Goal: Task Accomplishment & Management: Manage account settings

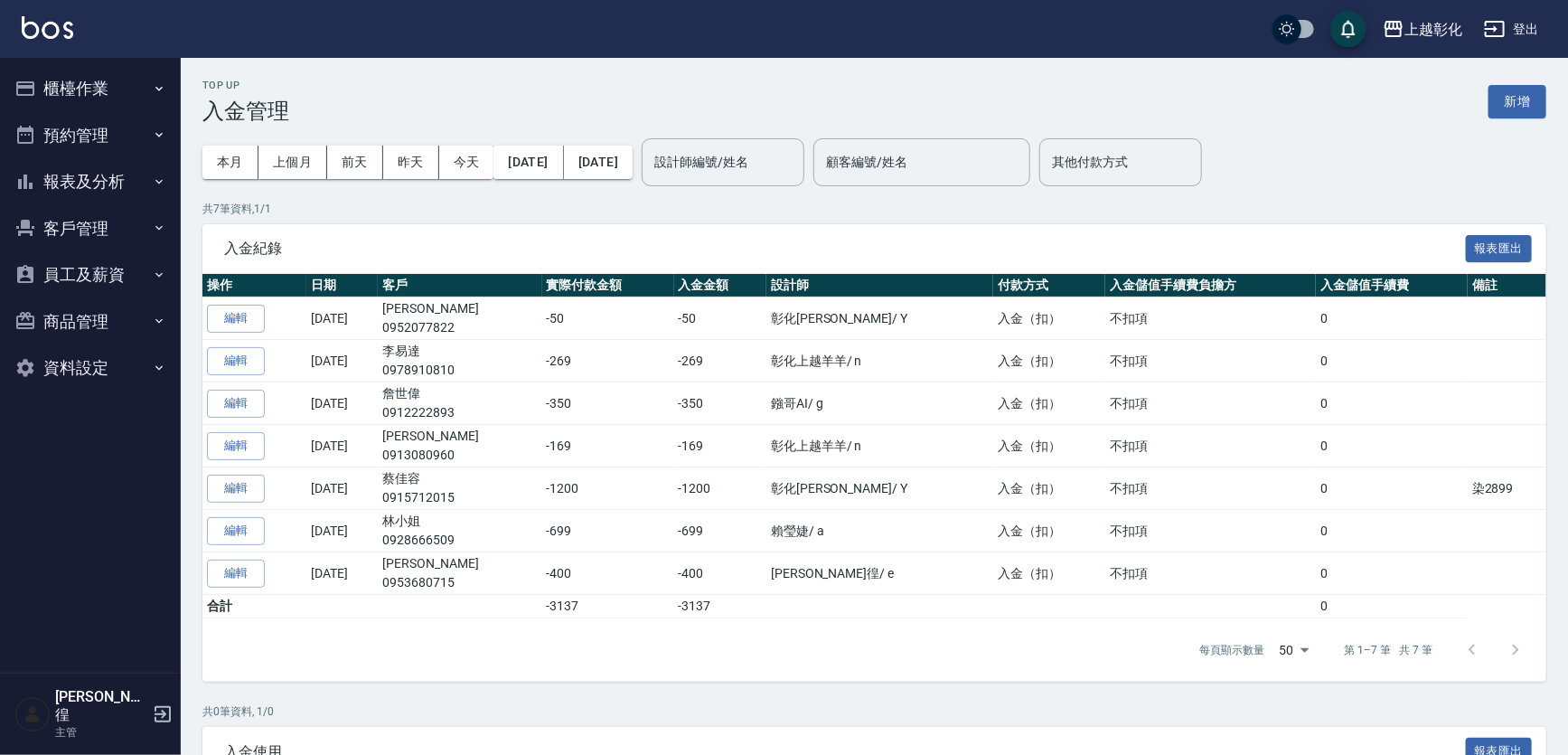
click at [64, 162] on button "報表及分析" at bounding box center [90, 182] width 166 height 47
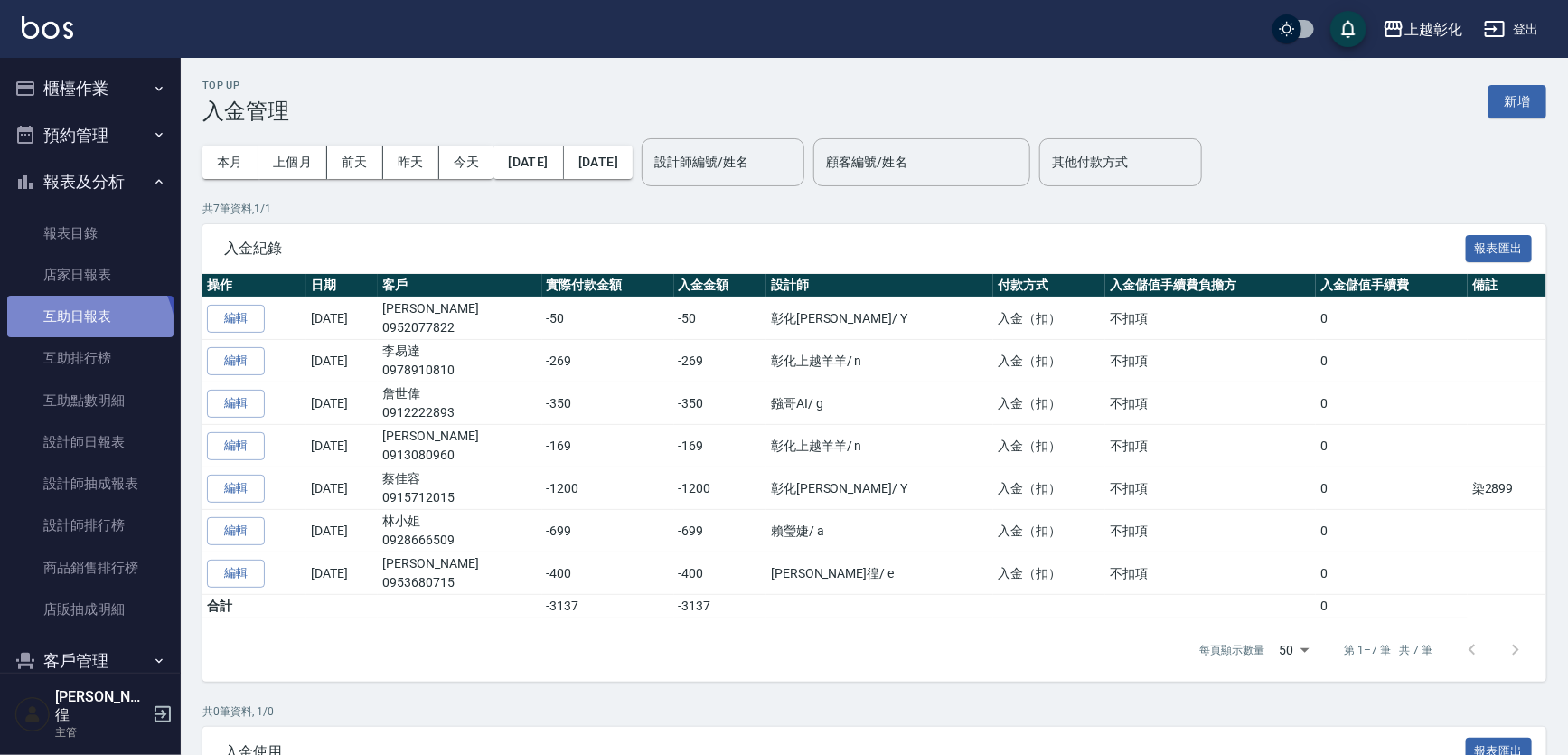
click at [86, 332] on link "互助日報表" at bounding box center [90, 316] width 166 height 42
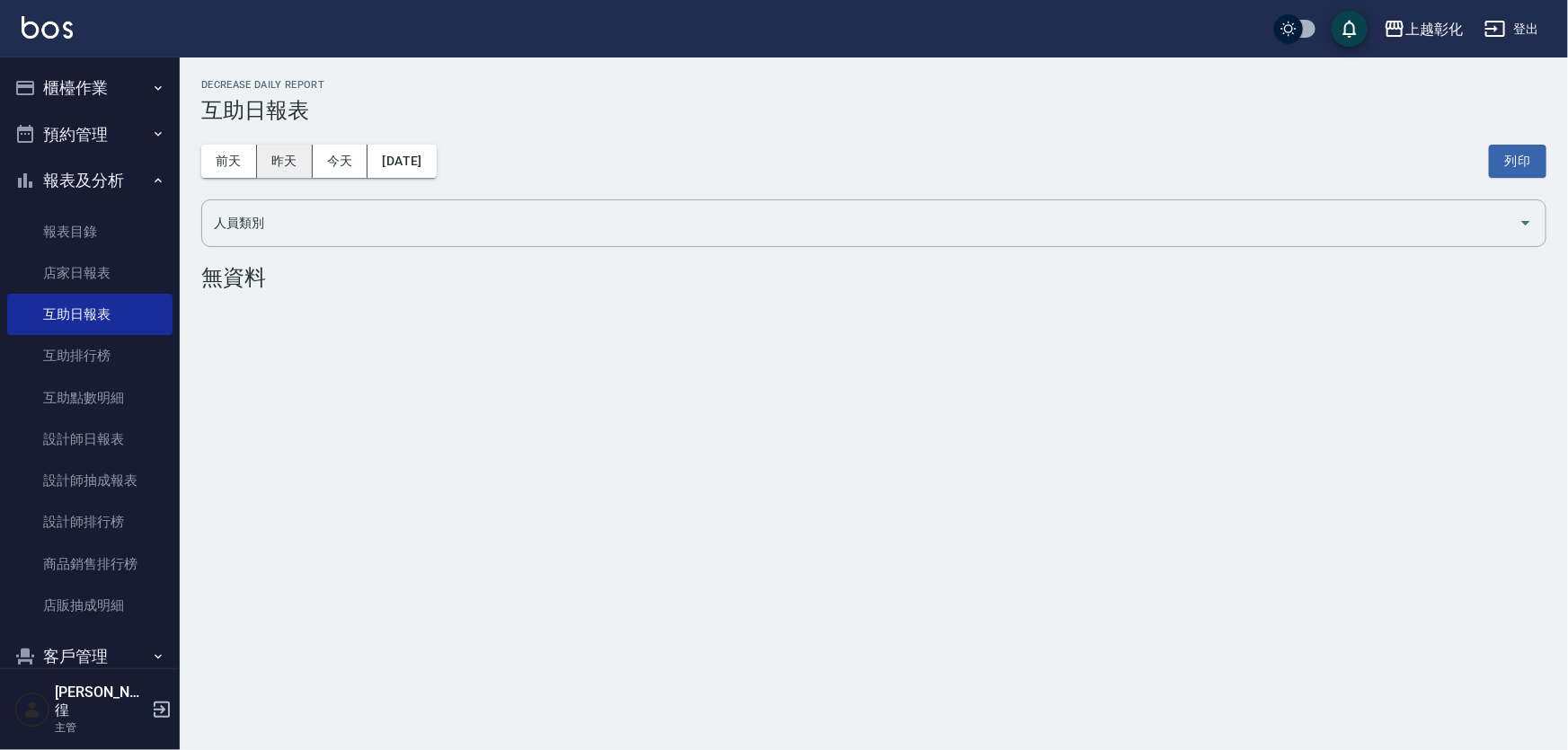
click at [286, 159] on button "昨天" at bounding box center [284, 160] width 56 height 33
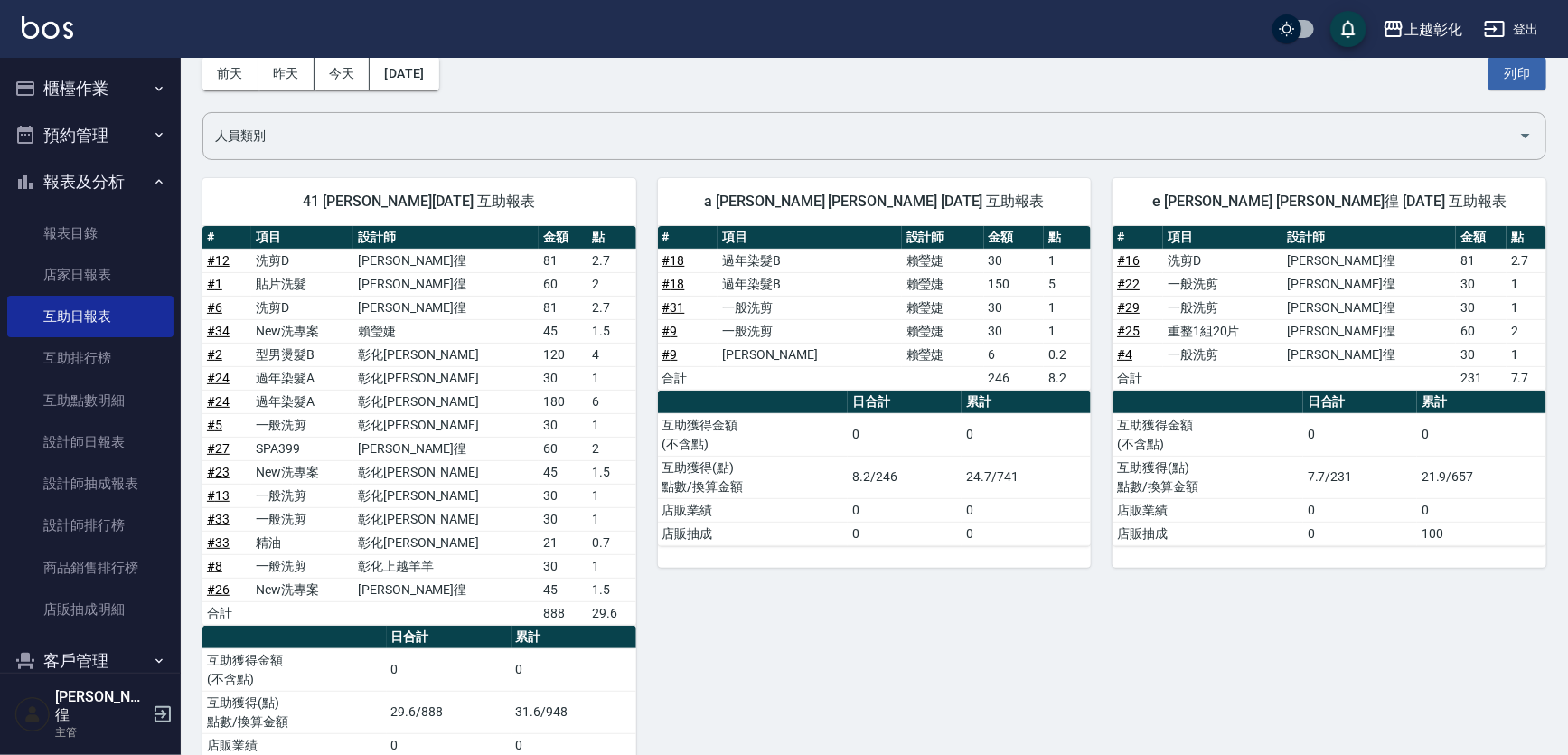
scroll to position [82, 0]
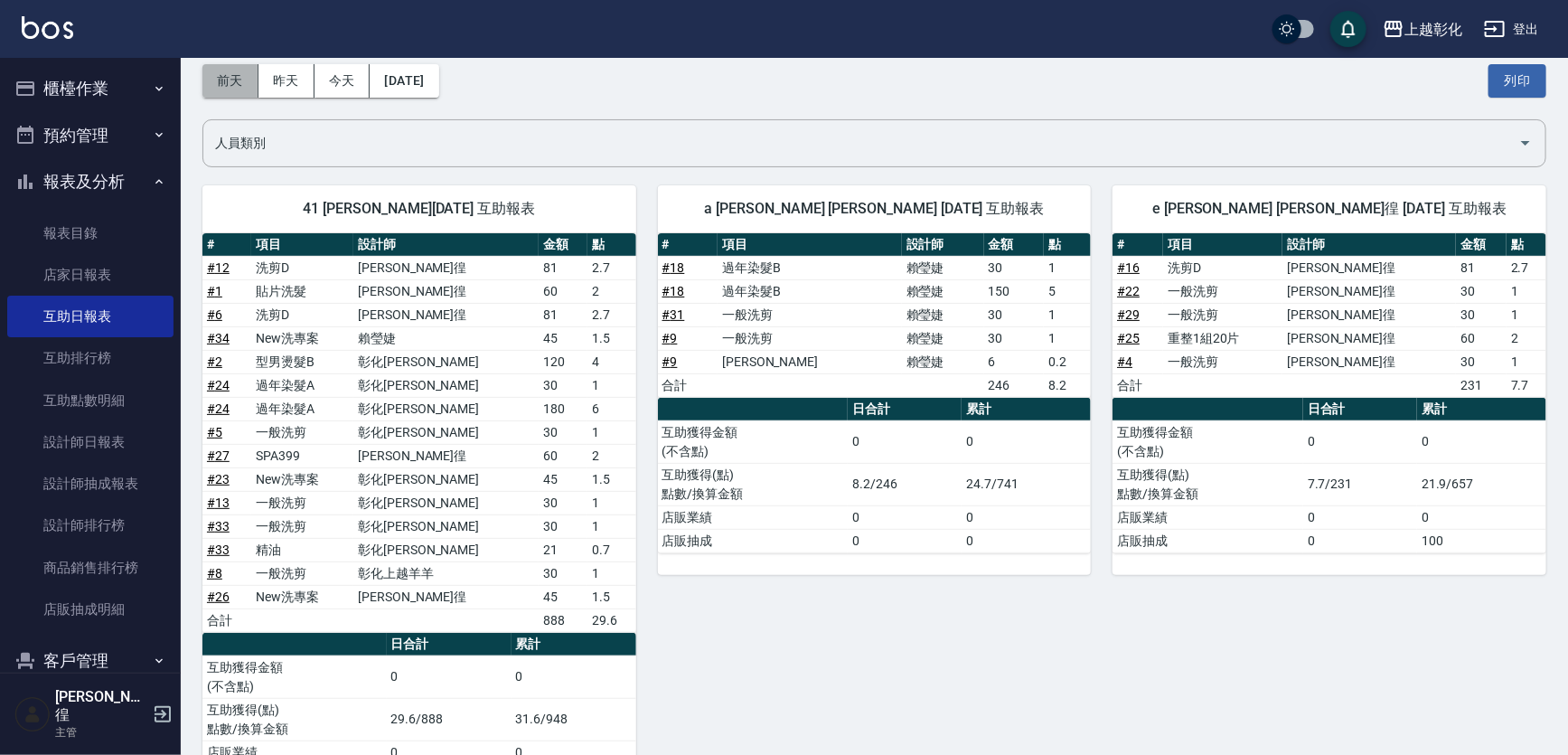
click at [212, 85] on button "前天" at bounding box center [230, 81] width 56 height 33
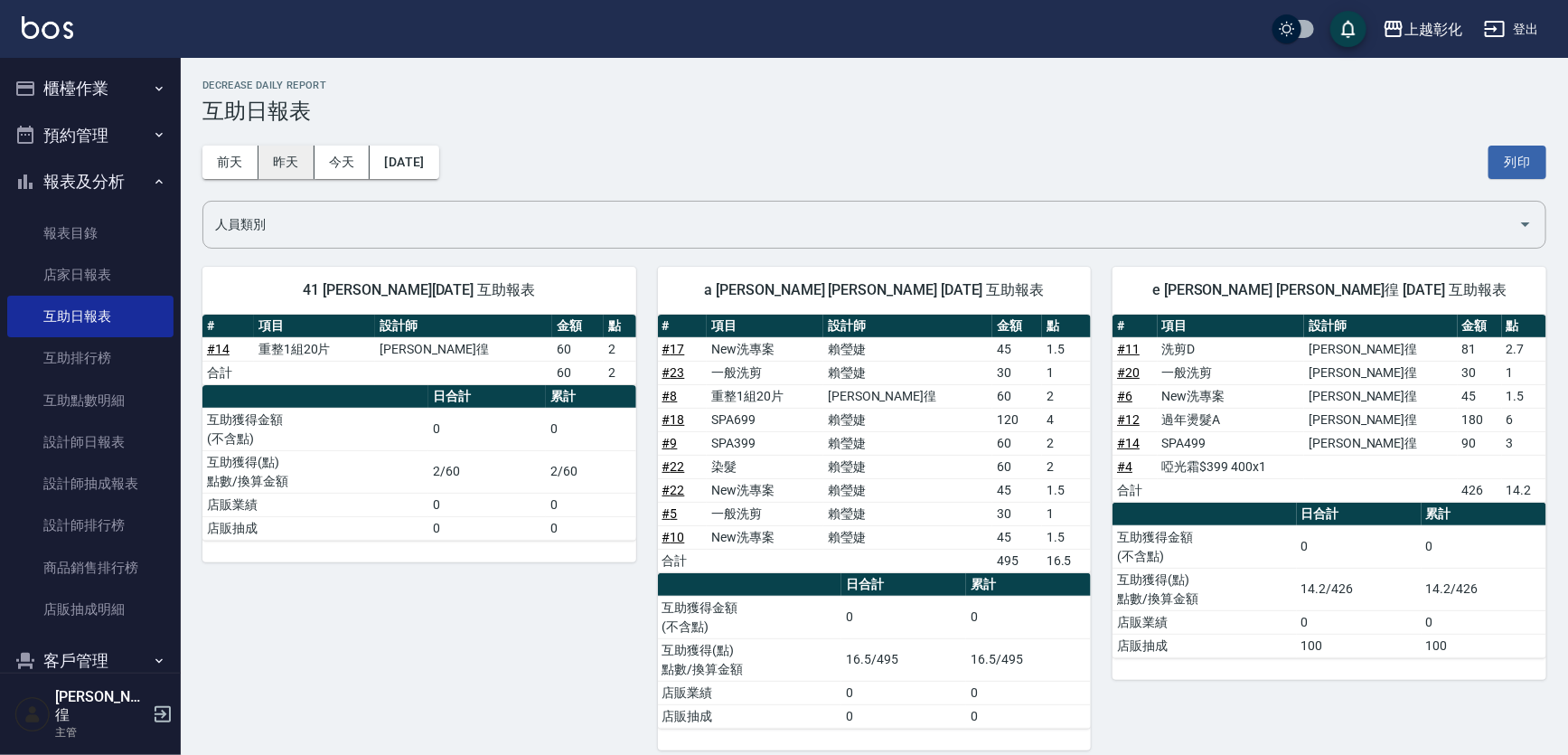
click at [298, 162] on button "昨天" at bounding box center [286, 161] width 56 height 33
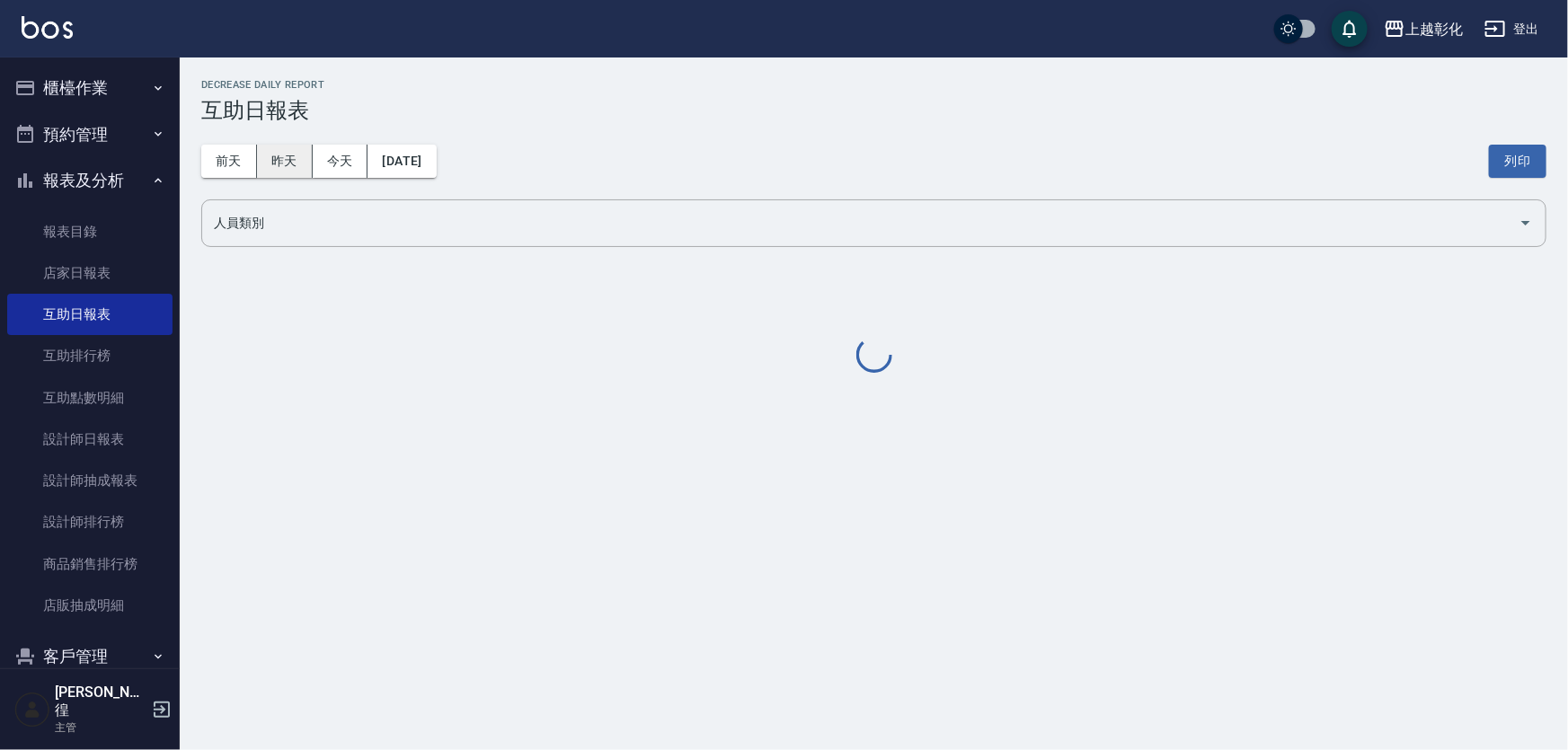
click at [282, 158] on button "昨天" at bounding box center [284, 160] width 56 height 33
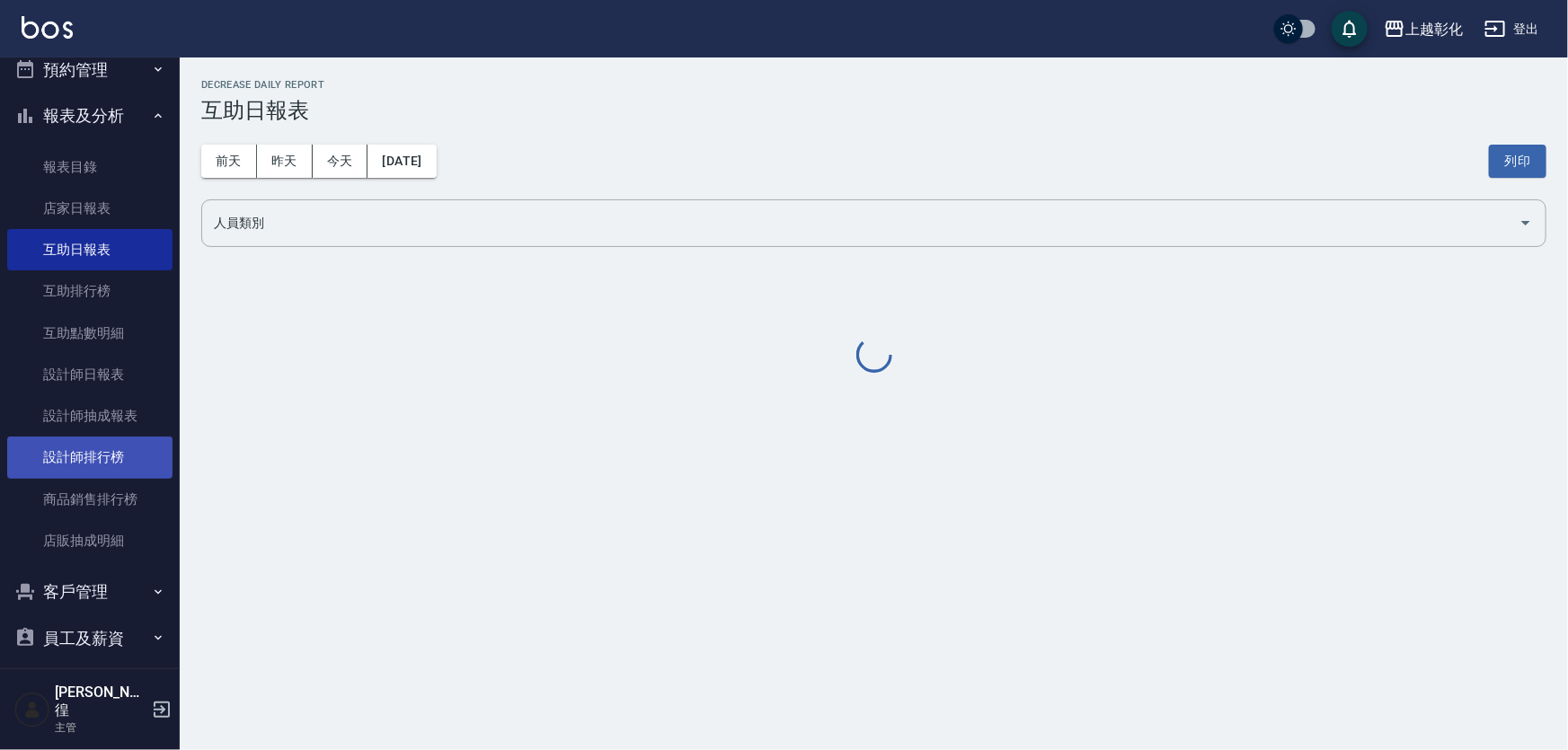
scroll to position [154, 0]
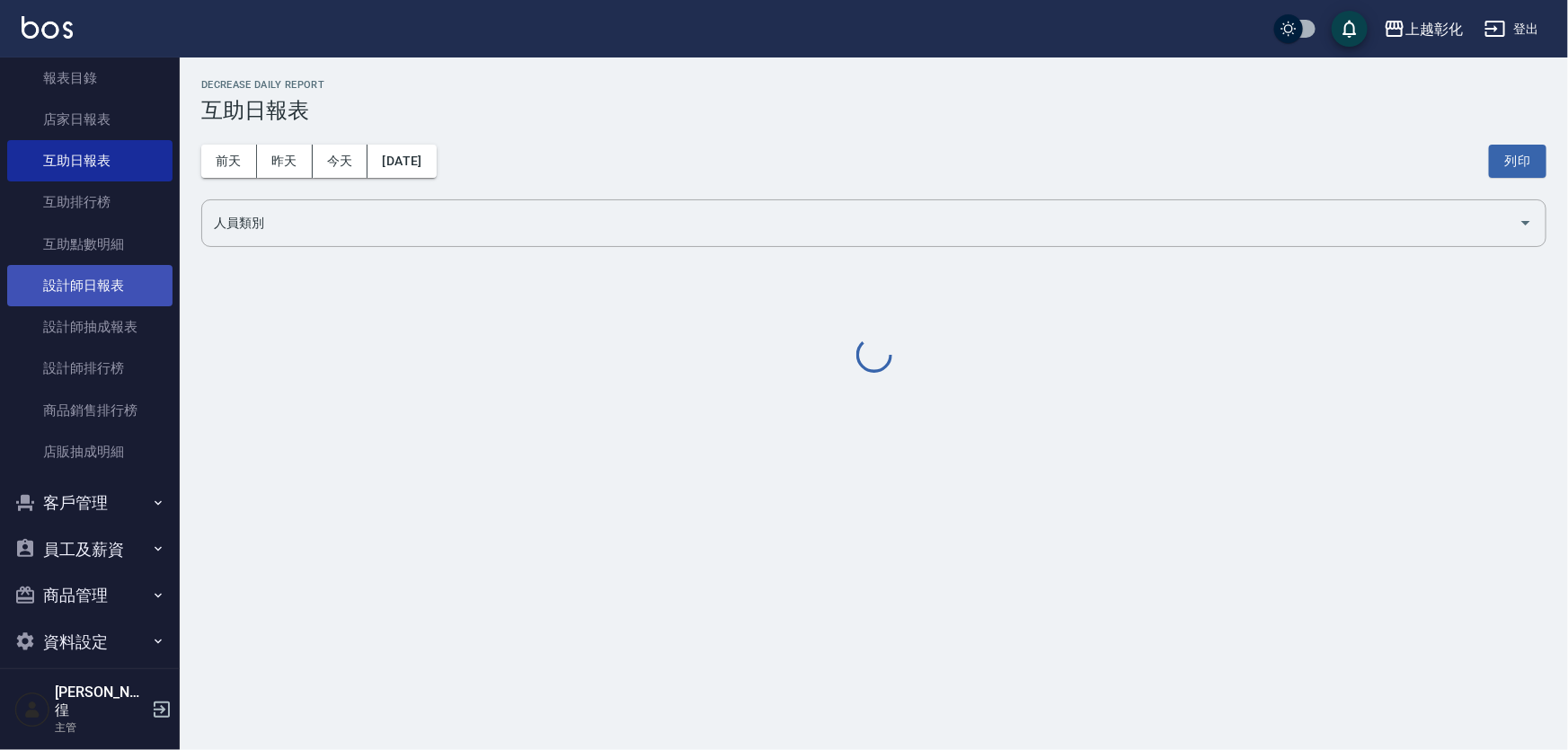
click at [113, 286] on link "設計師日報表" at bounding box center [90, 286] width 165 height 42
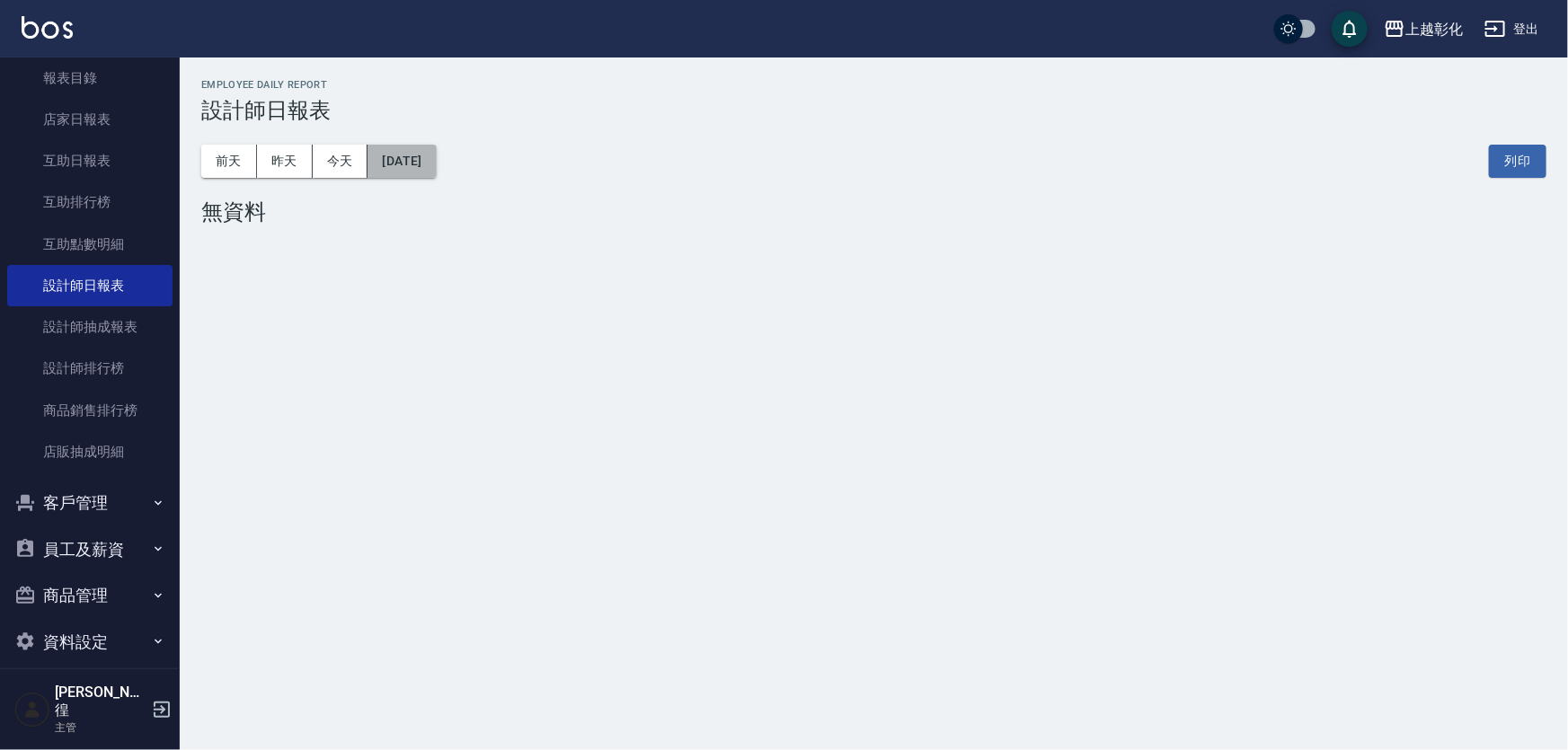
click at [436, 159] on button "2025/10/04" at bounding box center [401, 160] width 68 height 33
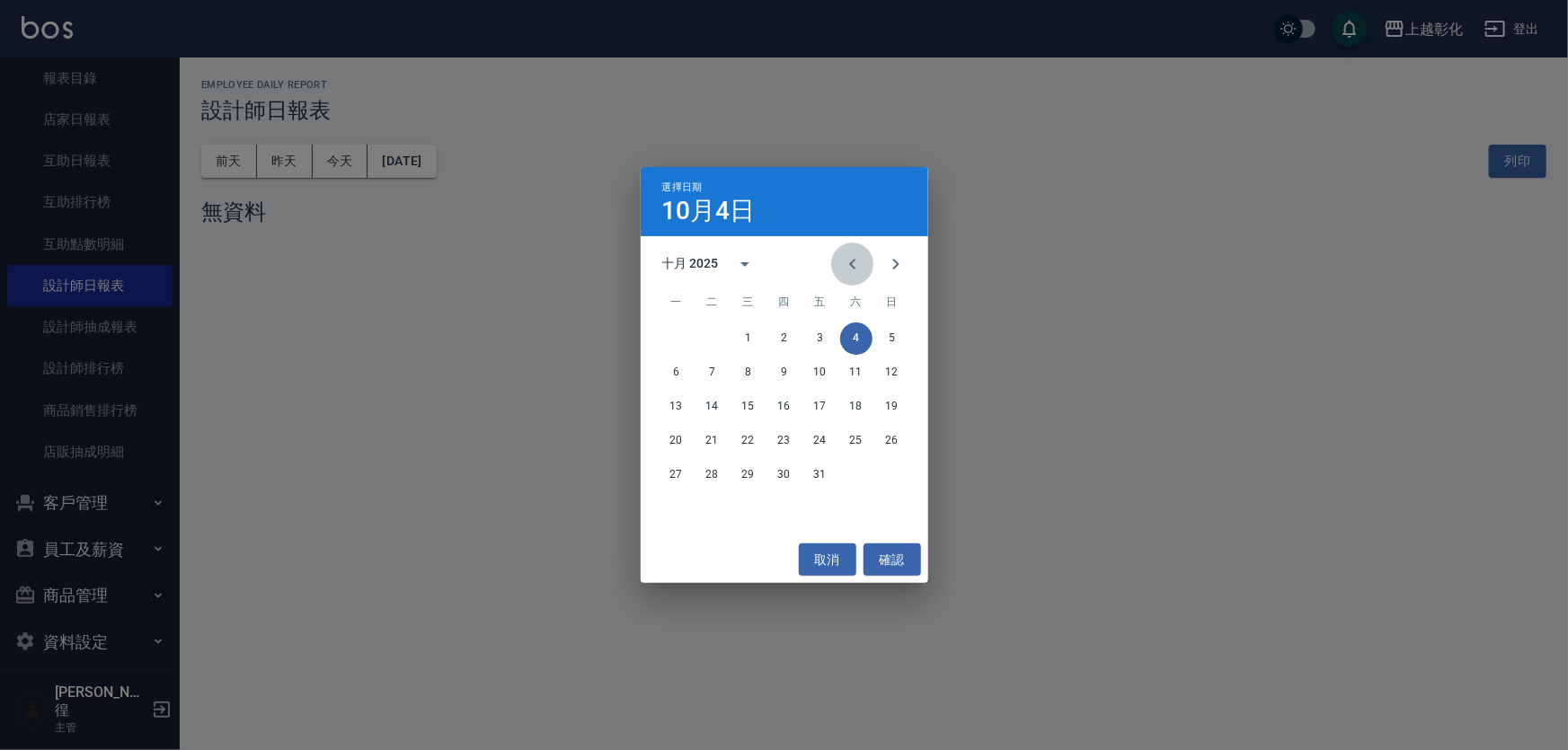
drag, startPoint x: 851, startPoint y: 251, endPoint x: 855, endPoint y: 272, distance: 21.4
click at [852, 250] on button "Previous month" at bounding box center [853, 264] width 43 height 43
click at [704, 485] on button "30" at bounding box center [713, 475] width 32 height 32
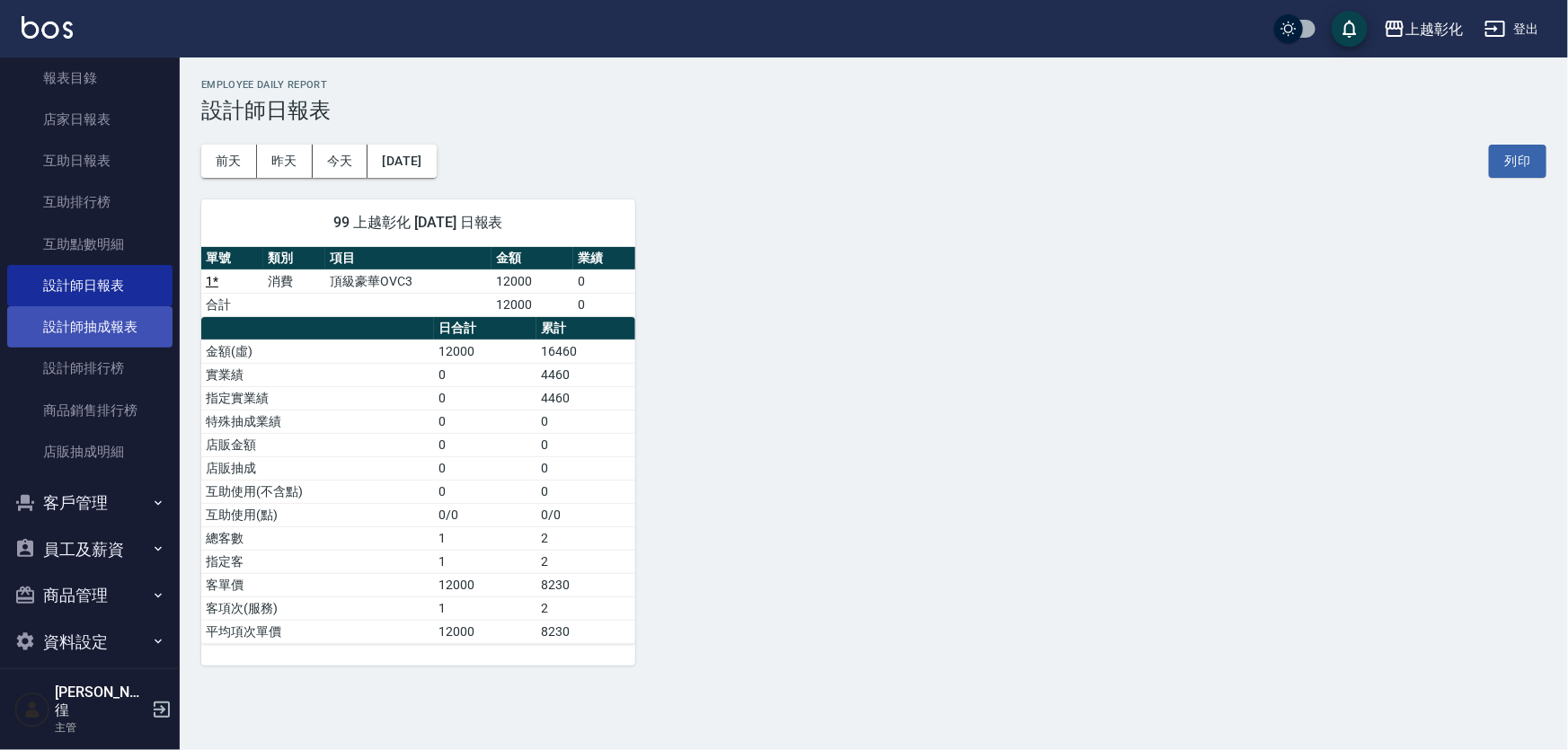
click at [81, 329] on link "設計師抽成報表" at bounding box center [90, 327] width 165 height 42
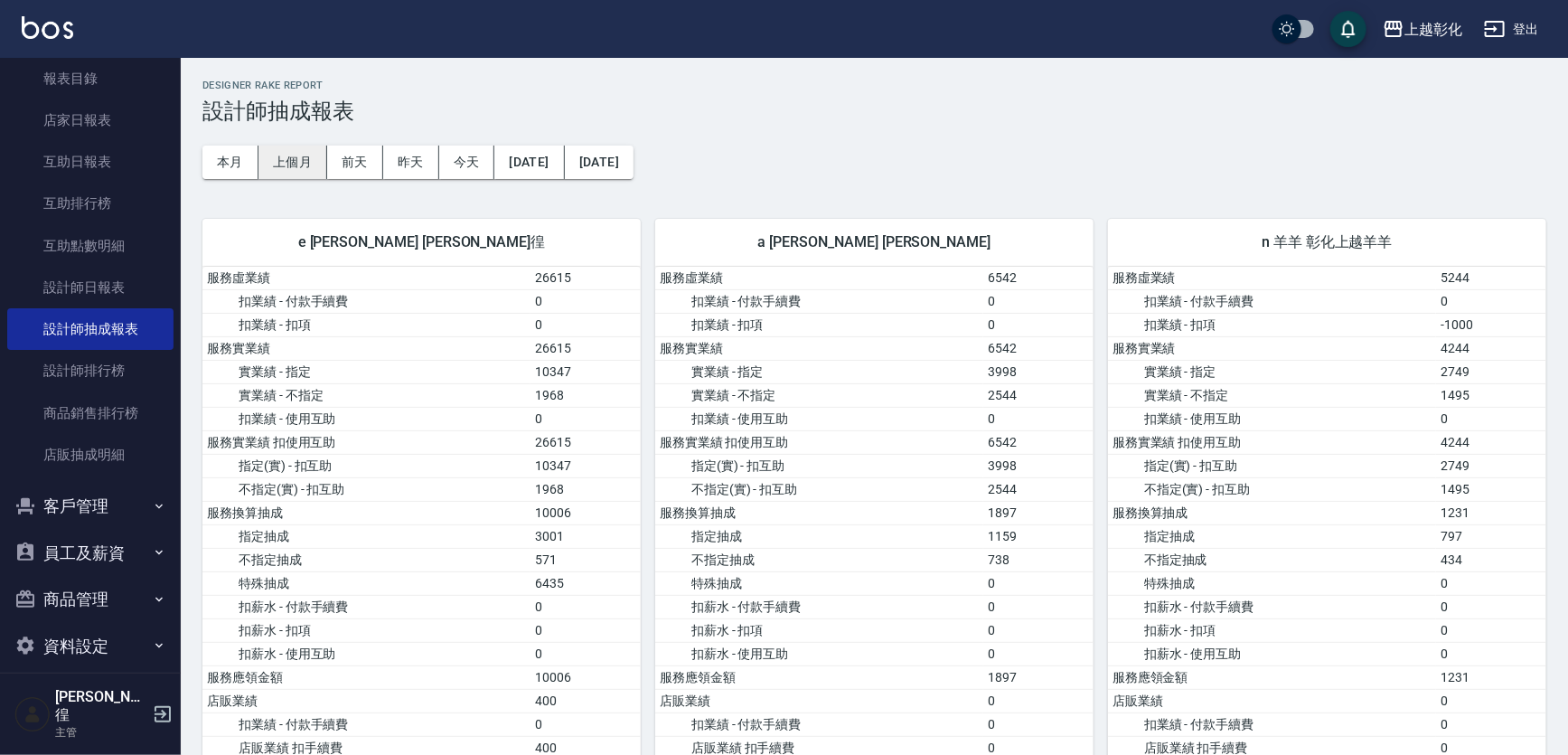
click at [295, 162] on button "上個月" at bounding box center [292, 161] width 68 height 33
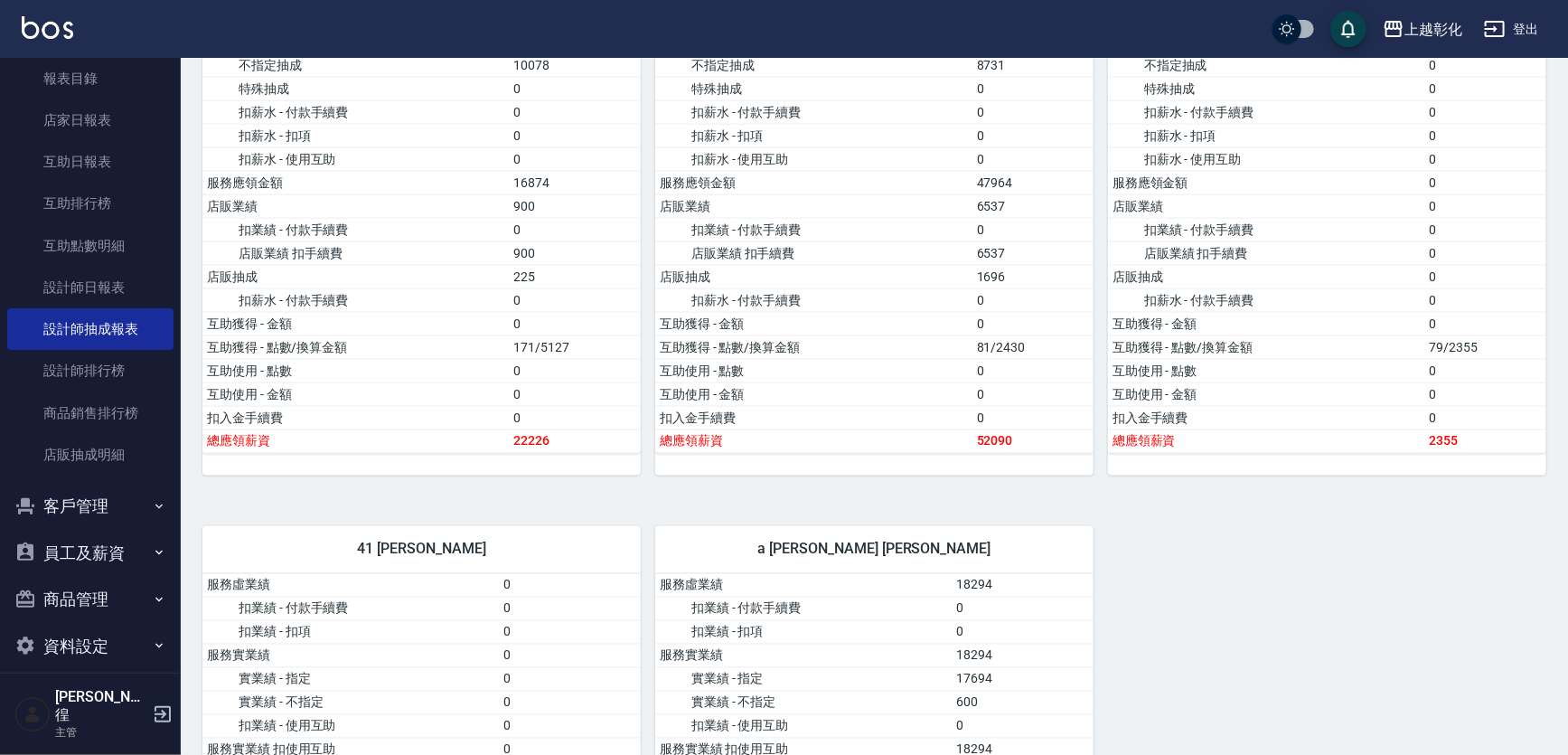
scroll to position [1274, 0]
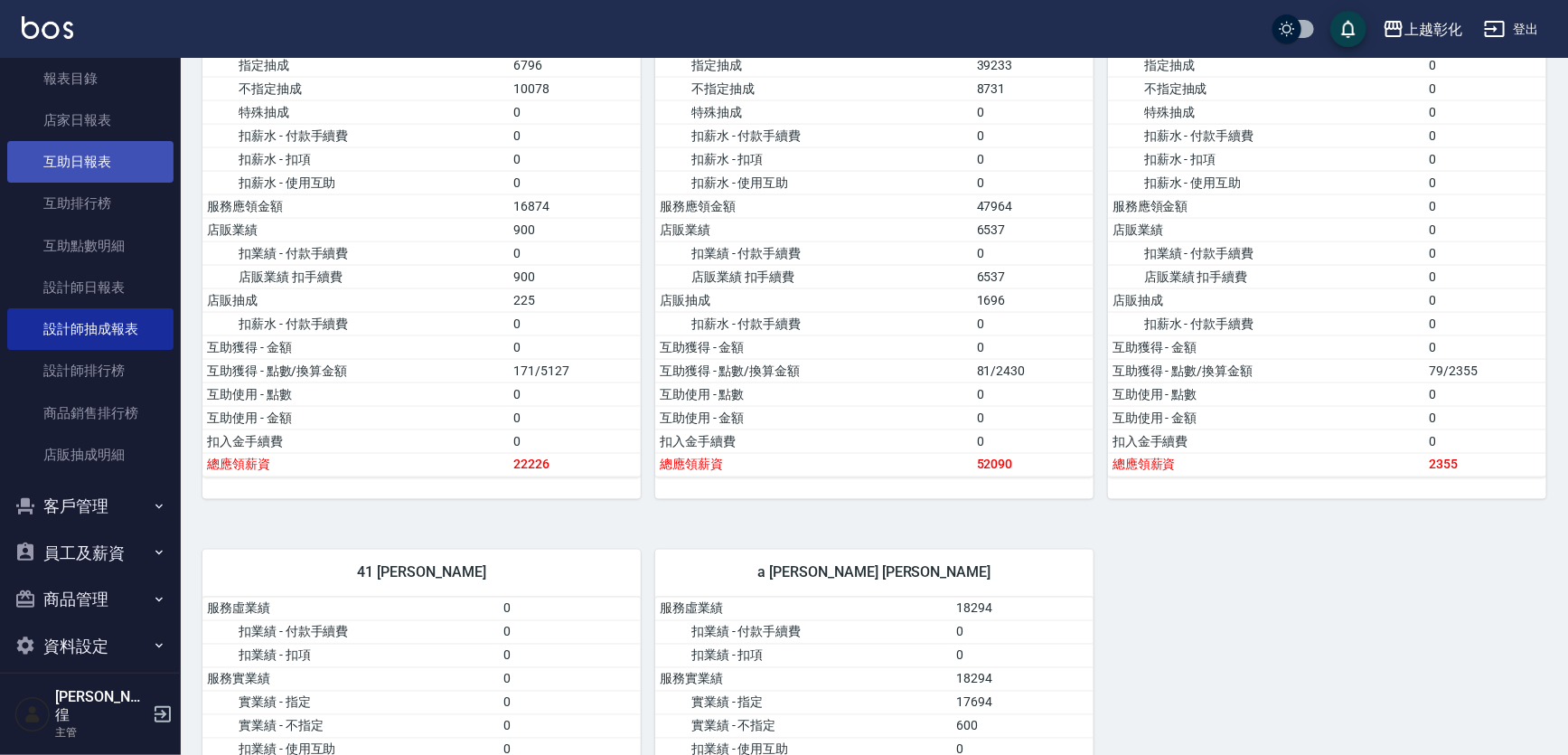
click at [36, 171] on link "互助日報表" at bounding box center [90, 162] width 166 height 42
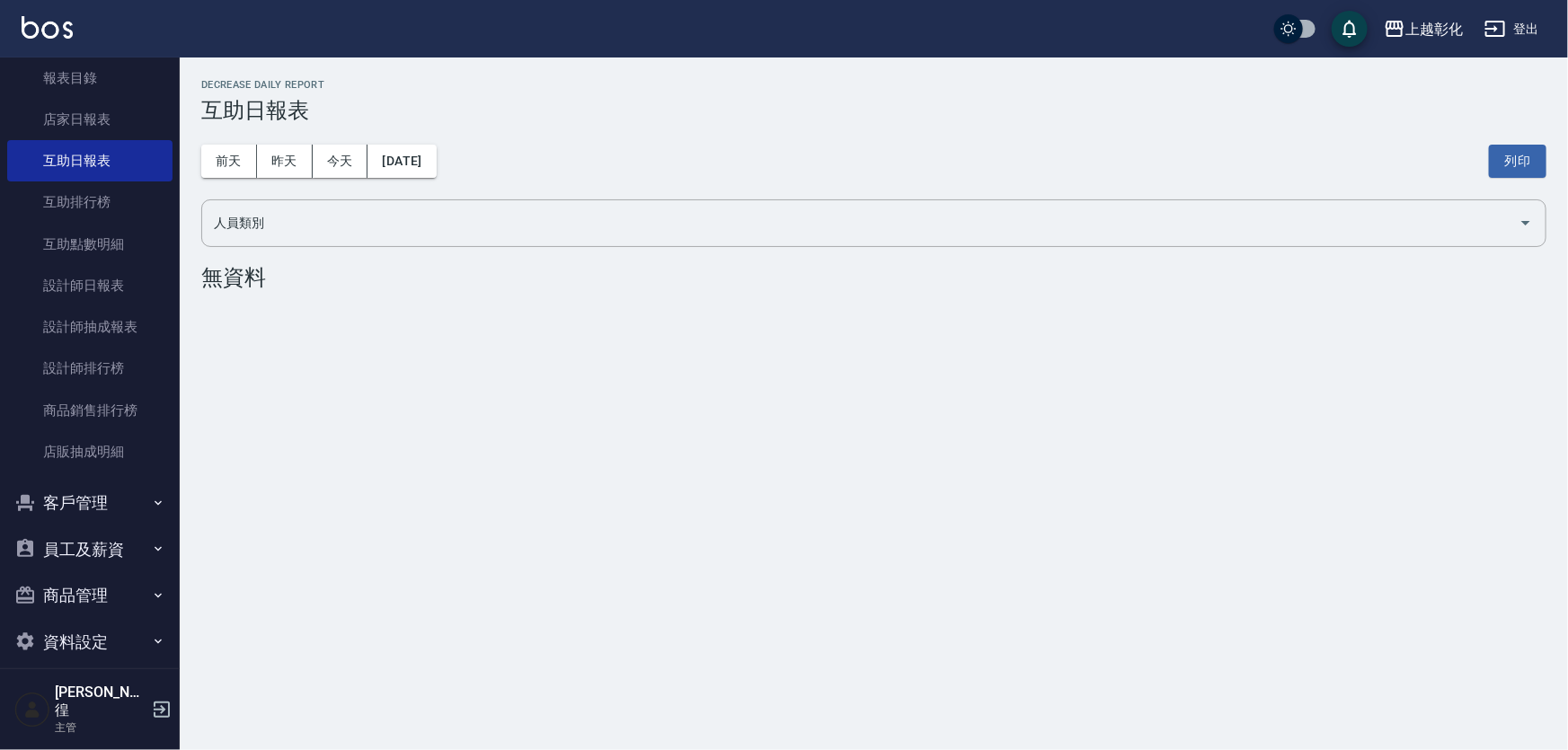
click at [79, 505] on button "客戶管理" at bounding box center [90, 503] width 165 height 47
click at [87, 553] on link "客戶列表" at bounding box center [90, 555] width 165 height 42
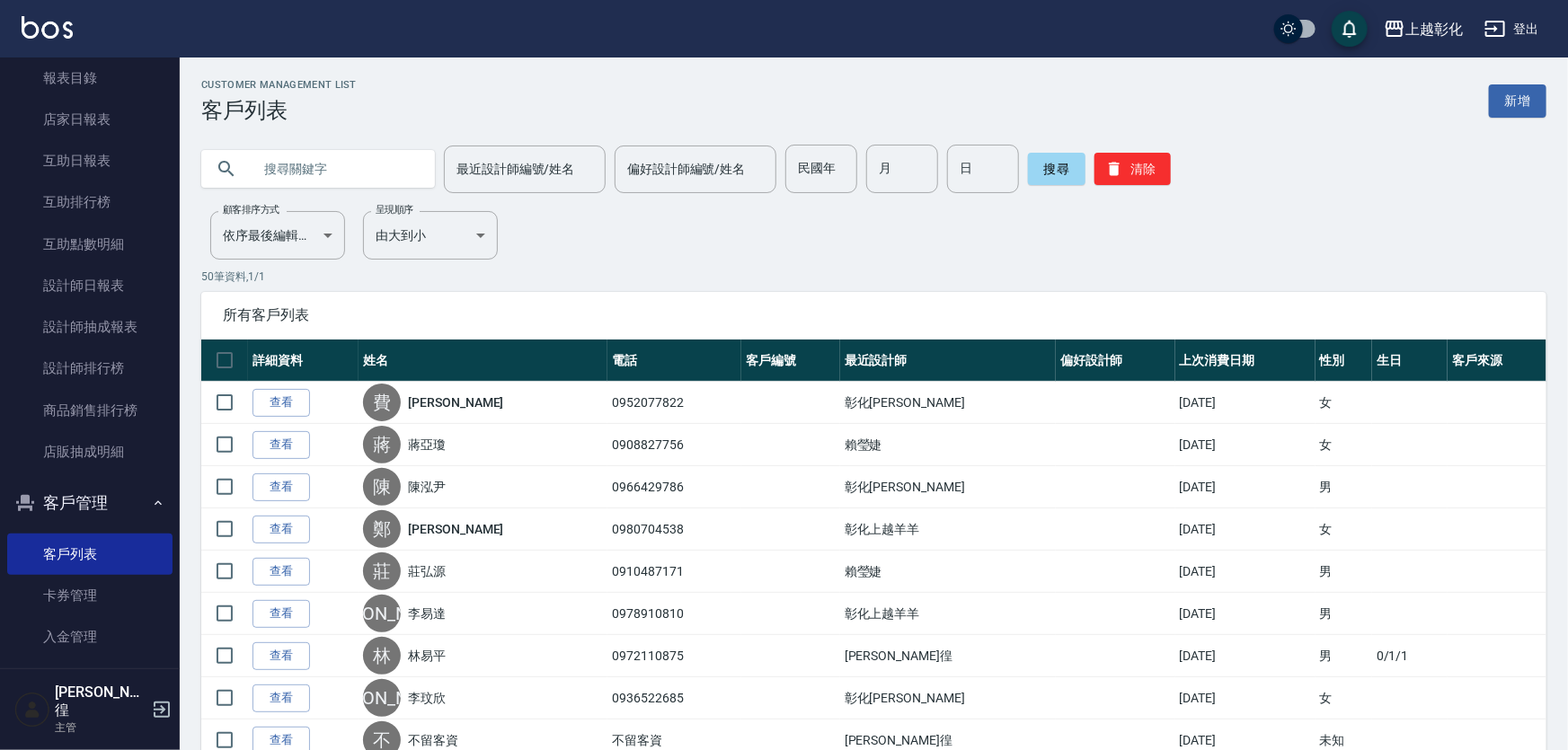
click at [335, 176] on input "text" at bounding box center [336, 168] width 169 height 48
type input "88350867"
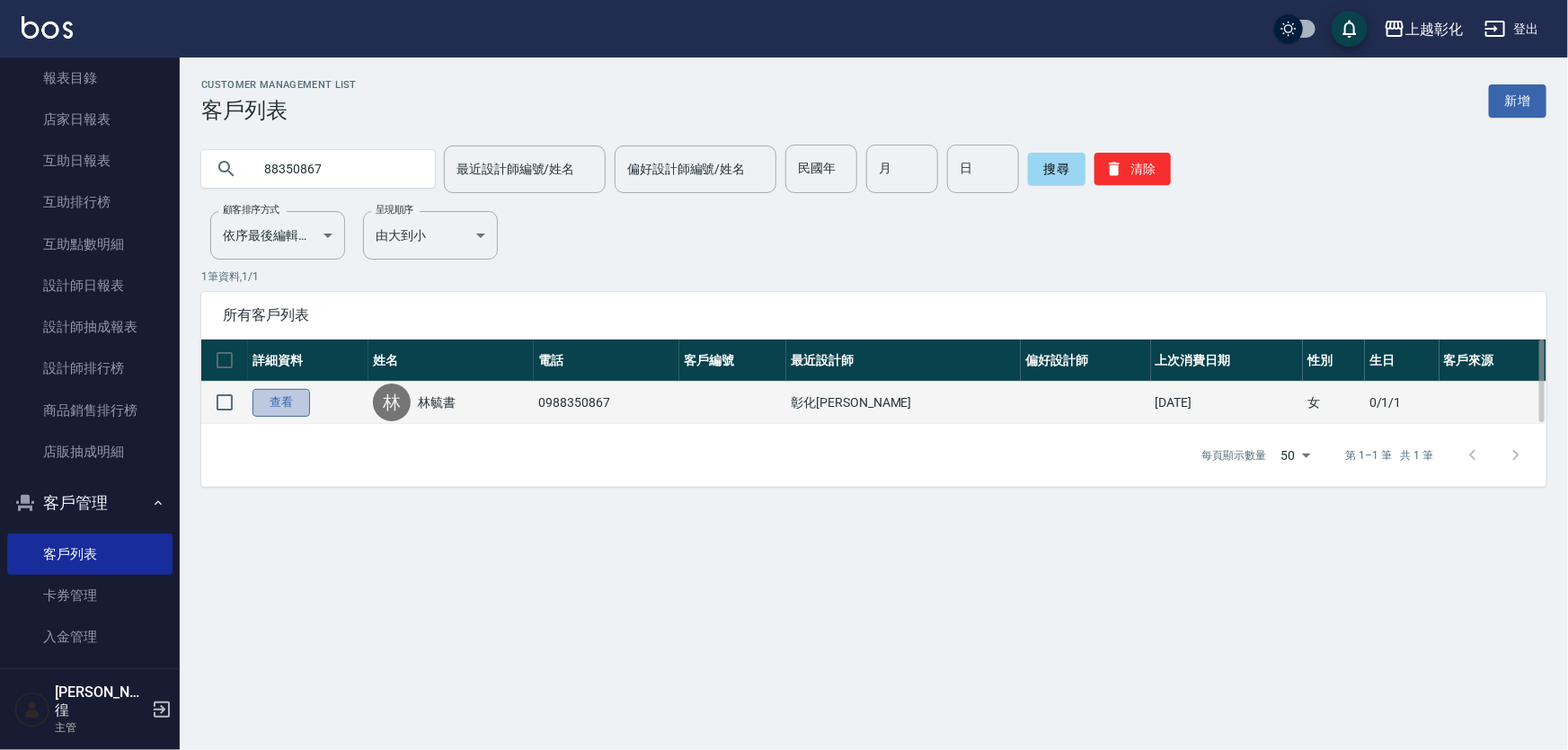
click at [284, 404] on link "查看" at bounding box center [281, 403] width 58 height 28
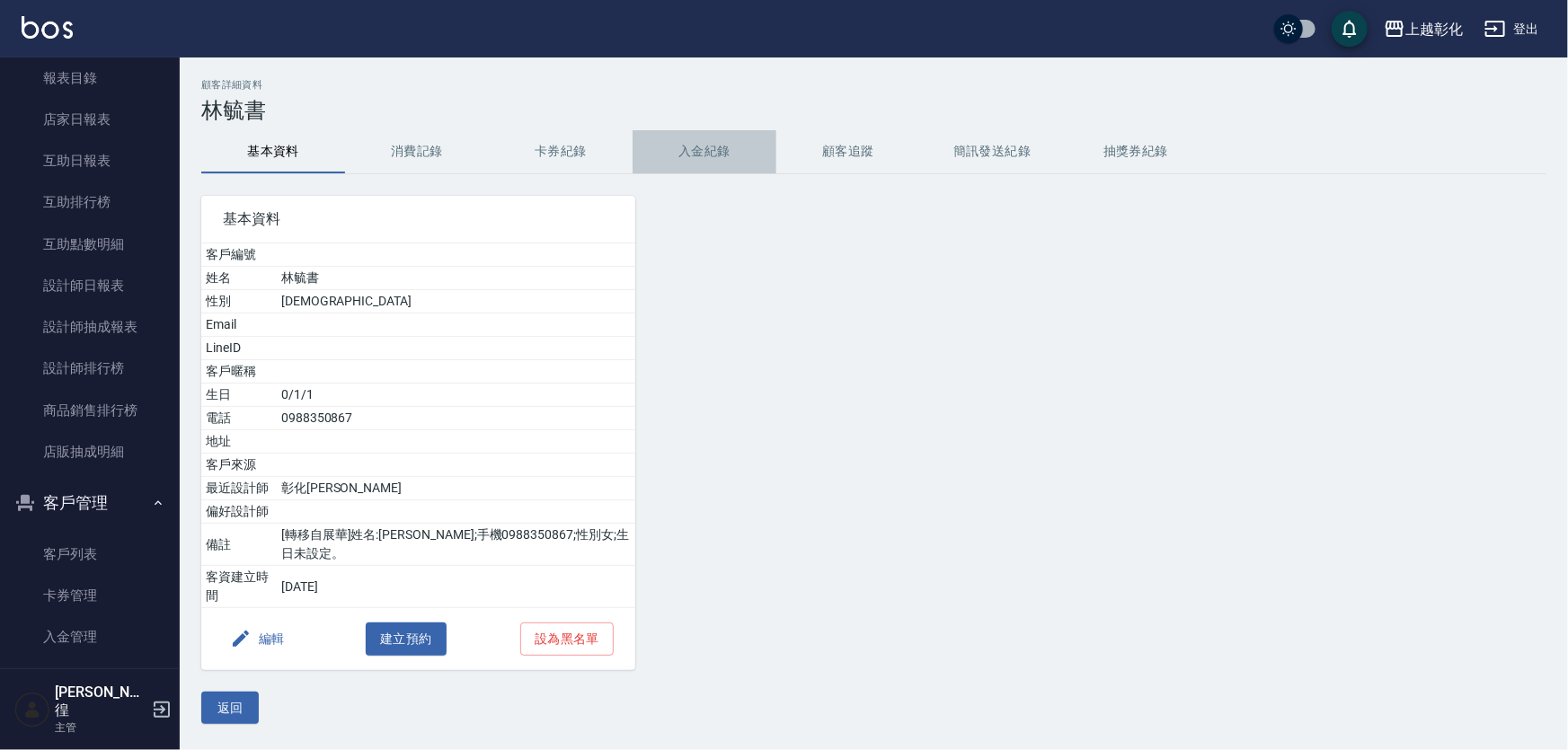
click at [718, 154] on button "入金紀錄" at bounding box center [704, 152] width 143 height 43
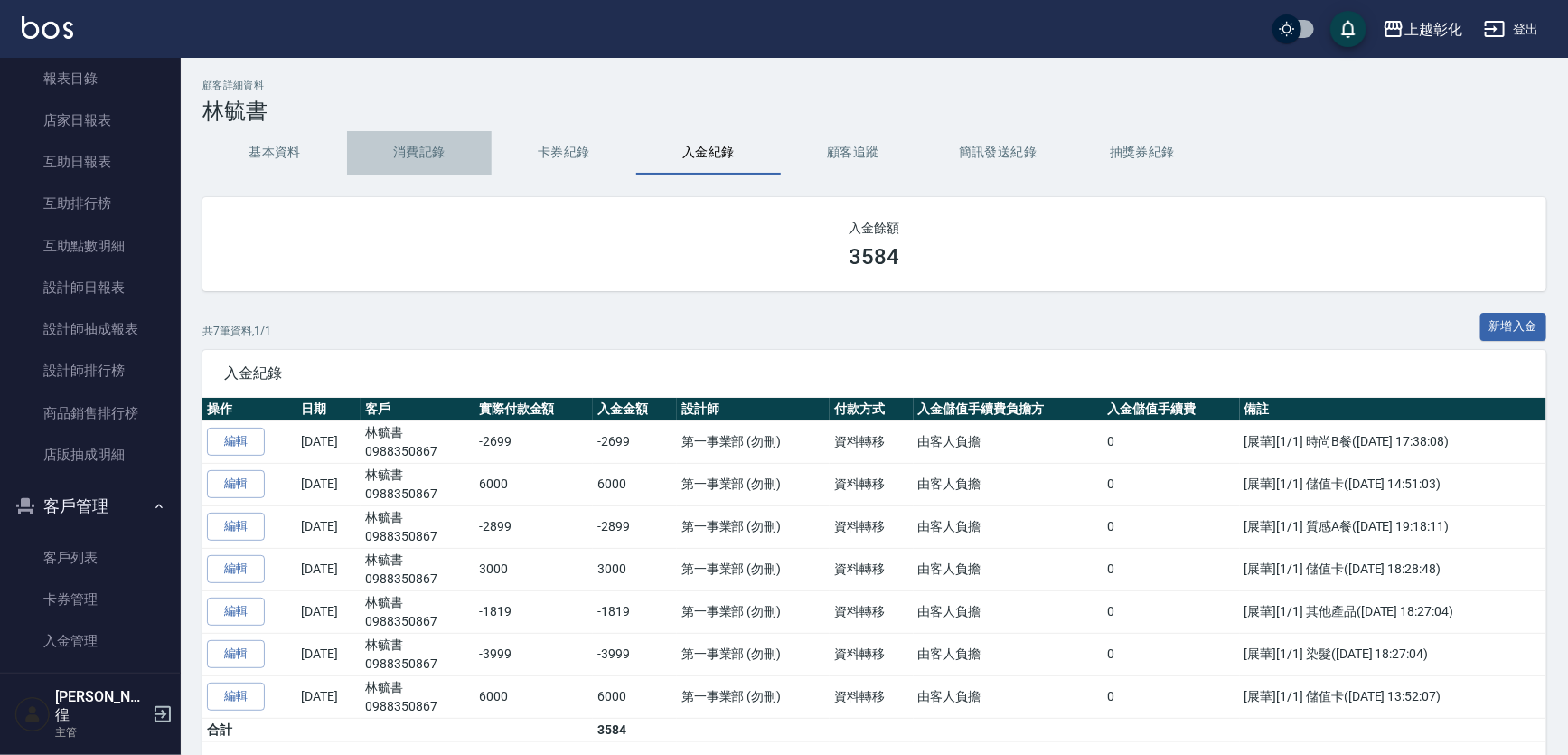
click at [419, 160] on button "消費記錄" at bounding box center [420, 153] width 144 height 44
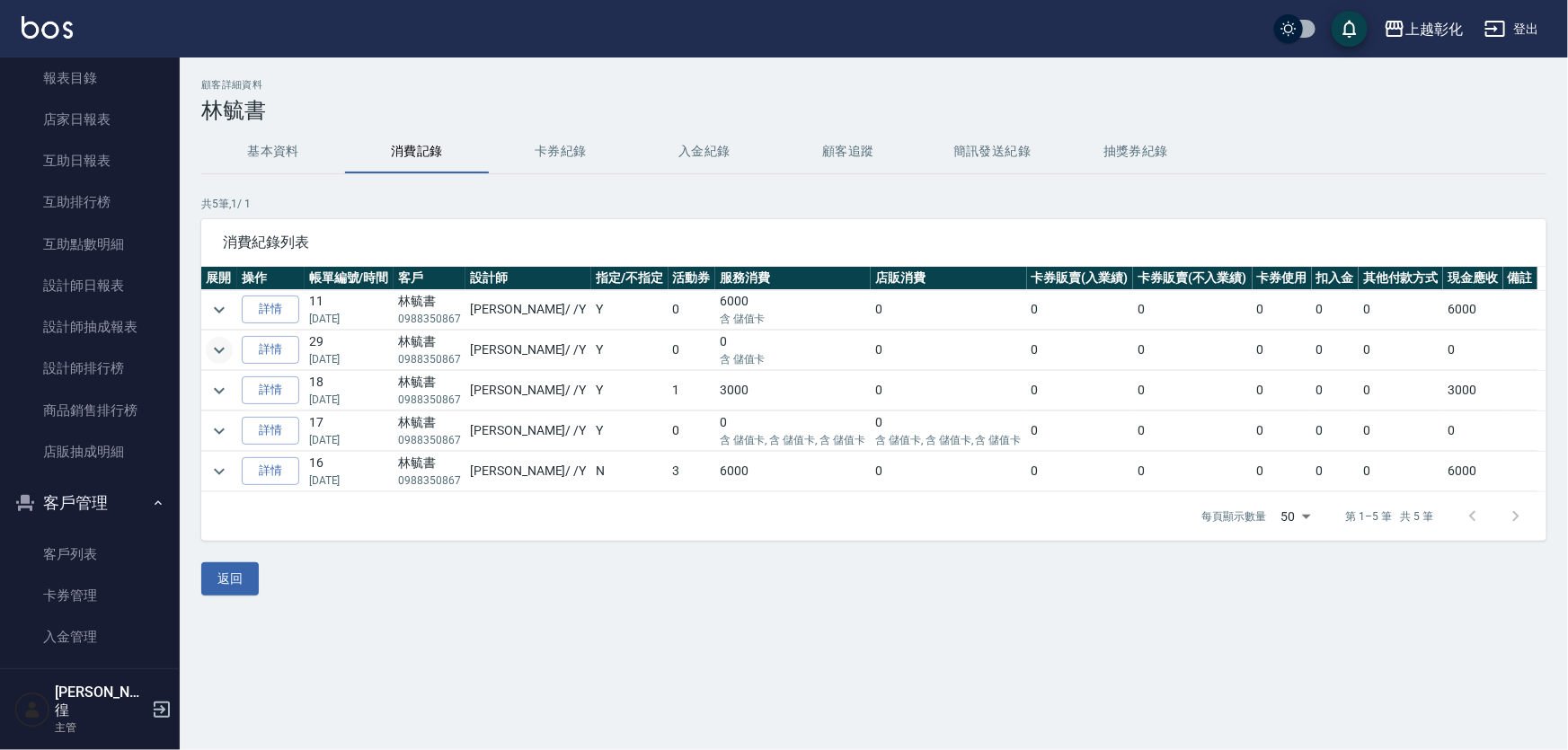
click at [215, 350] on icon "expand row" at bounding box center [219, 350] width 22 height 22
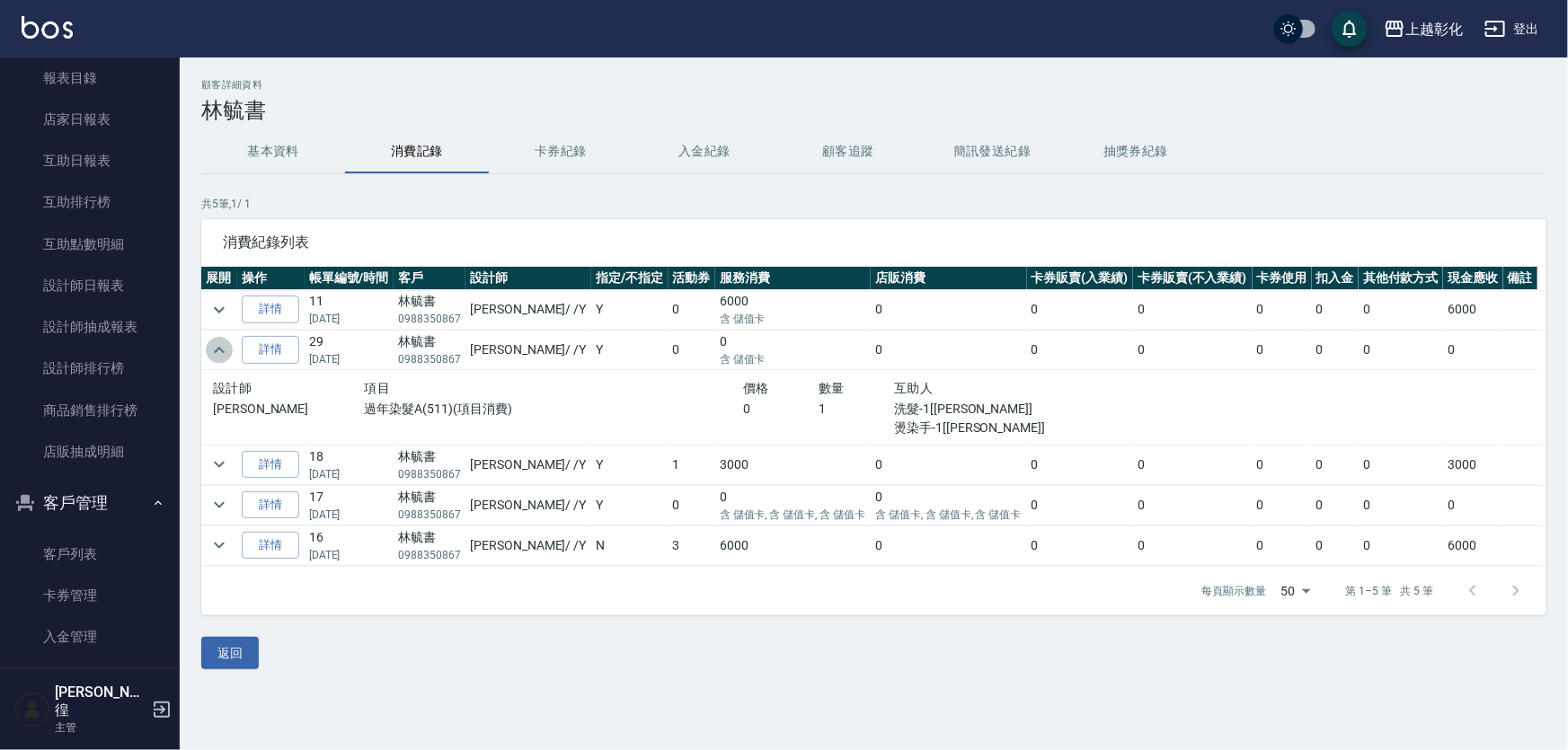
click at [215, 346] on icon "expand row" at bounding box center [219, 350] width 22 height 22
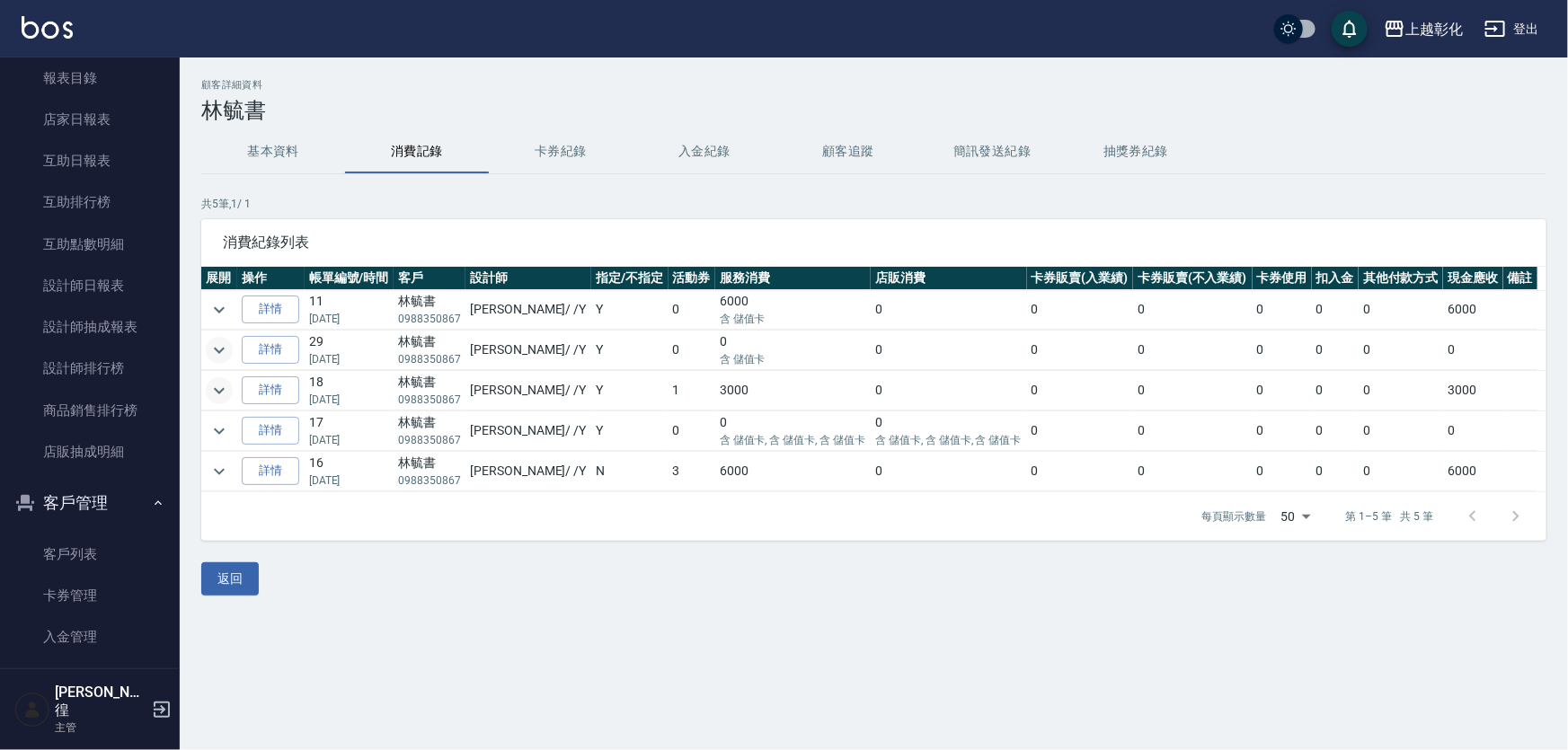
click at [220, 388] on icon "expand row" at bounding box center [219, 391] width 22 height 22
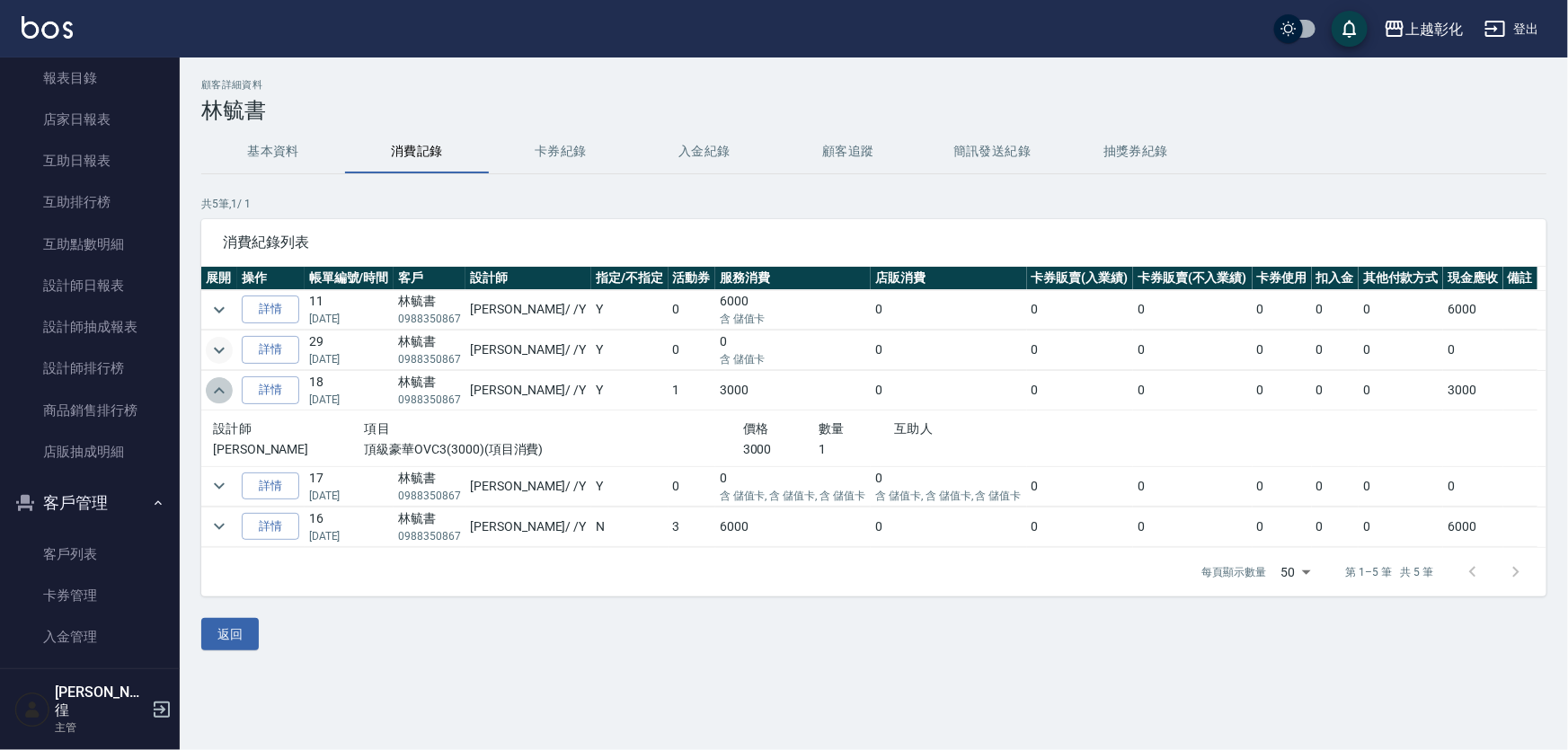
click at [222, 385] on icon "expand row" at bounding box center [219, 391] width 22 height 22
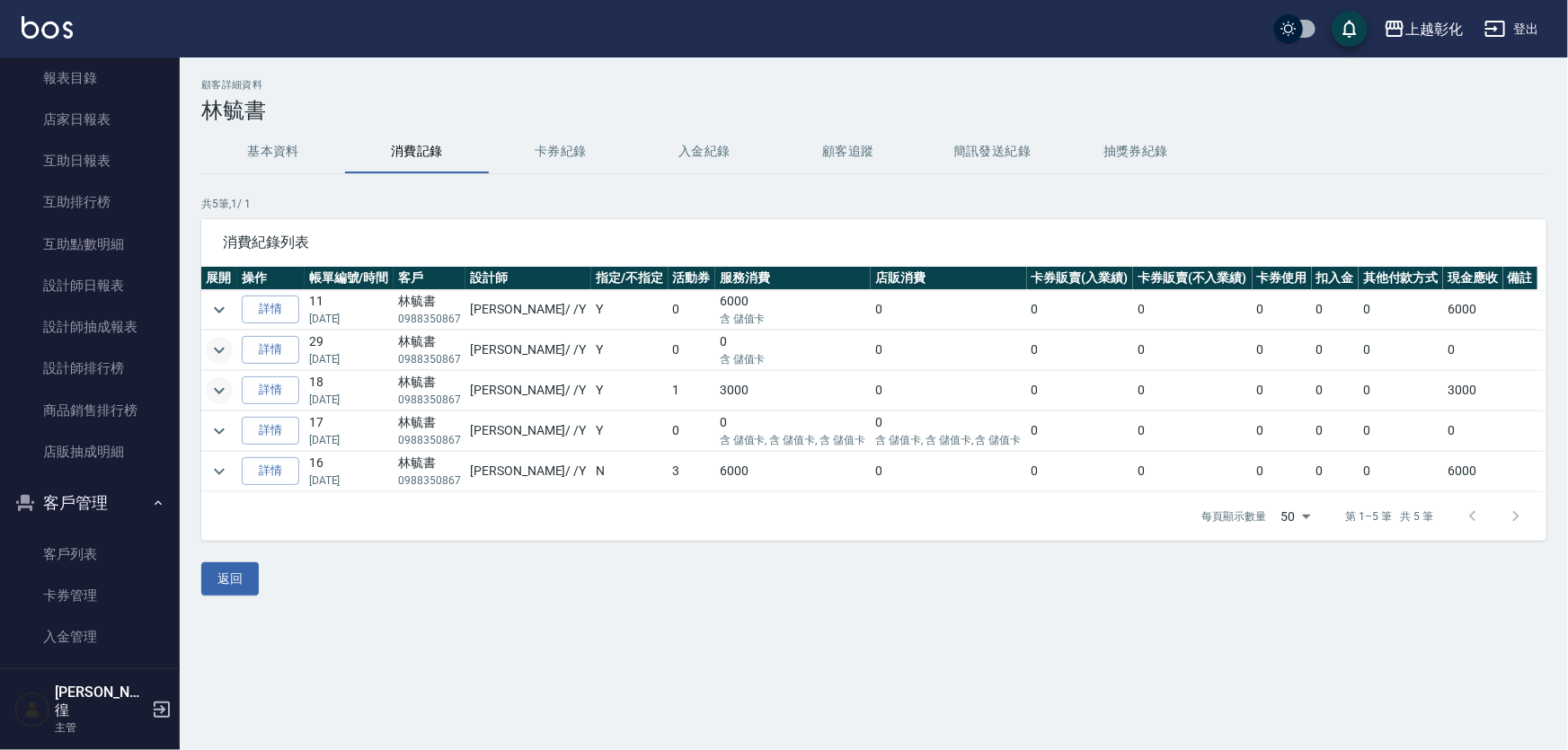
click at [692, 147] on button "入金紀錄" at bounding box center [704, 152] width 143 height 43
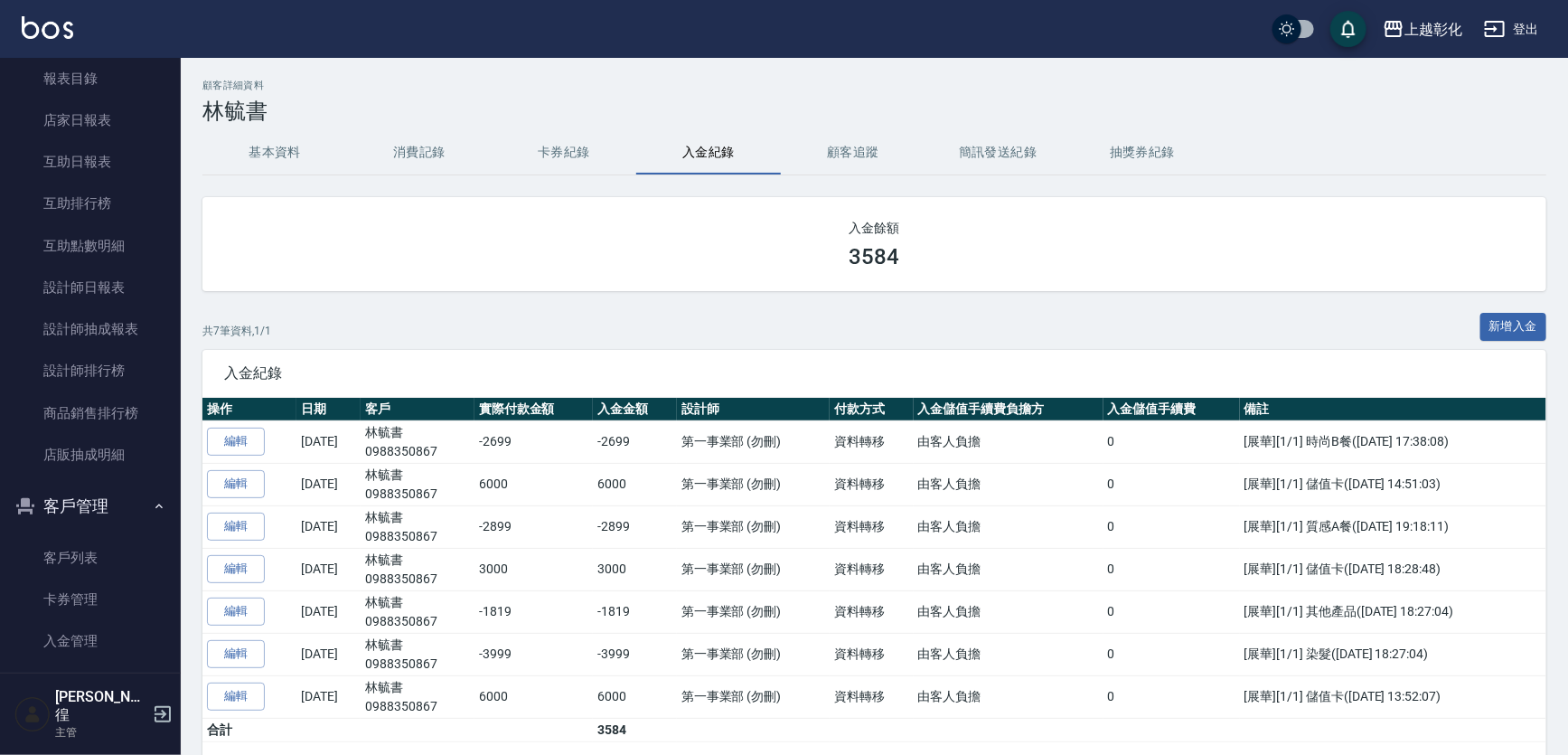
click at [351, 326] on div "共 7 筆資料, 1 / 1 新增入金" at bounding box center [874, 330] width 1344 height 37
click at [280, 160] on button "基本資料" at bounding box center [274, 153] width 144 height 44
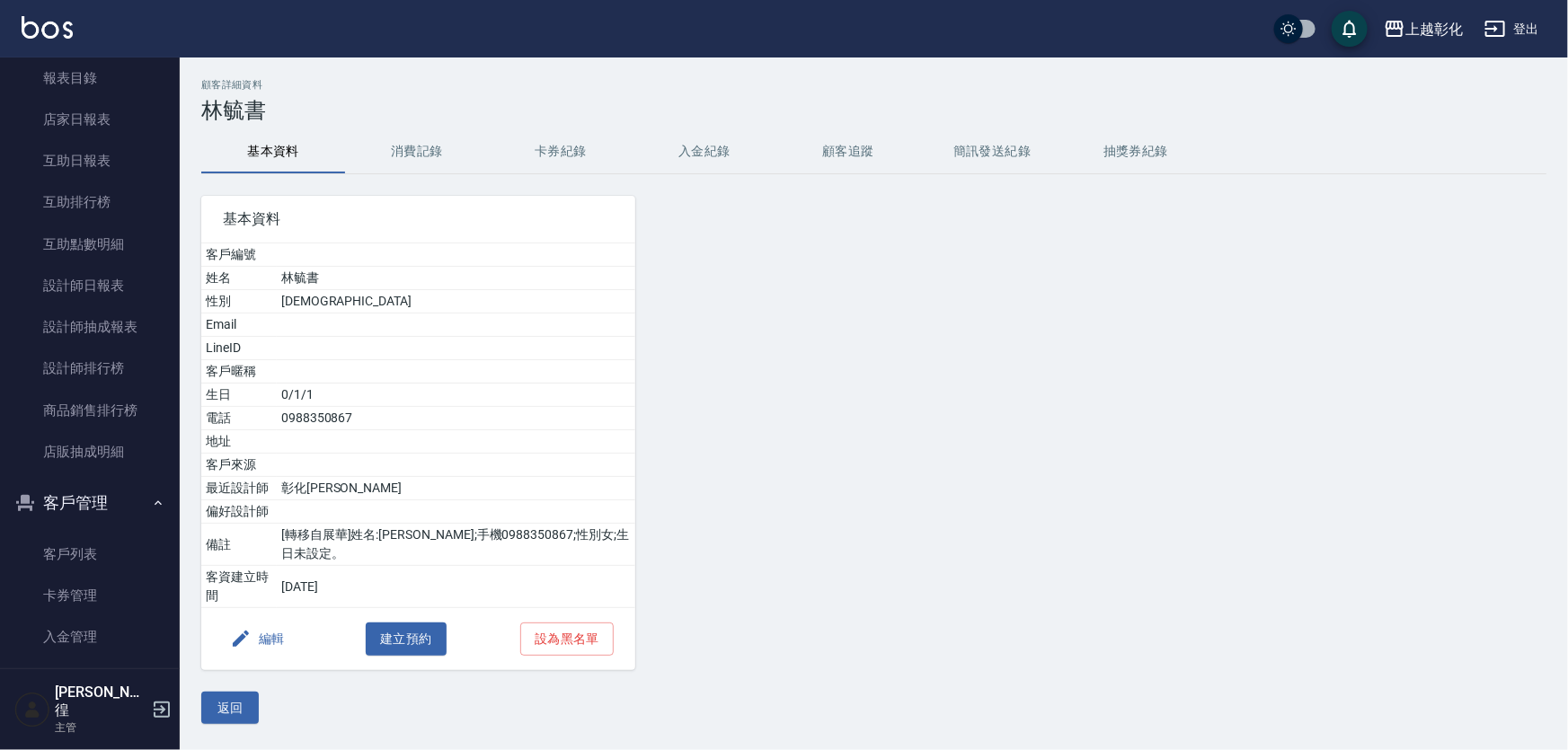
click at [254, 710] on button "返回" at bounding box center [229, 708] width 58 height 33
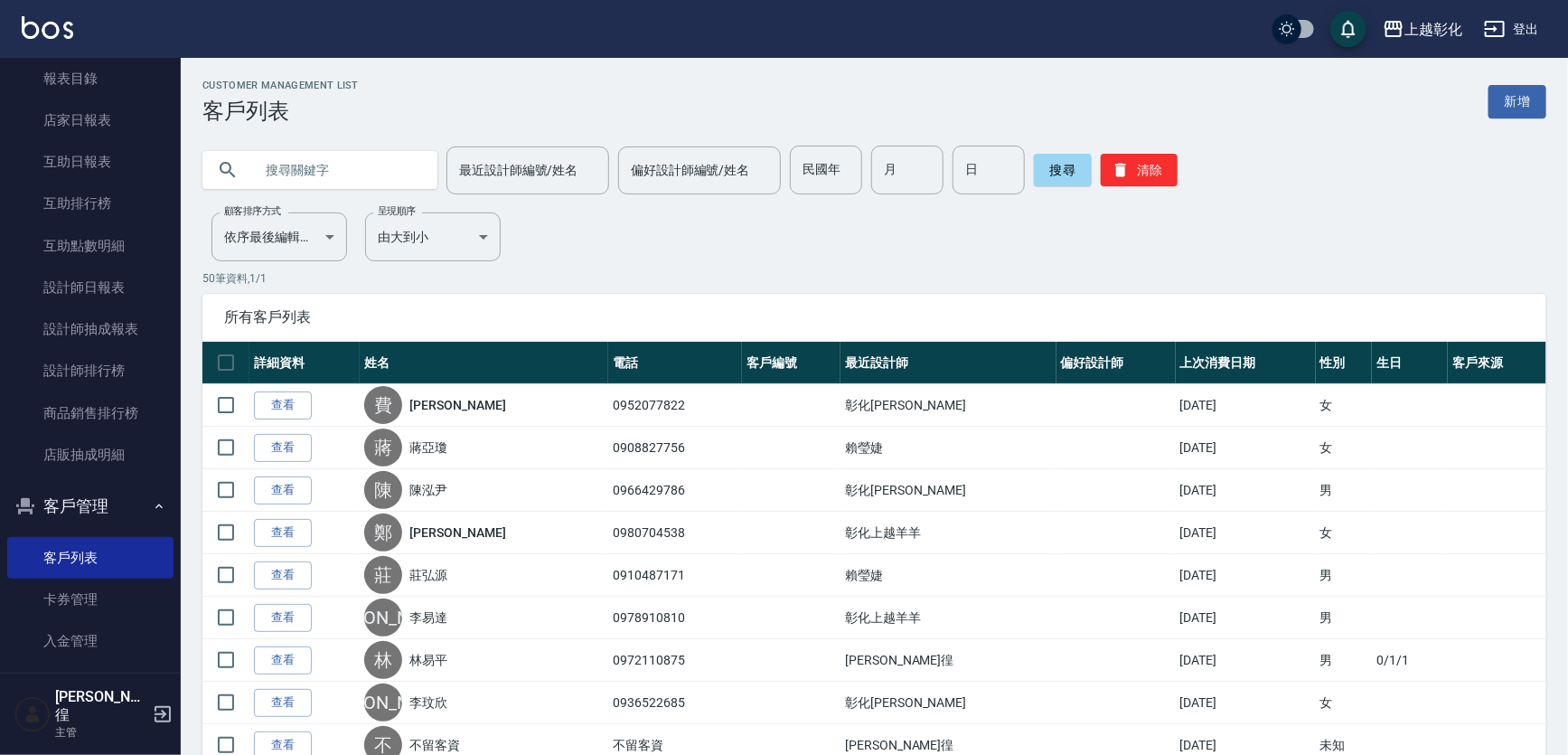
click at [300, 168] on input "text" at bounding box center [338, 169] width 170 height 48
type input "6"
type input "0963141"
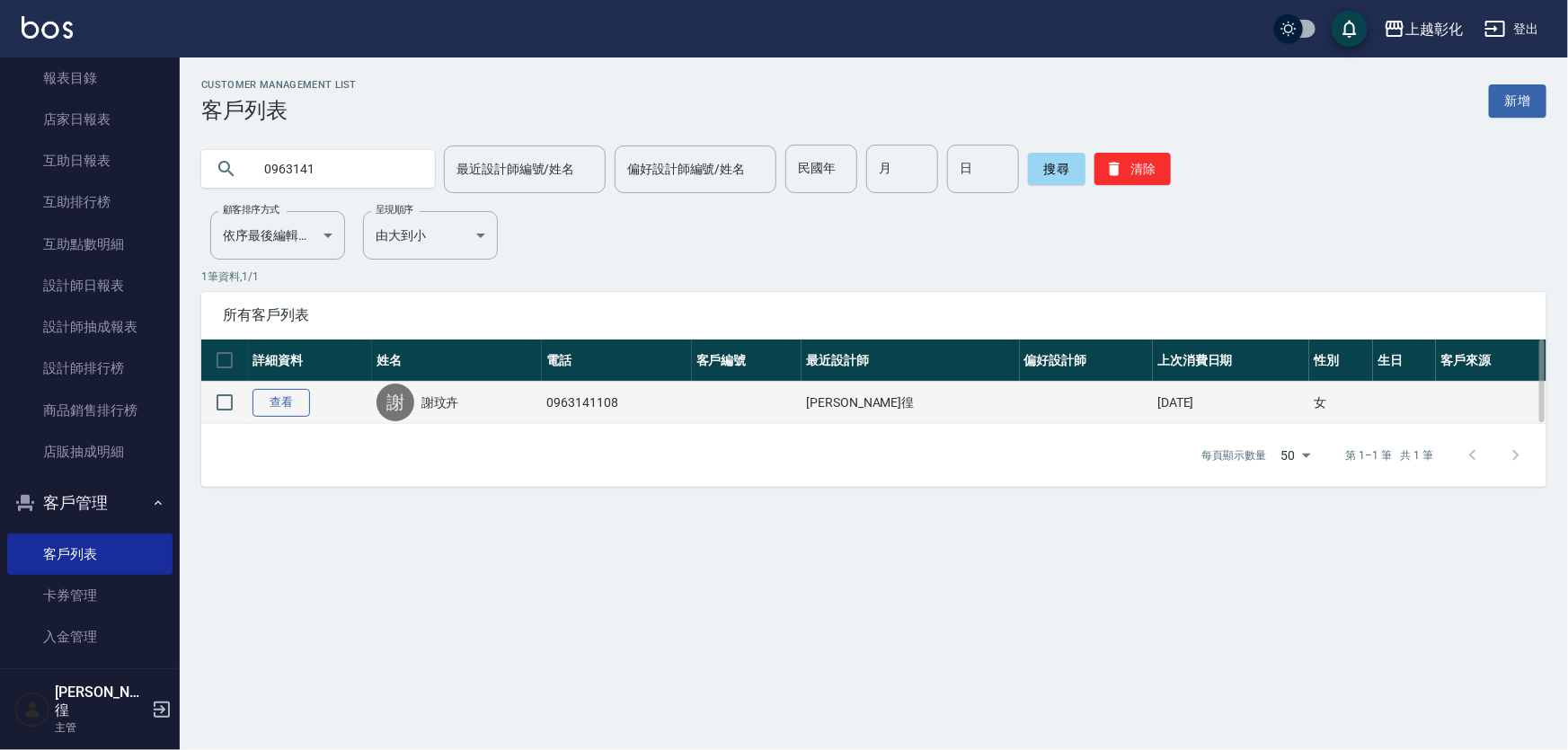
click at [288, 408] on link "查看" at bounding box center [281, 403] width 58 height 28
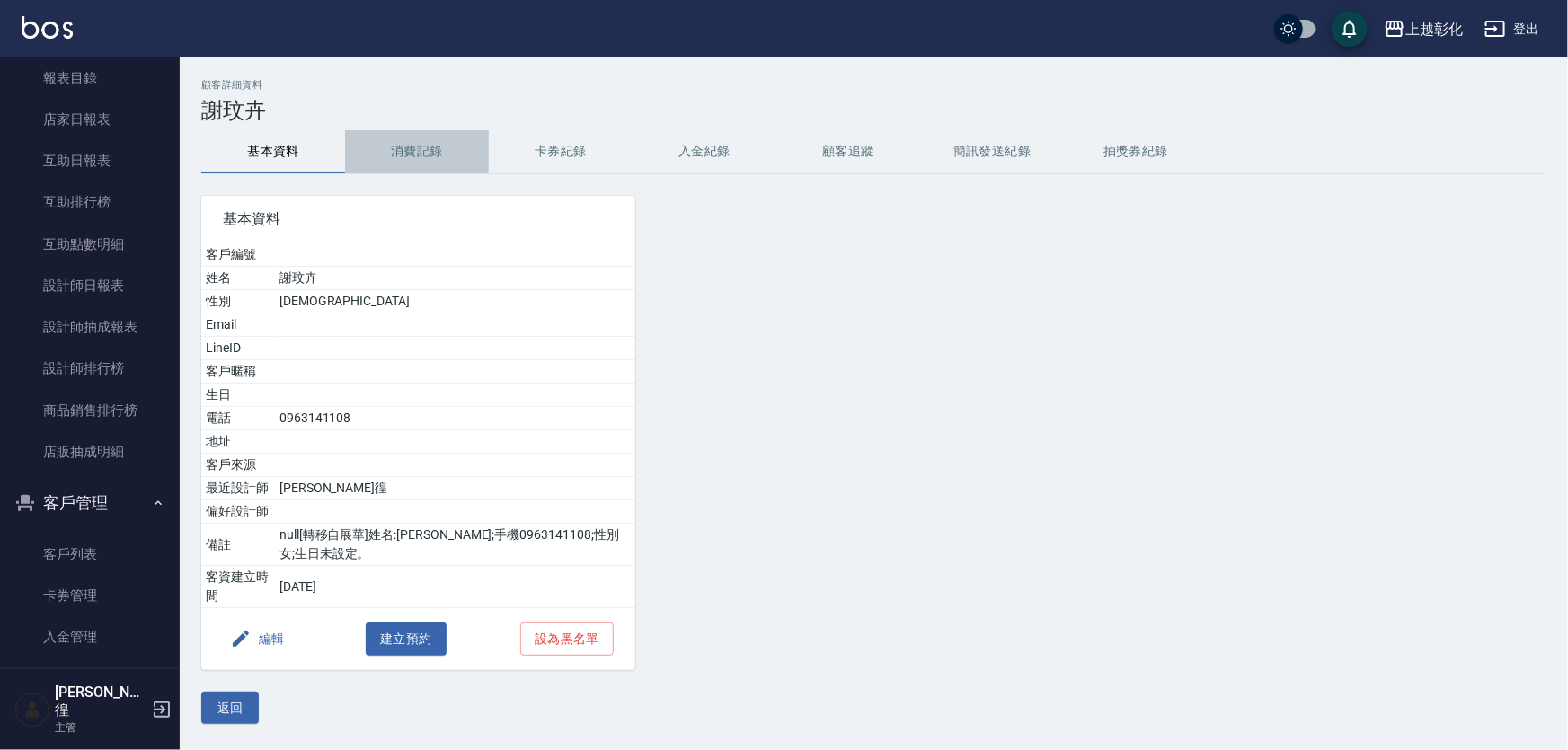
click at [437, 159] on button "消費記錄" at bounding box center [417, 152] width 143 height 43
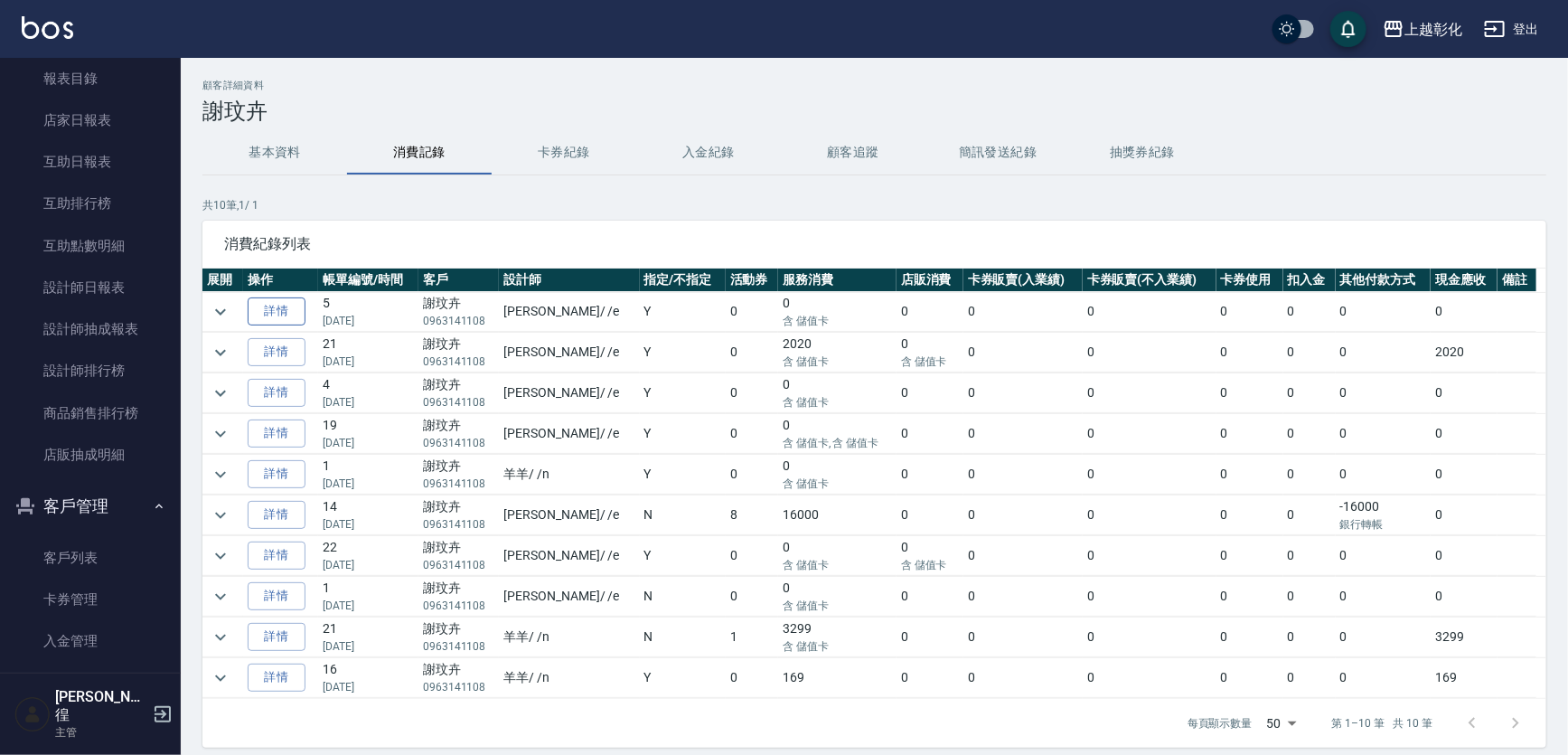
click at [280, 302] on link "詳情" at bounding box center [276, 311] width 58 height 28
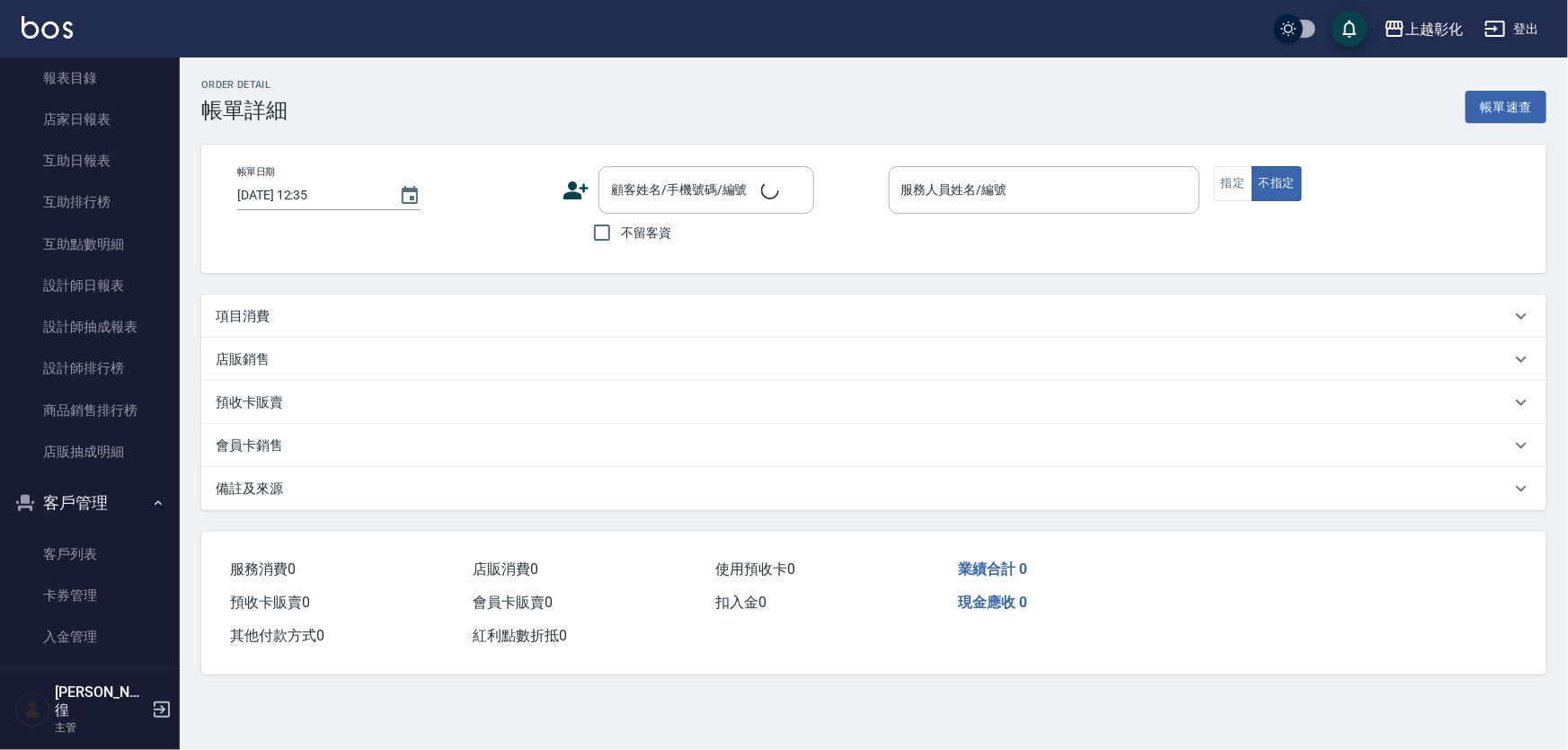
type input "2025/08/23 19:17"
type input "allen-e"
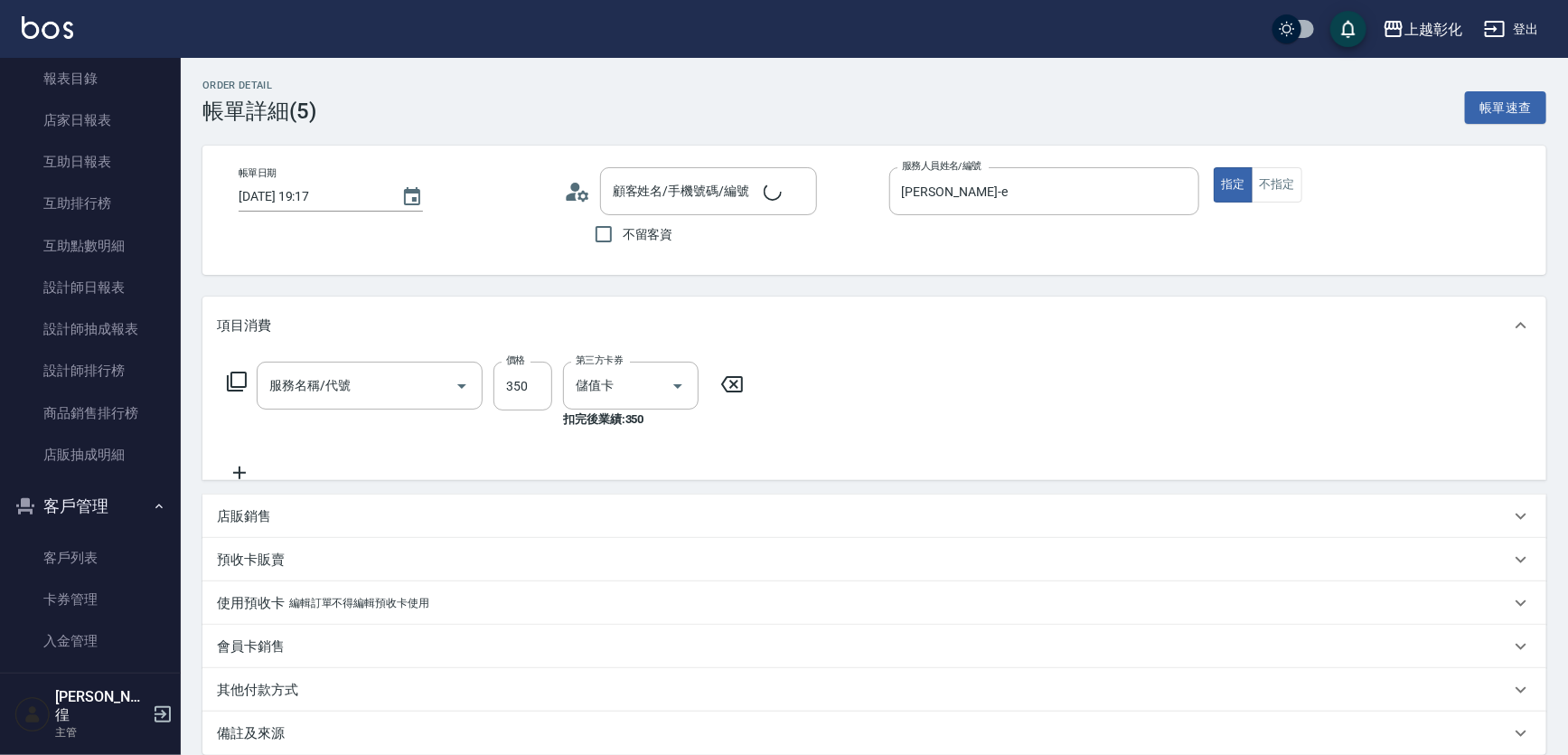
type input "謝玟卉/0963141108/null"
type input "一般洗剪(269)"
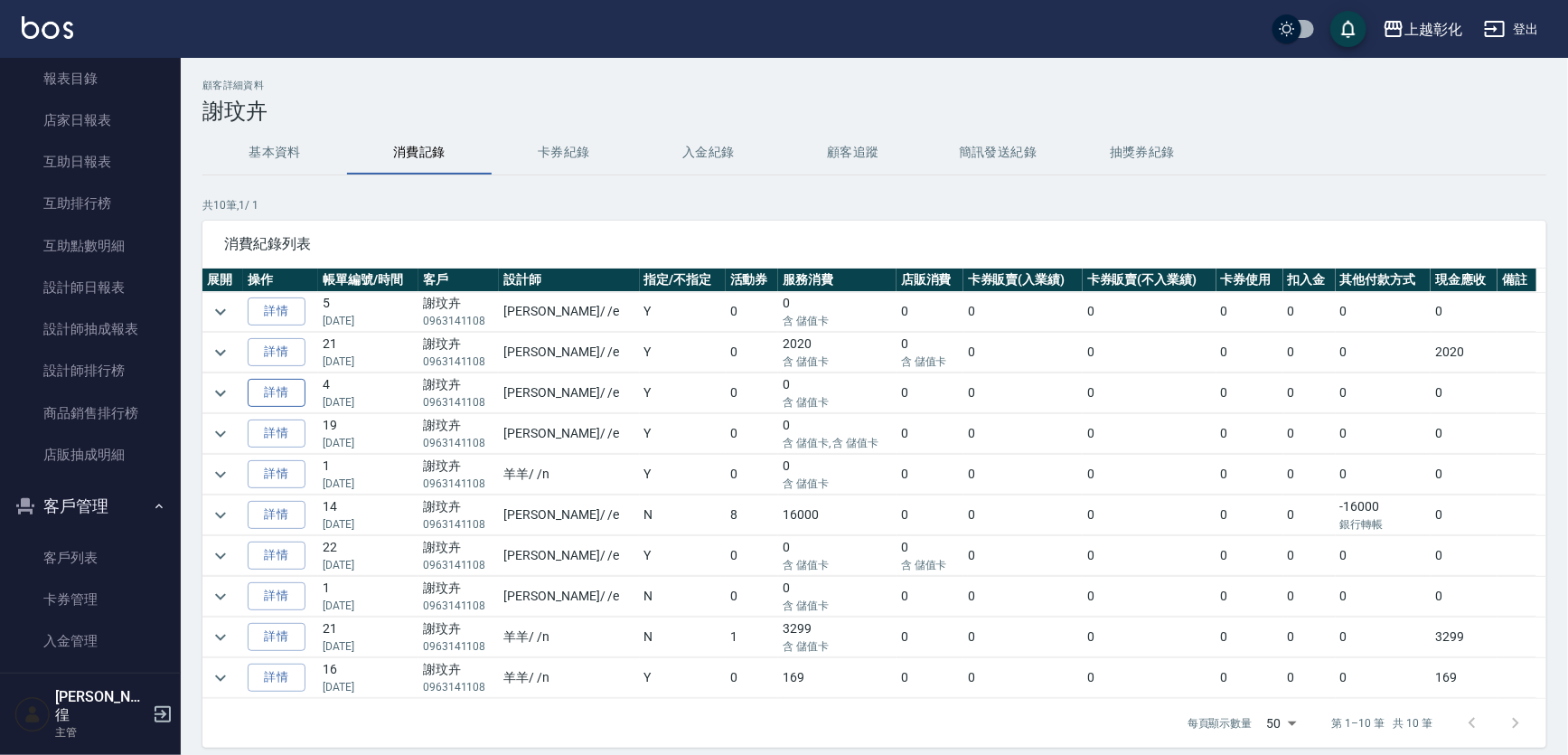
click at [289, 397] on link "詳情" at bounding box center [276, 393] width 58 height 28
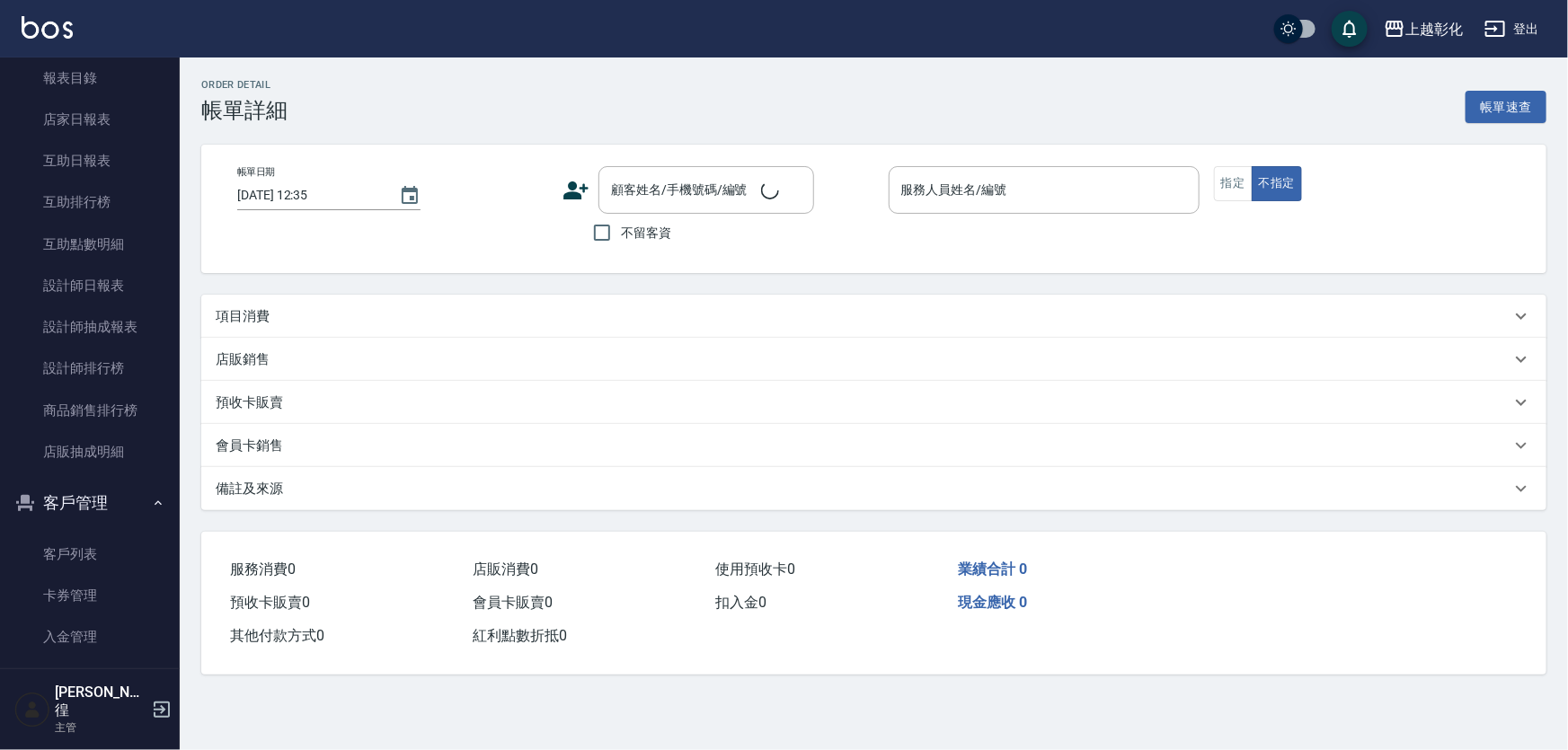
type input "2025/08/21 14:16"
type input "allen-e"
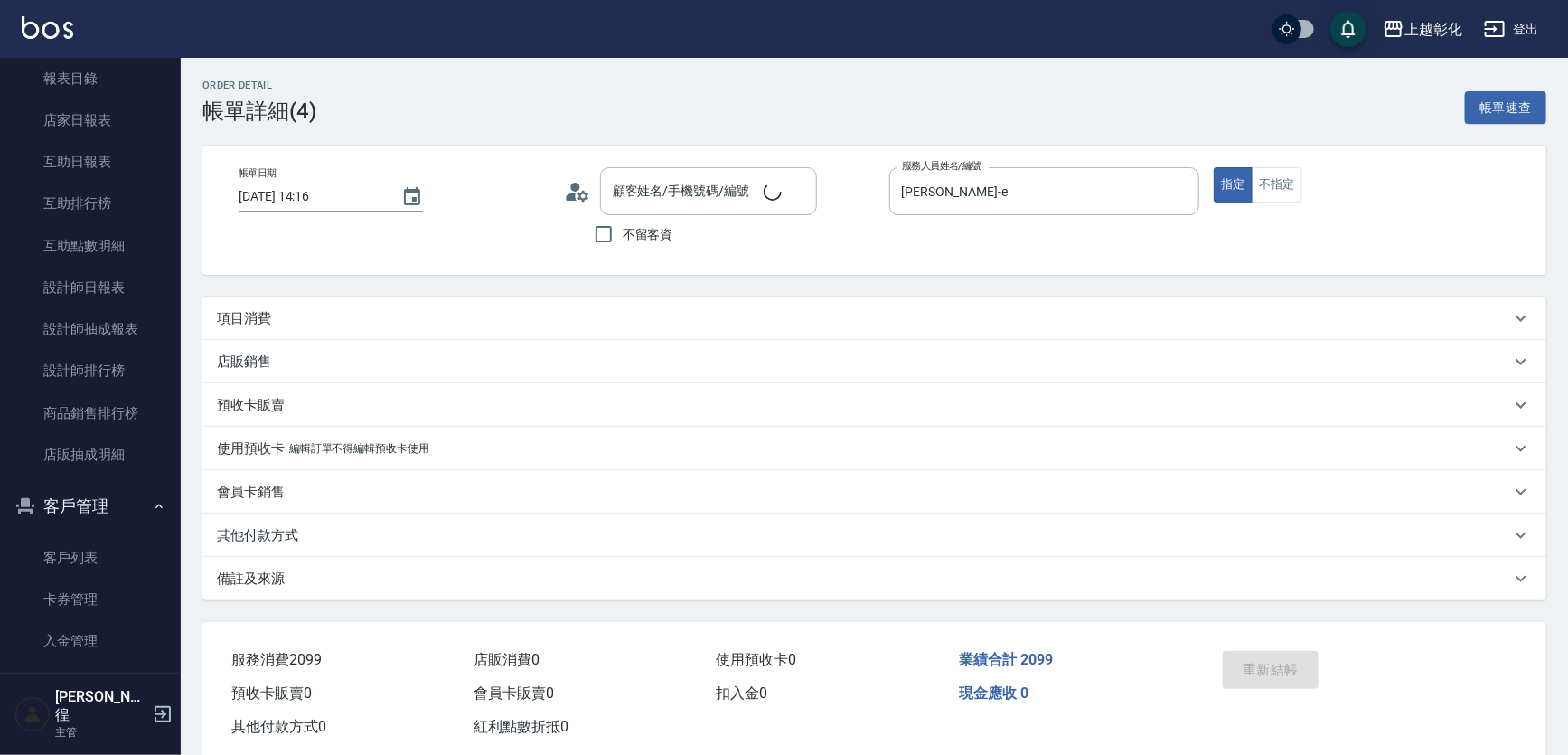
type input "謝玟卉/0963141108/null"
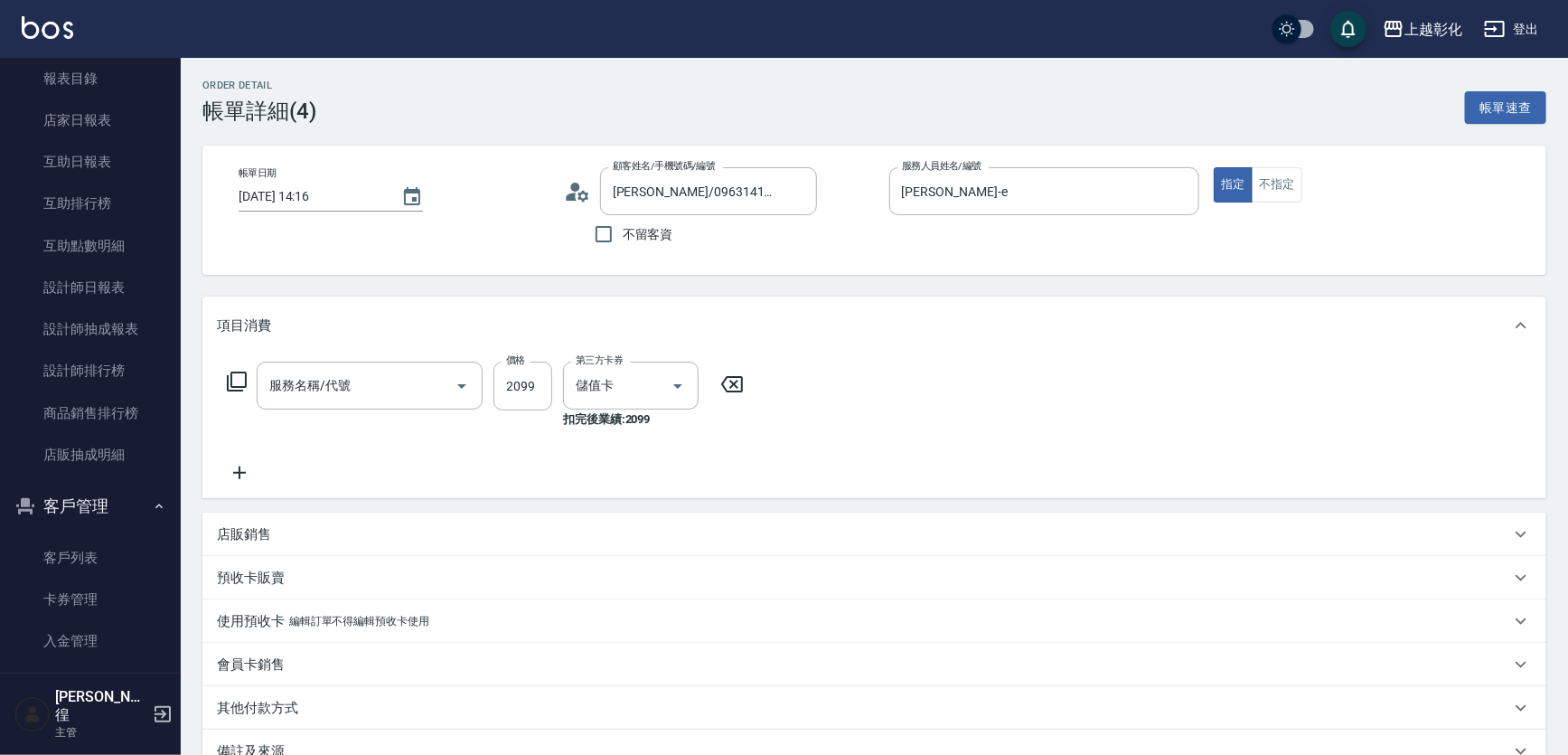
type input "過年染髮B(512)"
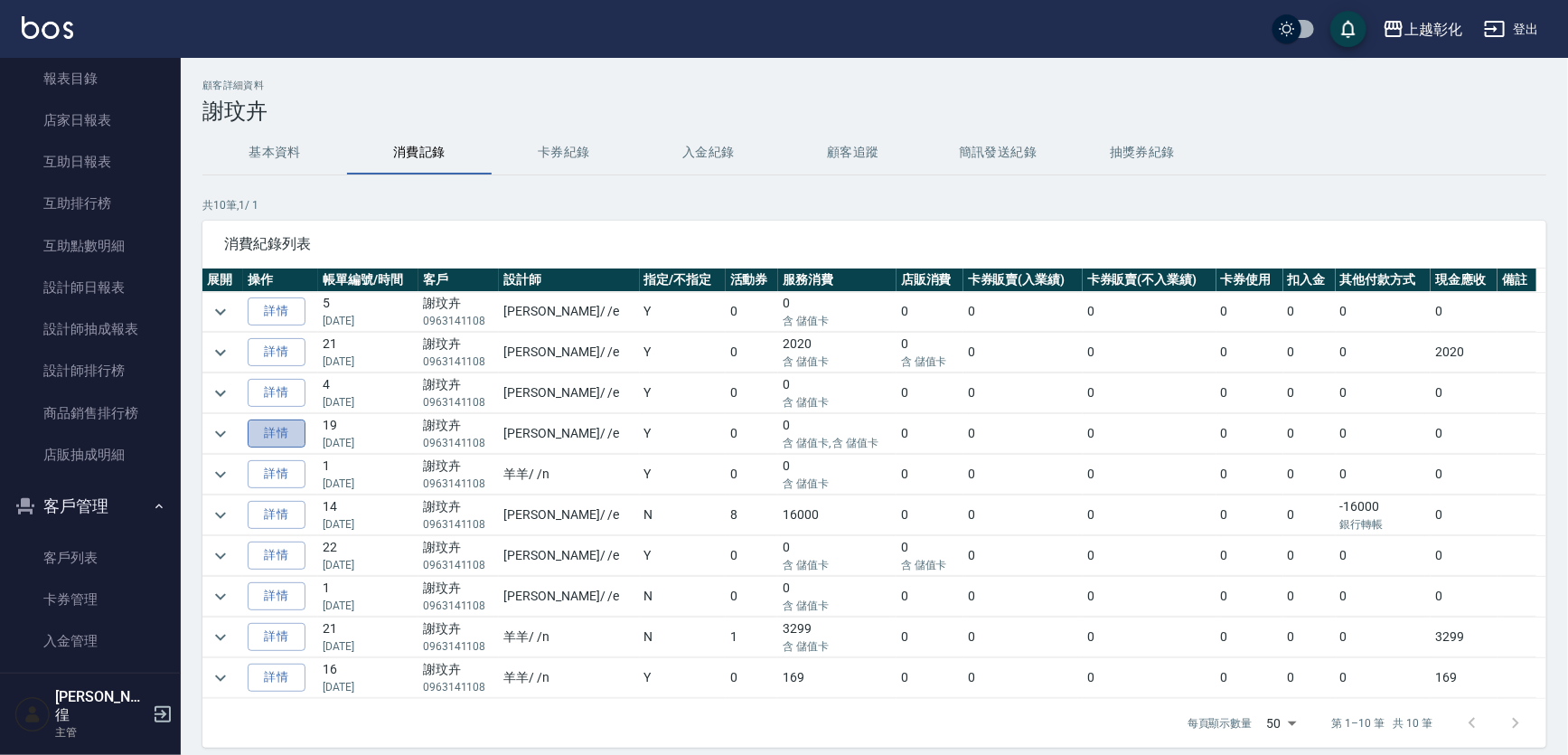
click at [264, 438] on link "詳情" at bounding box center [276, 434] width 58 height 28
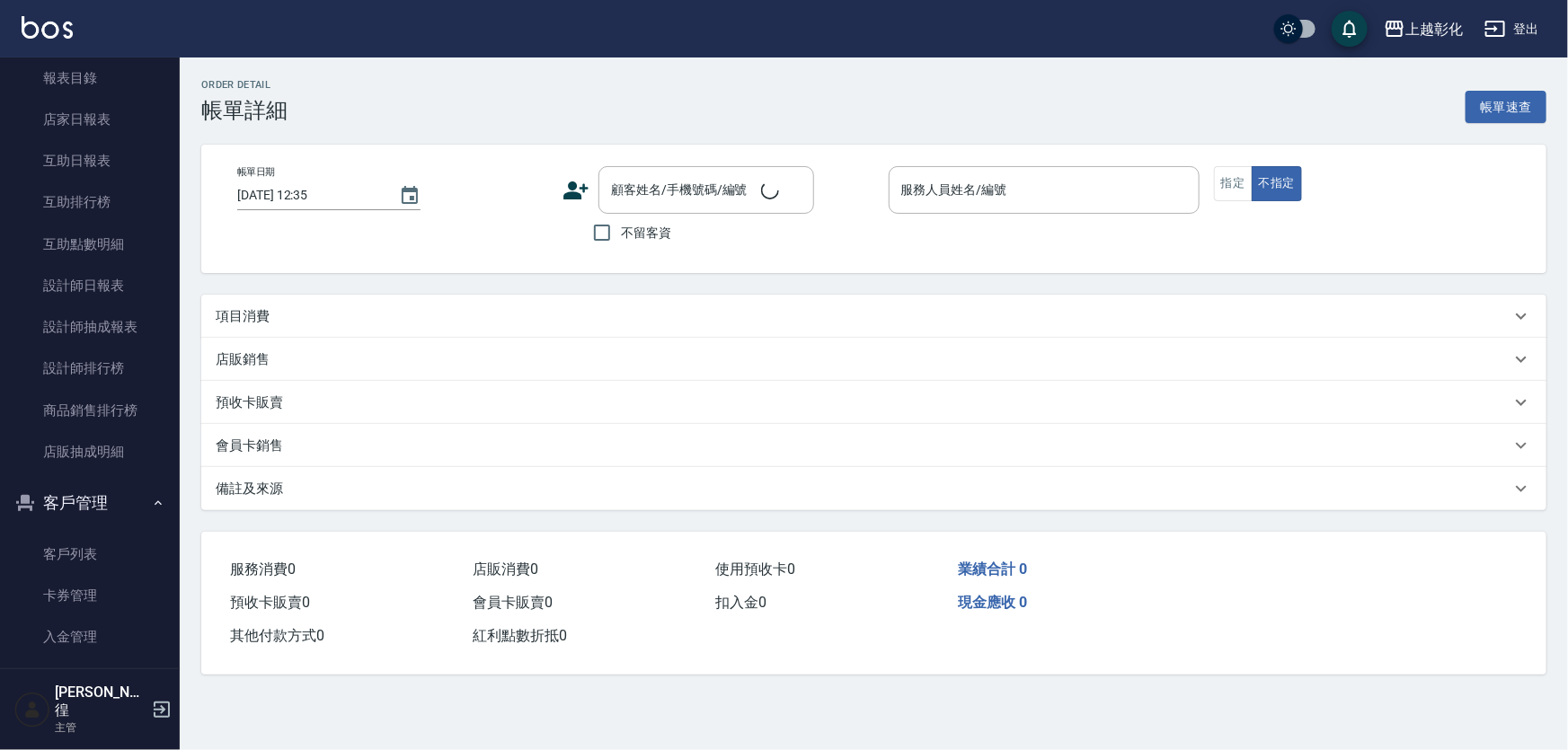
type input "2025/05/10 18:54"
type input "allen-e"
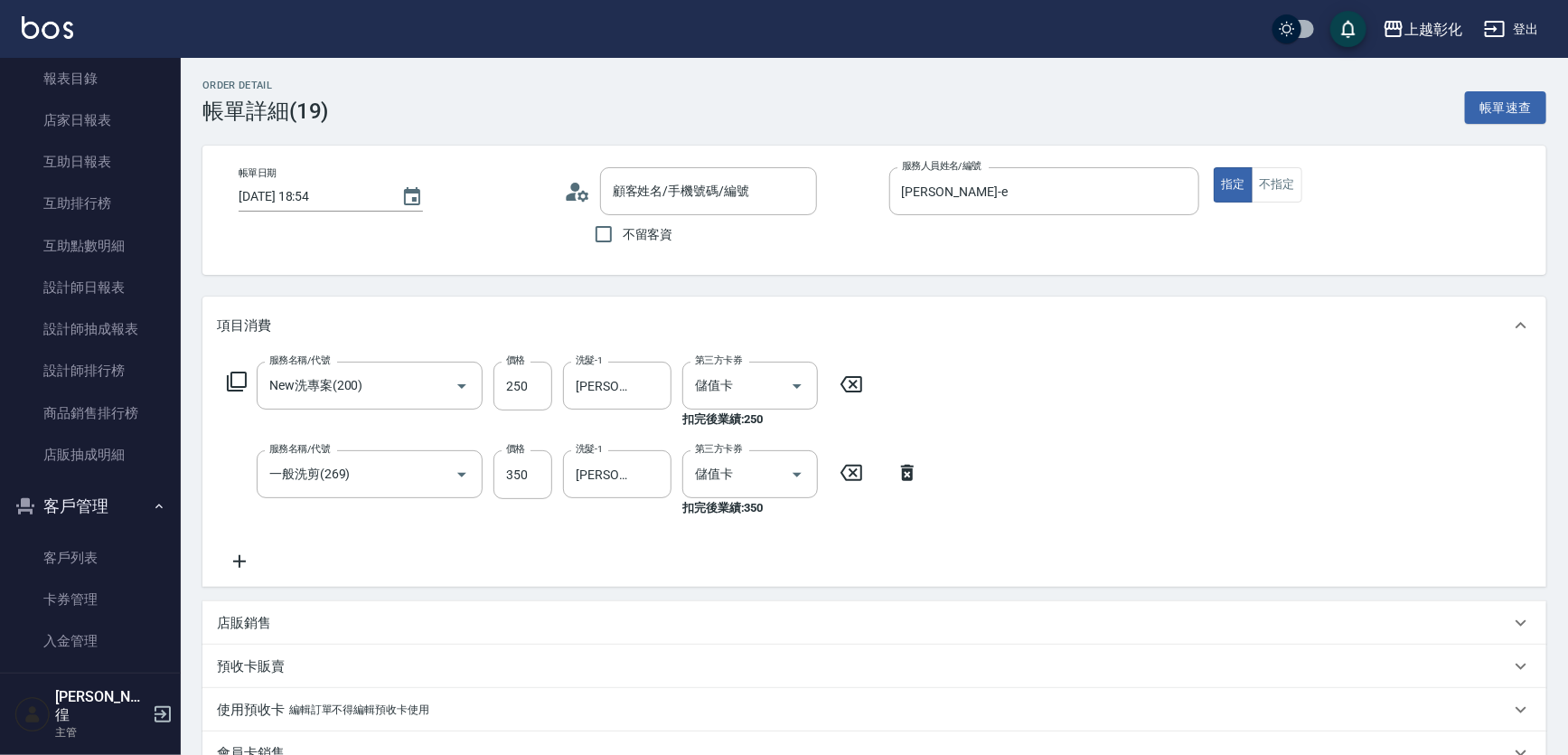
type input "New洗專案(200)"
type input "一般洗剪(269)"
type input "謝玟卉/0963141108/null"
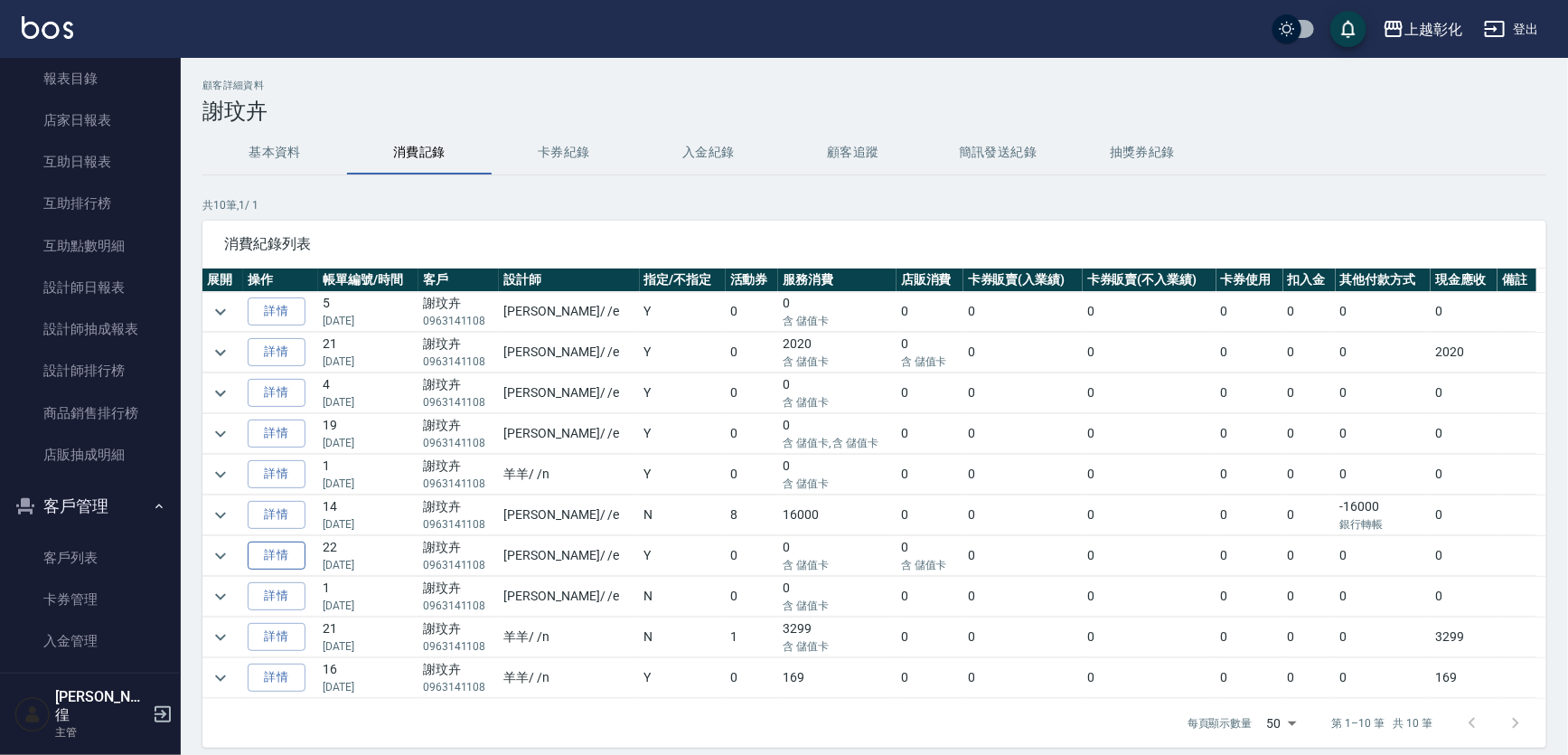
click at [291, 548] on link "詳情" at bounding box center [276, 556] width 58 height 28
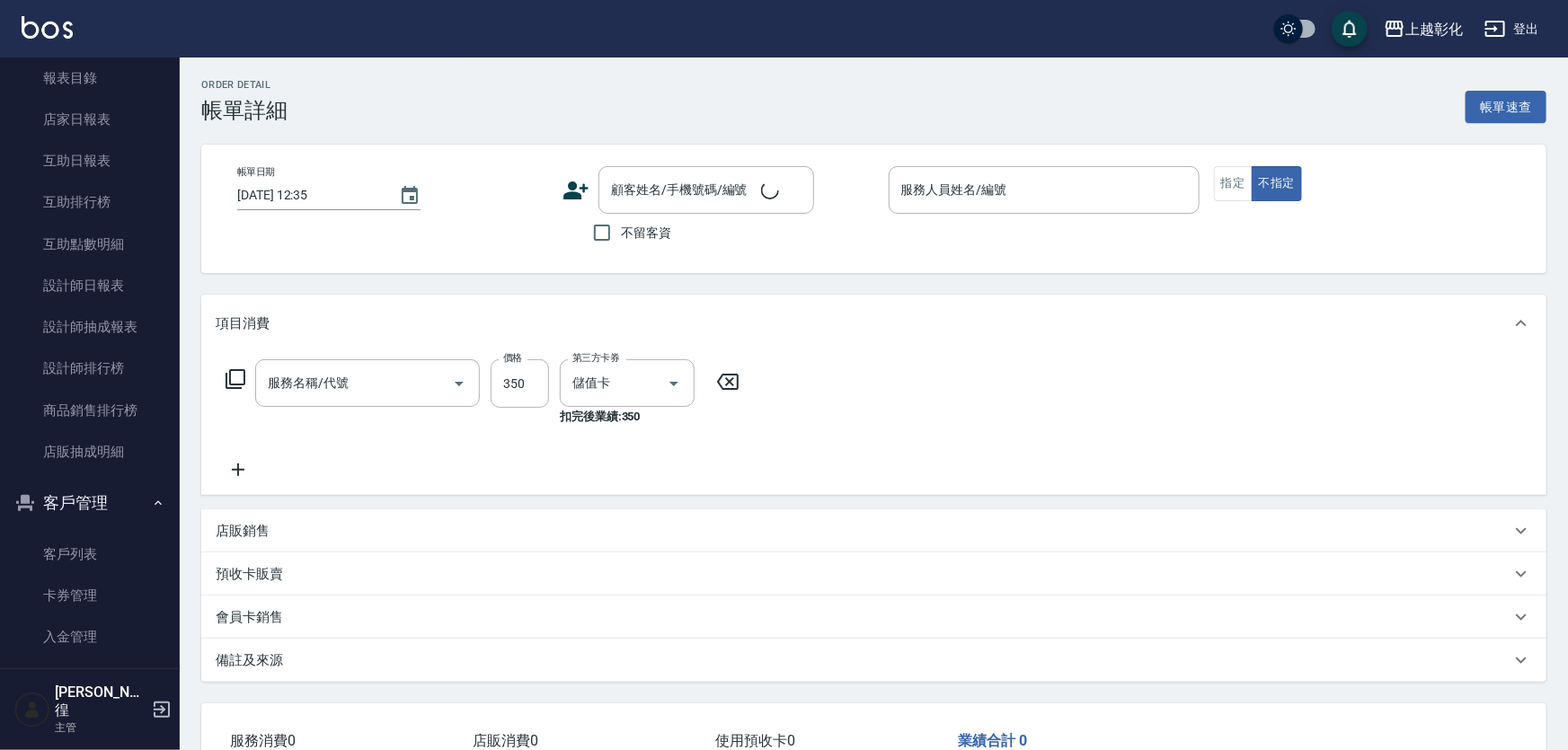
type input "2025/01/17 18:25"
type input "allen-e"
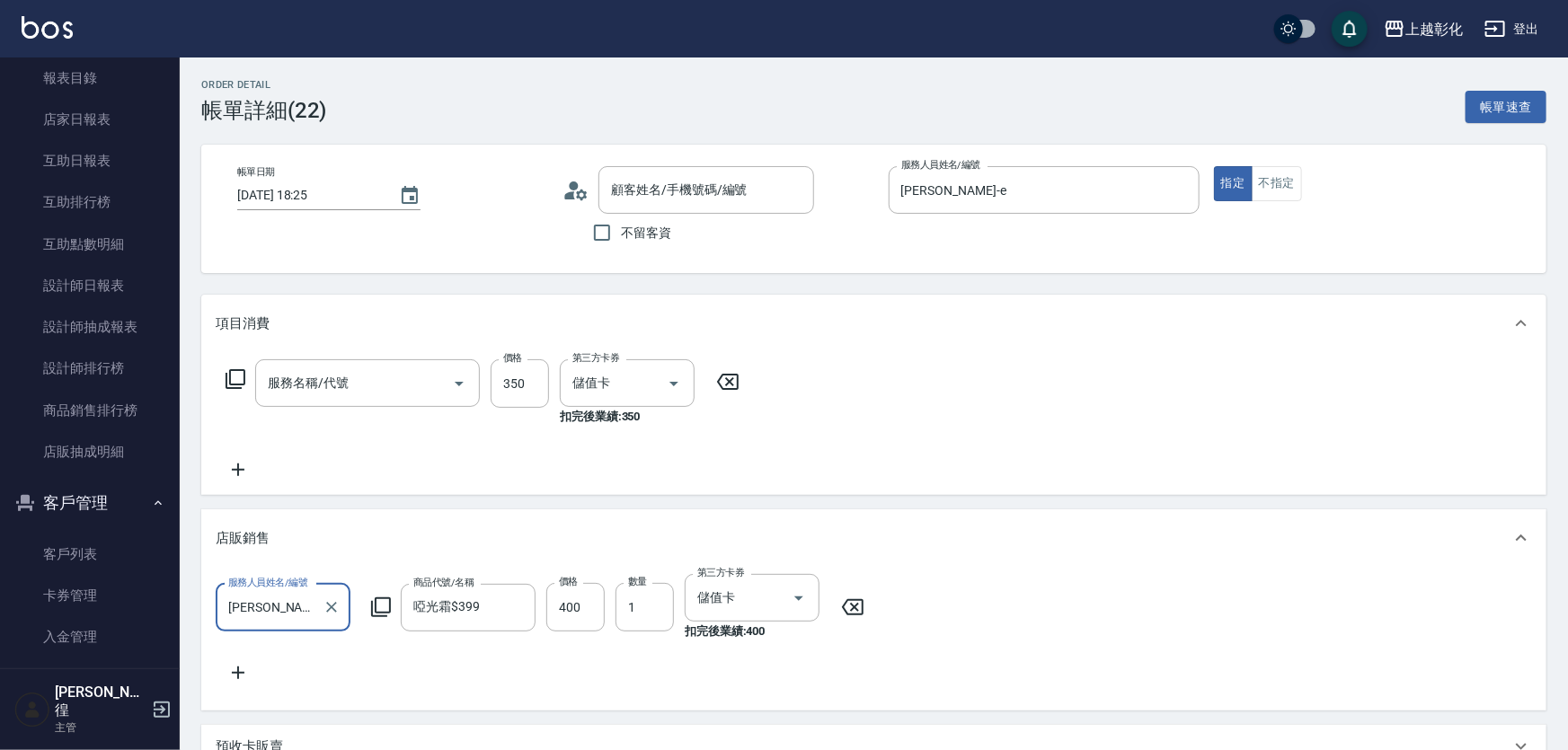
type input "一般洗剪(269)"
type input "謝玟卉/0963141108/null"
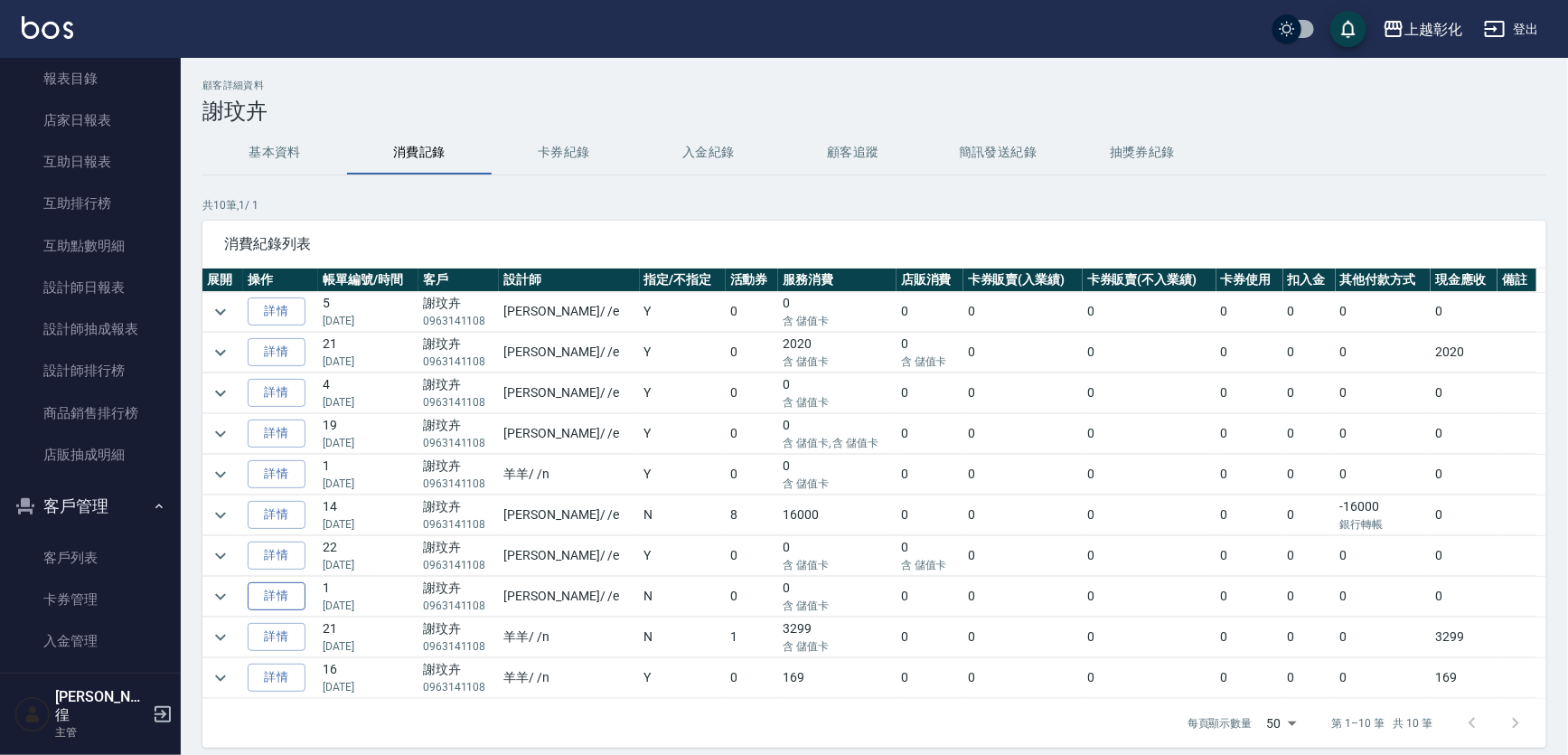
click at [287, 583] on link "詳情" at bounding box center [276, 596] width 58 height 28
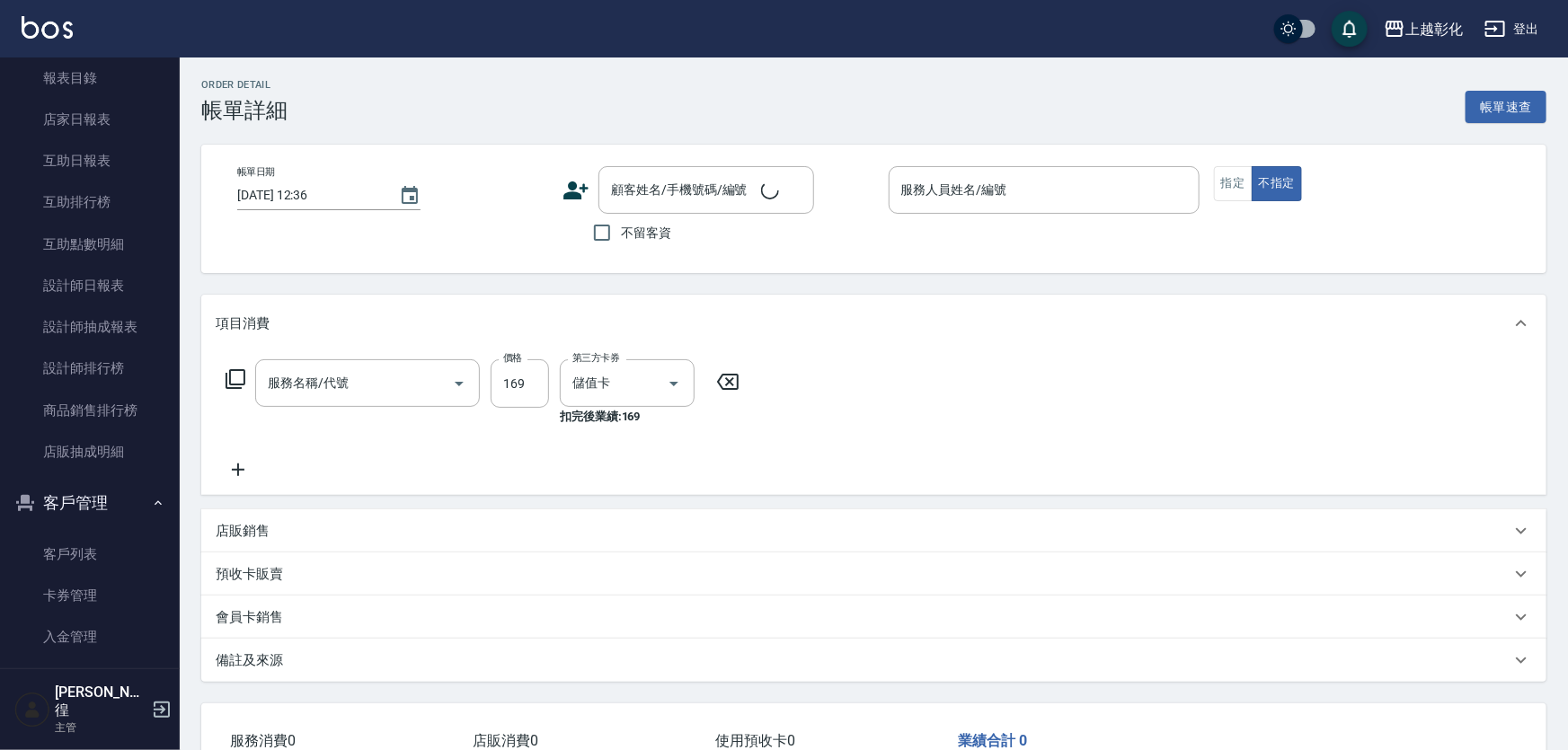
type input "2025/01/14 20:21"
type input "allen-e"
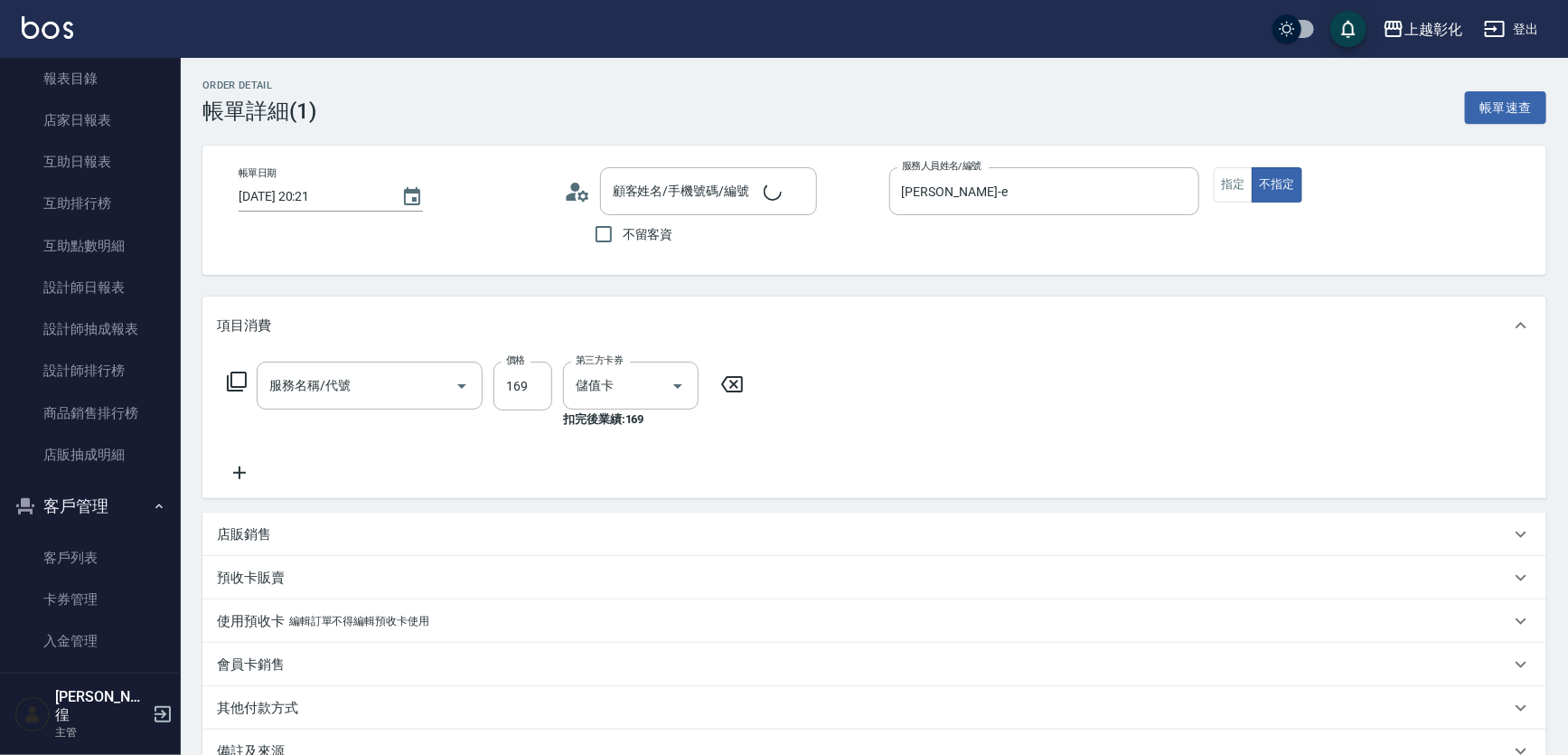
type input "剪髮(169)"
type input "謝玟卉/0963141108/null"
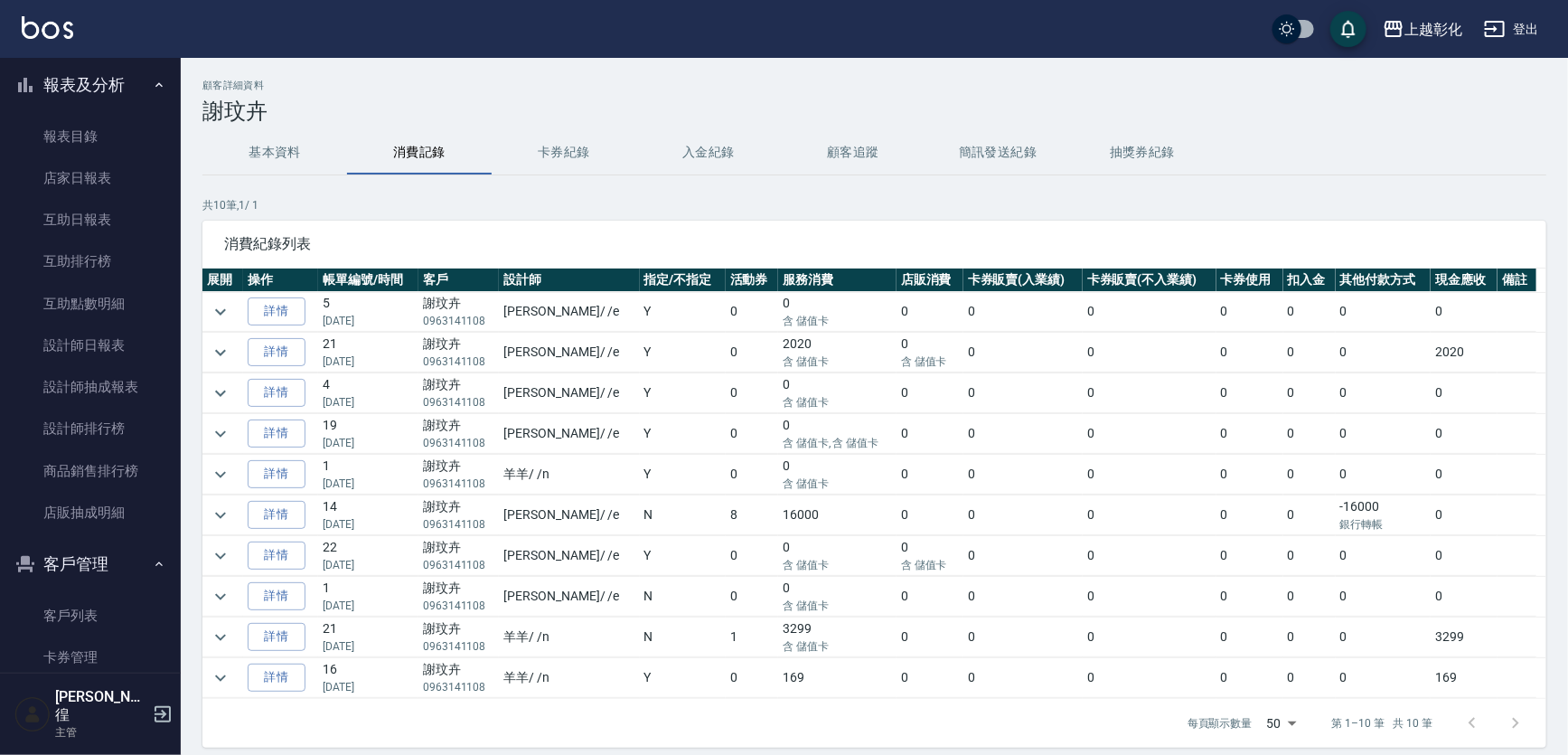
scroll to position [72, 0]
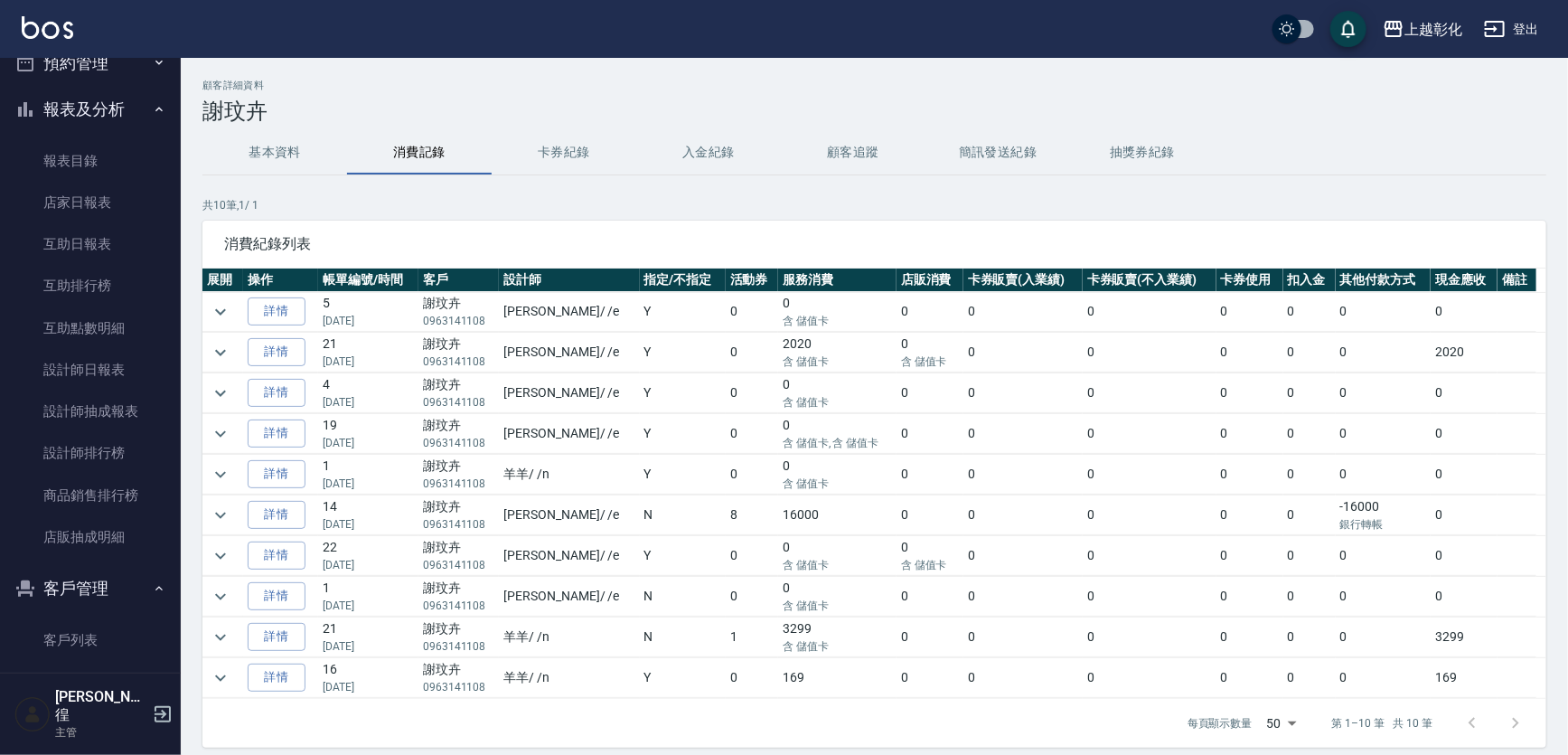
click at [705, 160] on button "入金紀錄" at bounding box center [708, 153] width 144 height 44
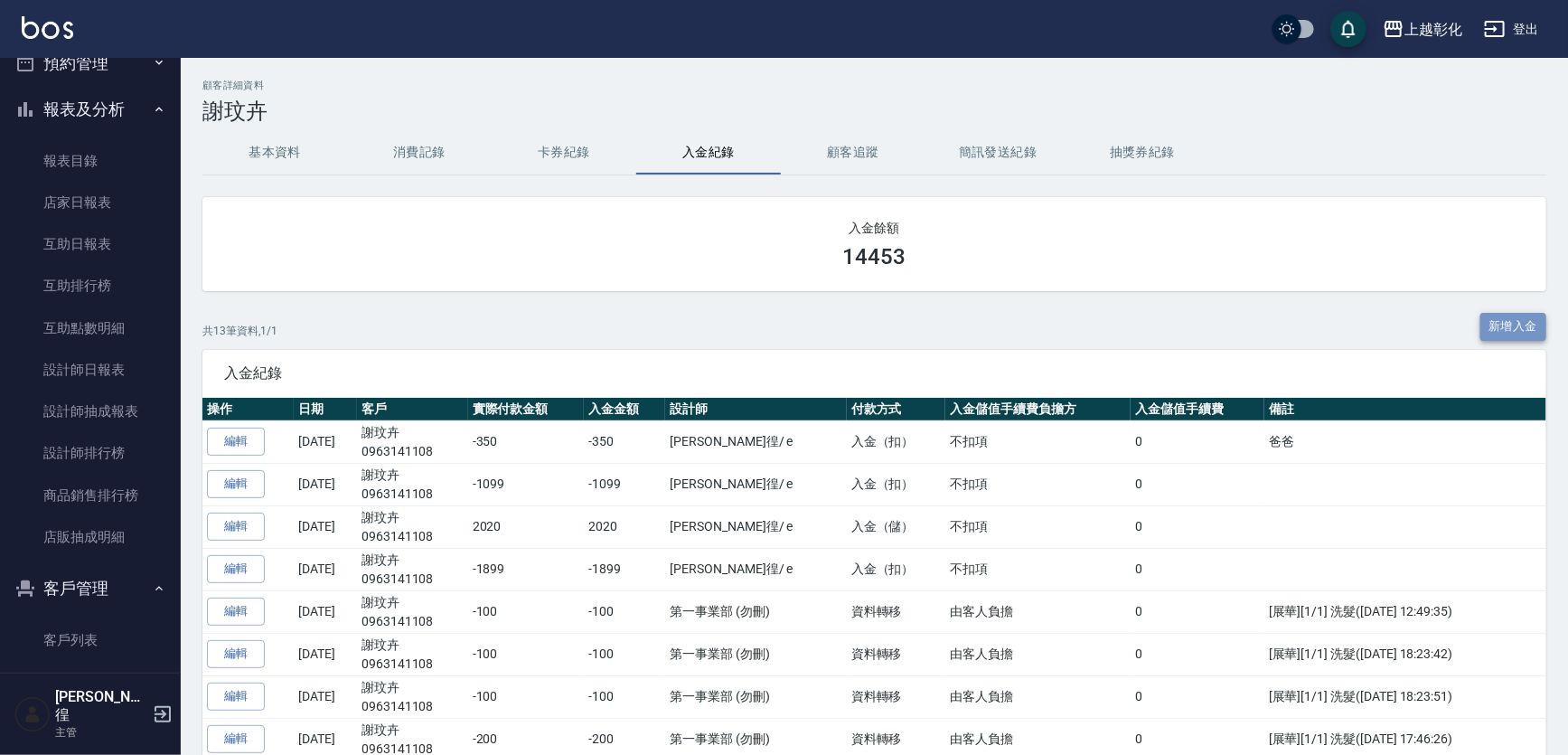
click at [1513, 326] on button "新增入金" at bounding box center [1514, 327] width 66 height 28
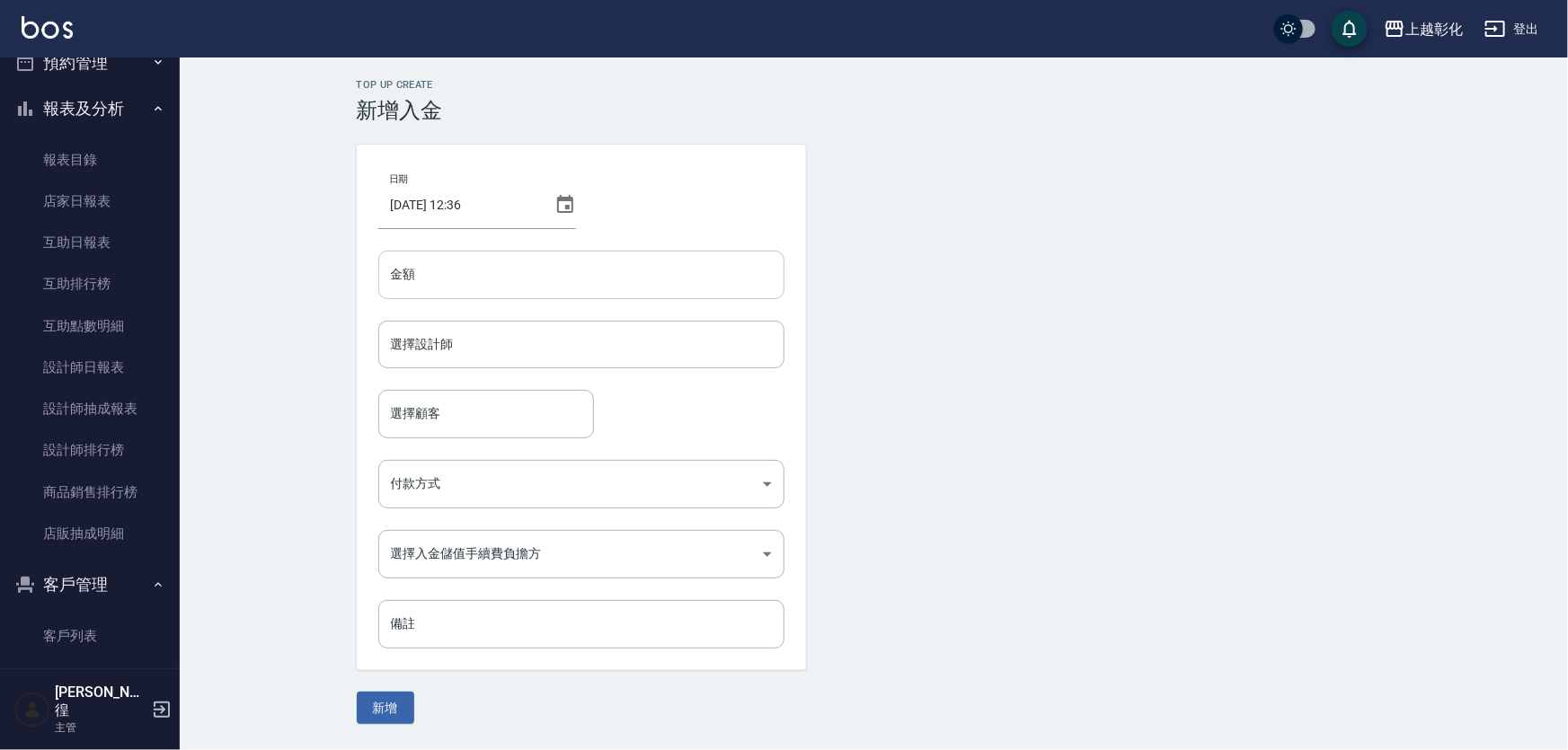
click at [546, 286] on input "金額" at bounding box center [582, 275] width 406 height 48
type input "-850"
click at [468, 386] on form "選擇設計師 選擇設計師" at bounding box center [582, 355] width 406 height 69
click at [475, 353] on input "選擇設計師" at bounding box center [581, 343] width 390 height 31
click at [432, 396] on div "選擇顧客" at bounding box center [486, 413] width 216 height 47
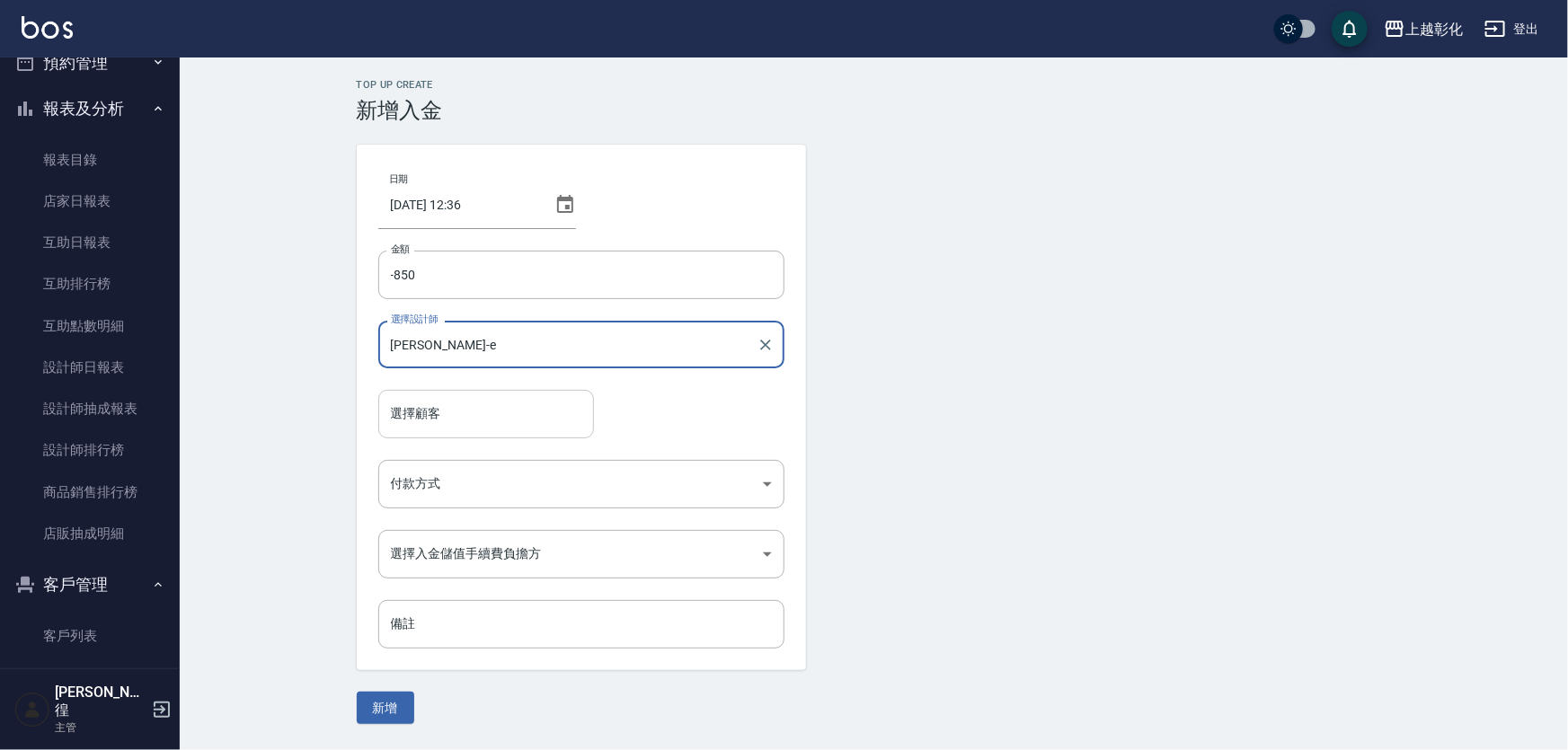
type input "allen-e"
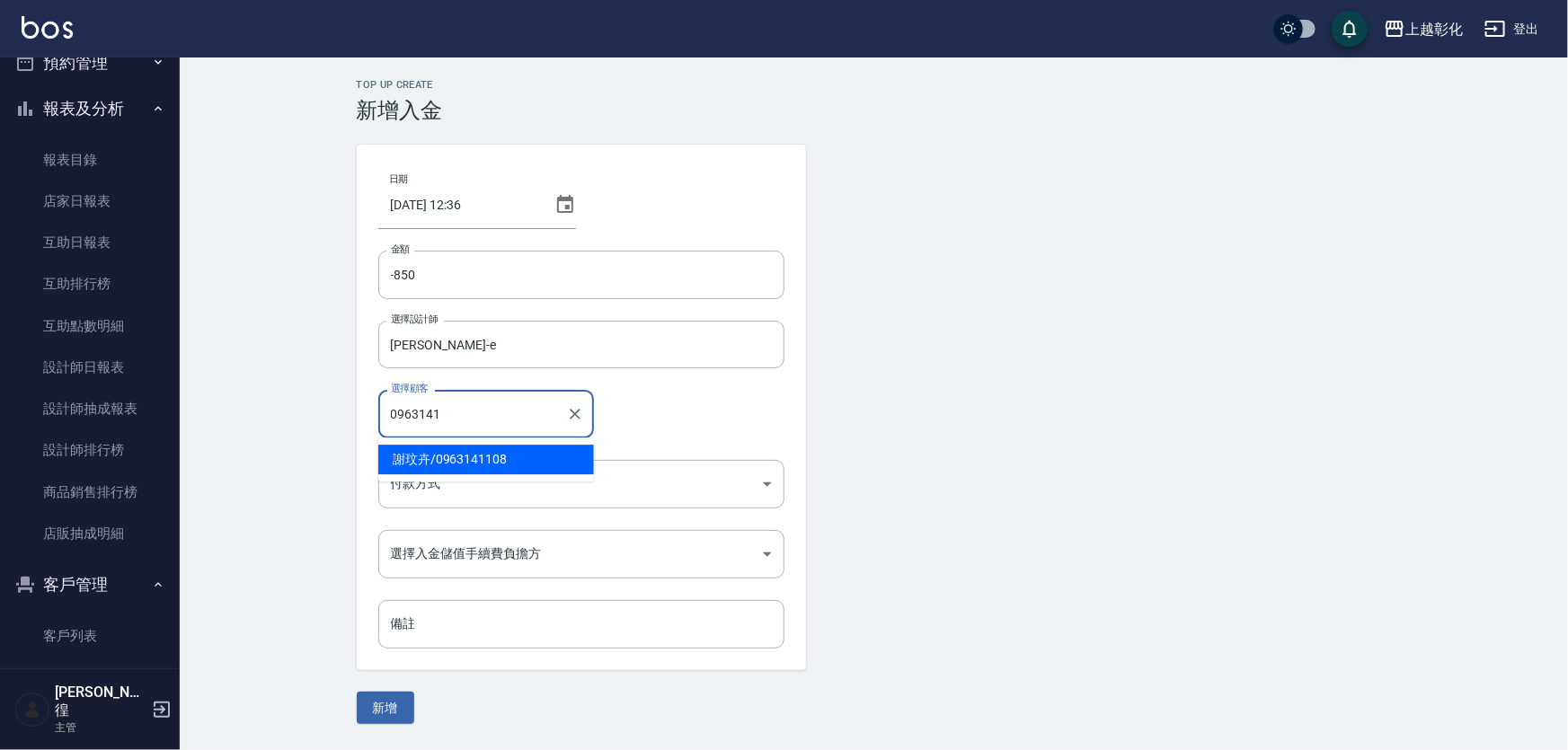
click at [515, 461] on span "謝玟卉 / 0963141108" at bounding box center [486, 458] width 216 height 29
type input "謝玟卉/0963141108"
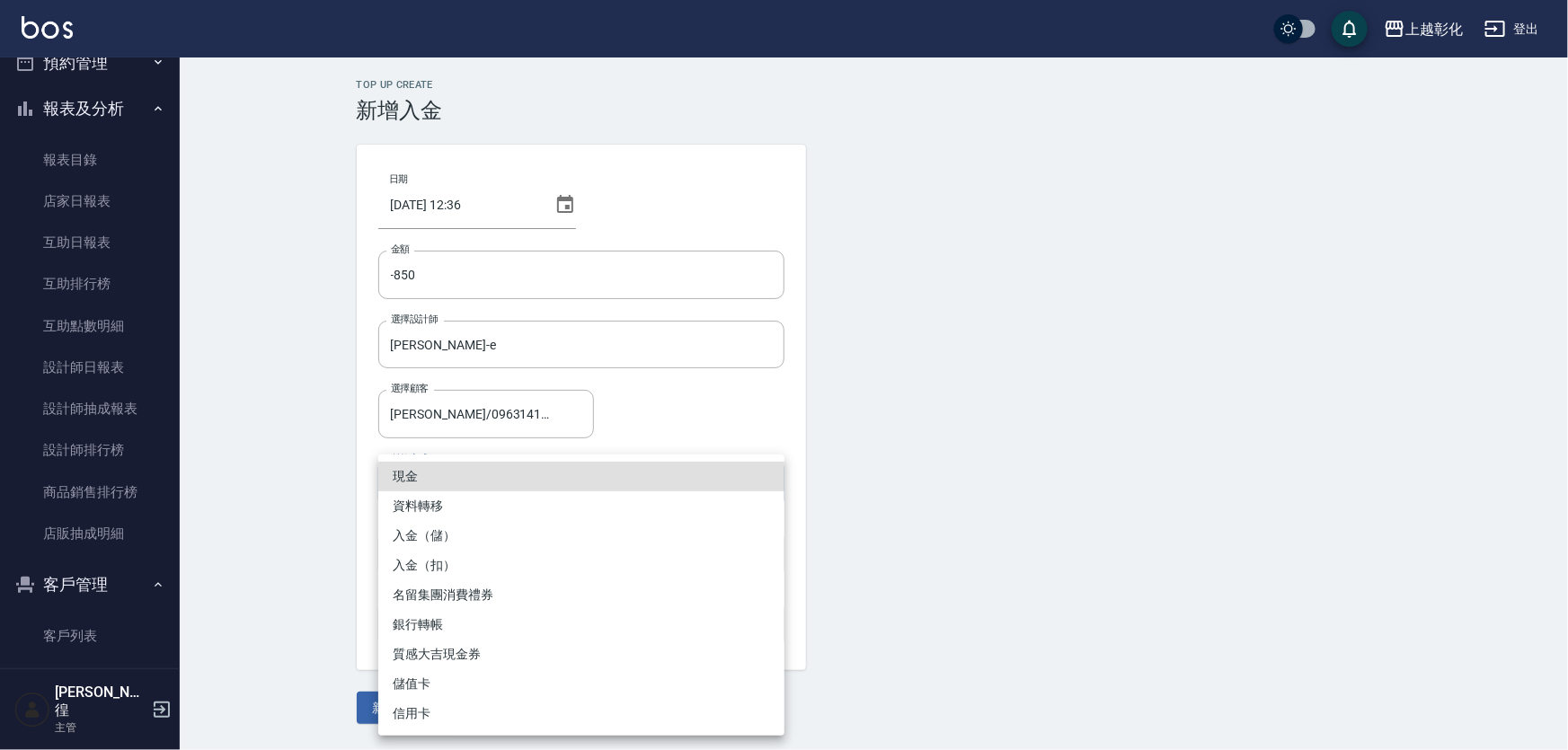
click at [506, 478] on body "上越彰化 登出 櫃檯作業 打帳單 帳單列表 現金收支登錄 材料自購登錄 每日結帳 排班表 現場電腦打卡 預約管理 預約管理 單日預約紀錄 單週預約紀錄 報表及…" at bounding box center [784, 375] width 1568 height 750
click at [442, 571] on li "入金（扣）" at bounding box center [582, 565] width 406 height 29
type input "入金（扣）"
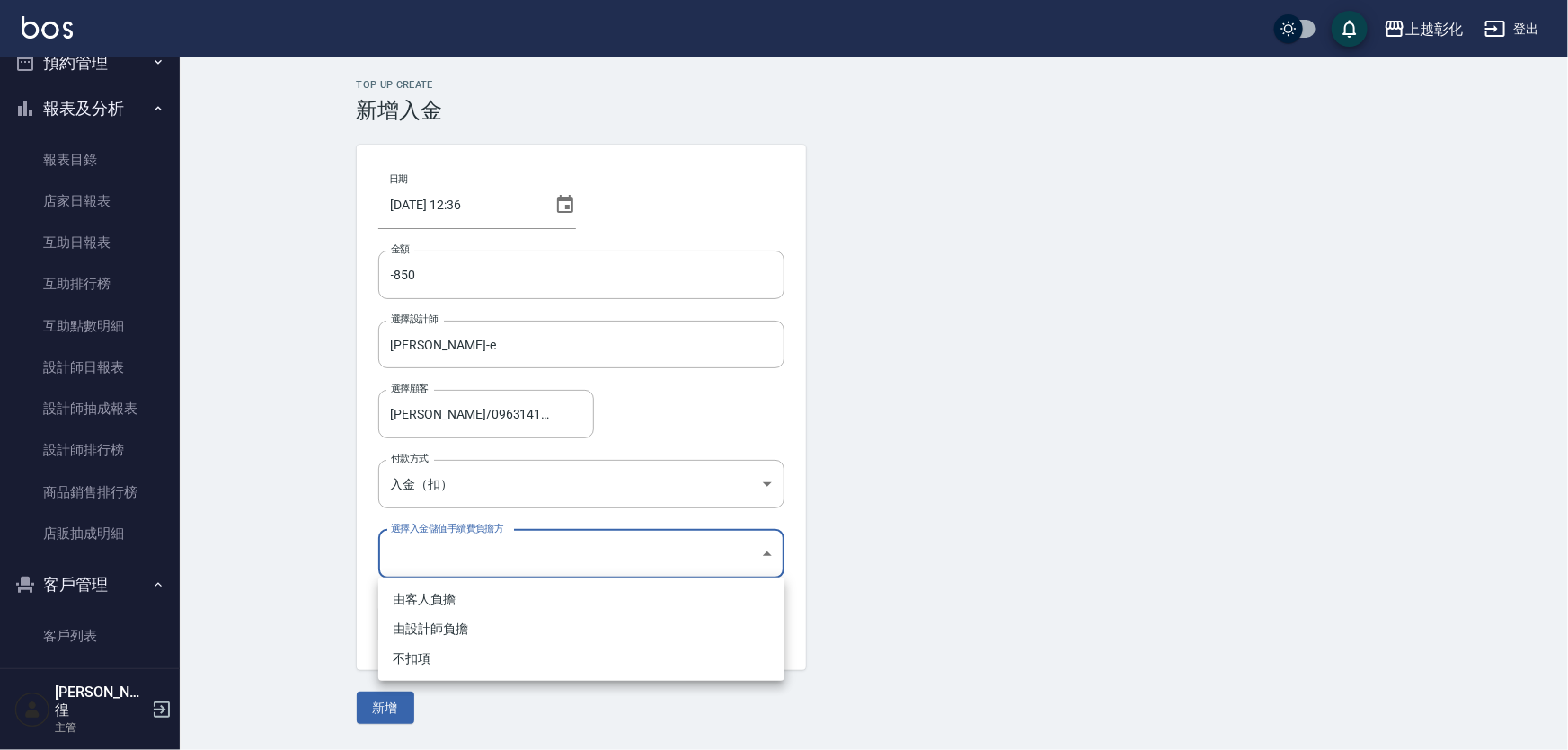
click at [447, 557] on body "上越彰化 登出 櫃檯作業 打帳單 帳單列表 現金收支登錄 材料自購登錄 每日結帳 排班表 現場電腦打卡 預約管理 預約管理 單日預約紀錄 單週預約紀錄 報表及…" at bounding box center [784, 375] width 1568 height 750
click at [424, 646] on li "不扣項" at bounding box center [582, 658] width 406 height 29
type input "WITHOUTHANDLINGFEE"
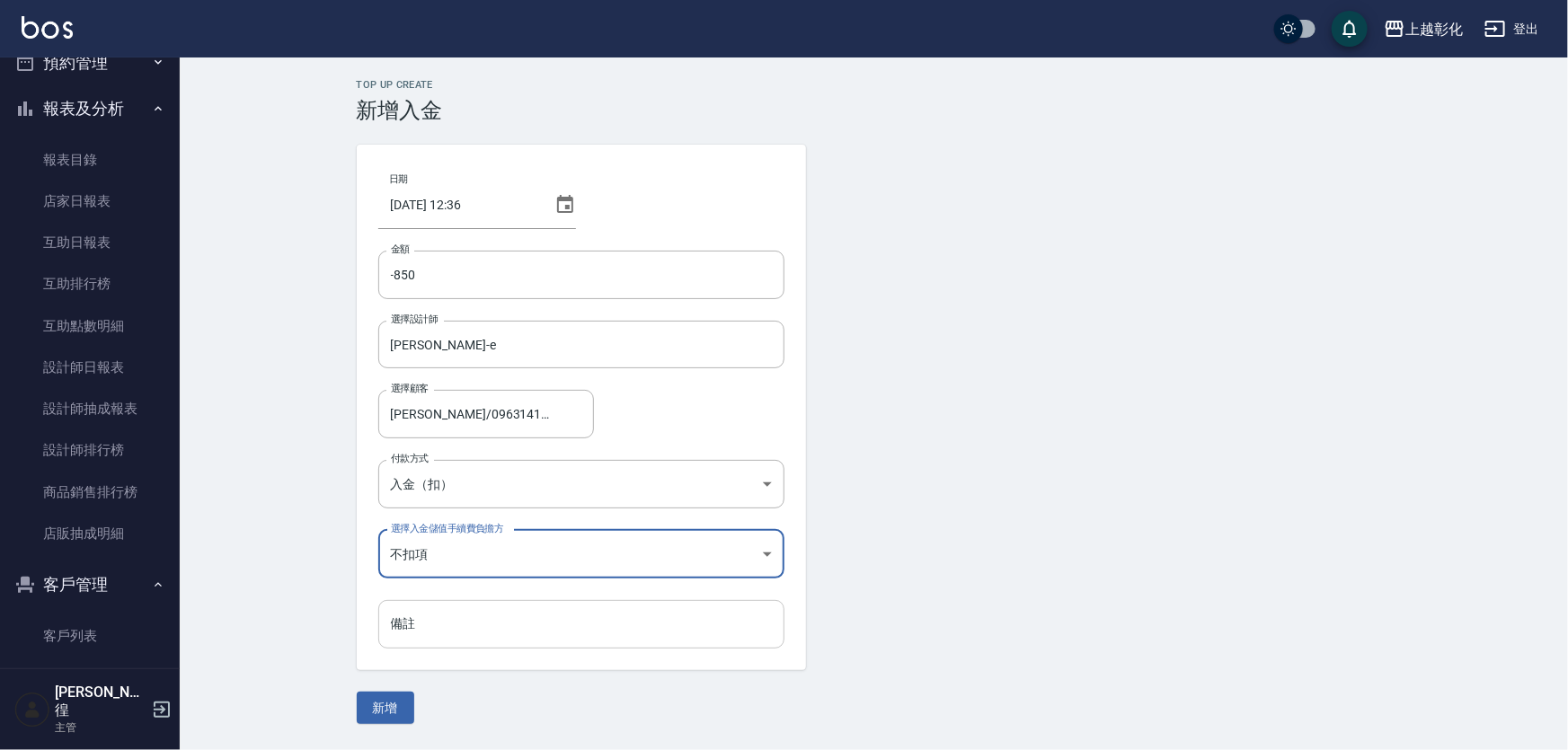
click at [429, 635] on input "備註" at bounding box center [582, 624] width 406 height 48
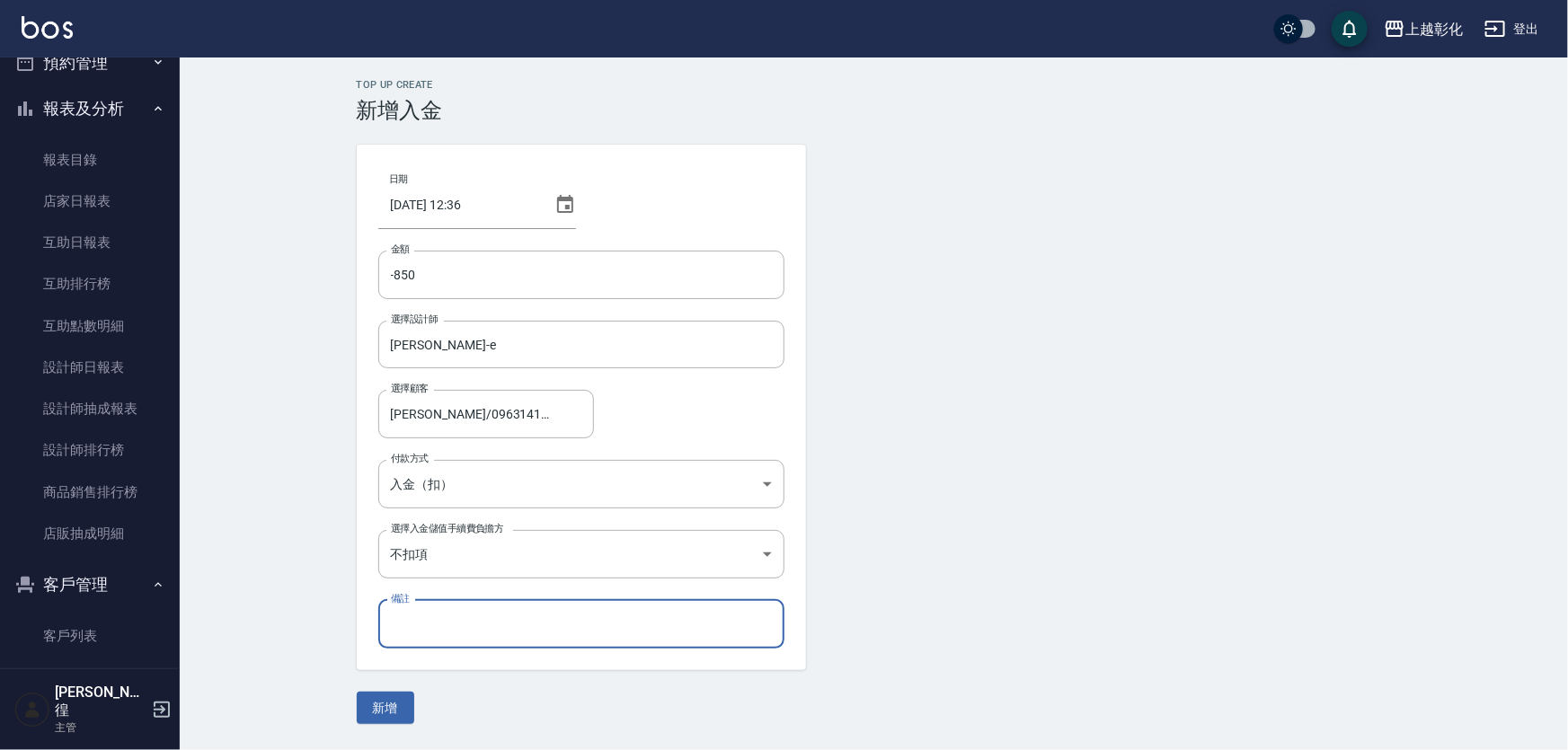
type input "f"
type input "ㄑ"
type input "弟弟 哥哥 爸爸 250+250+350"
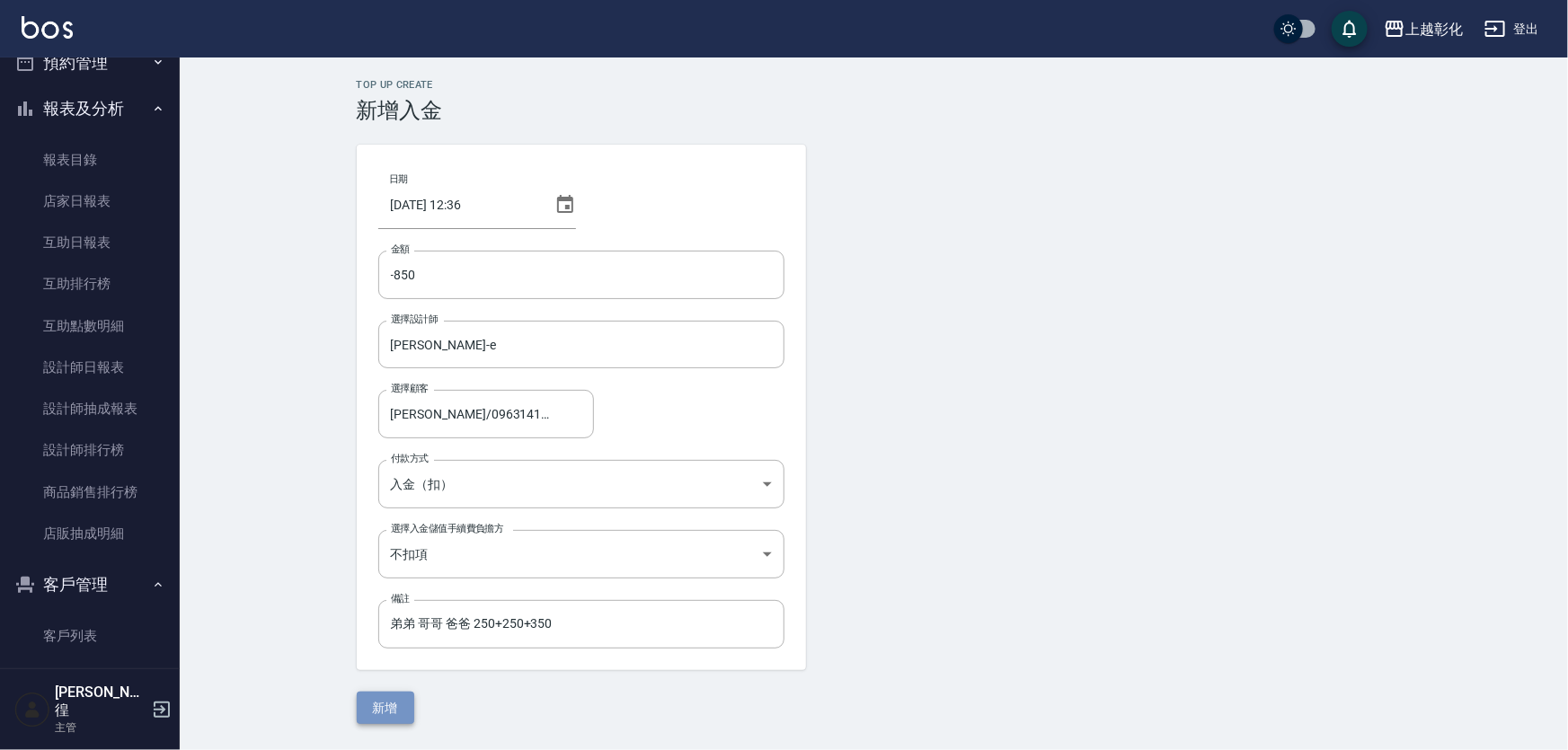
click at [401, 713] on button "新增" at bounding box center [385, 708] width 58 height 33
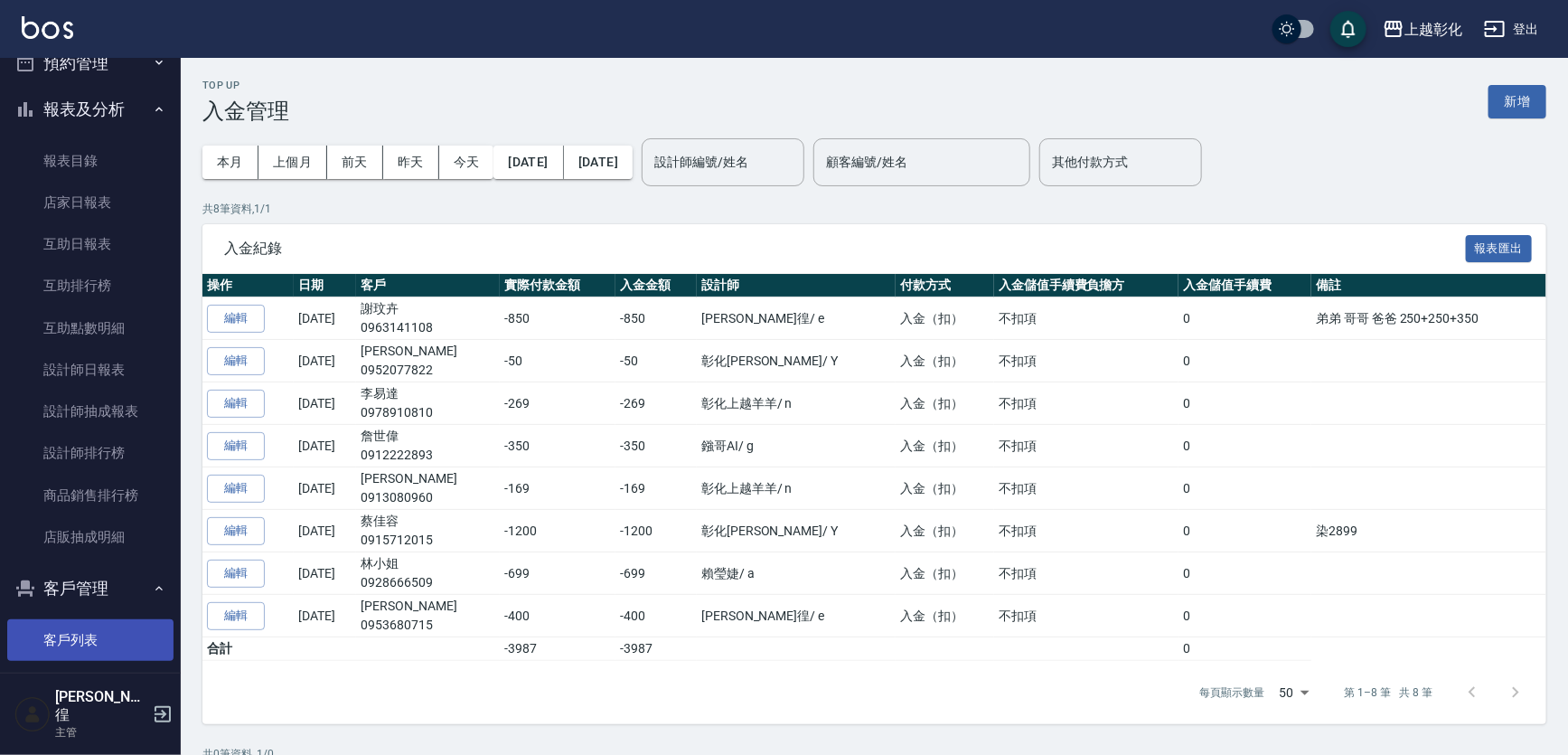
click at [90, 644] on link "客戶列表" at bounding box center [90, 640] width 166 height 42
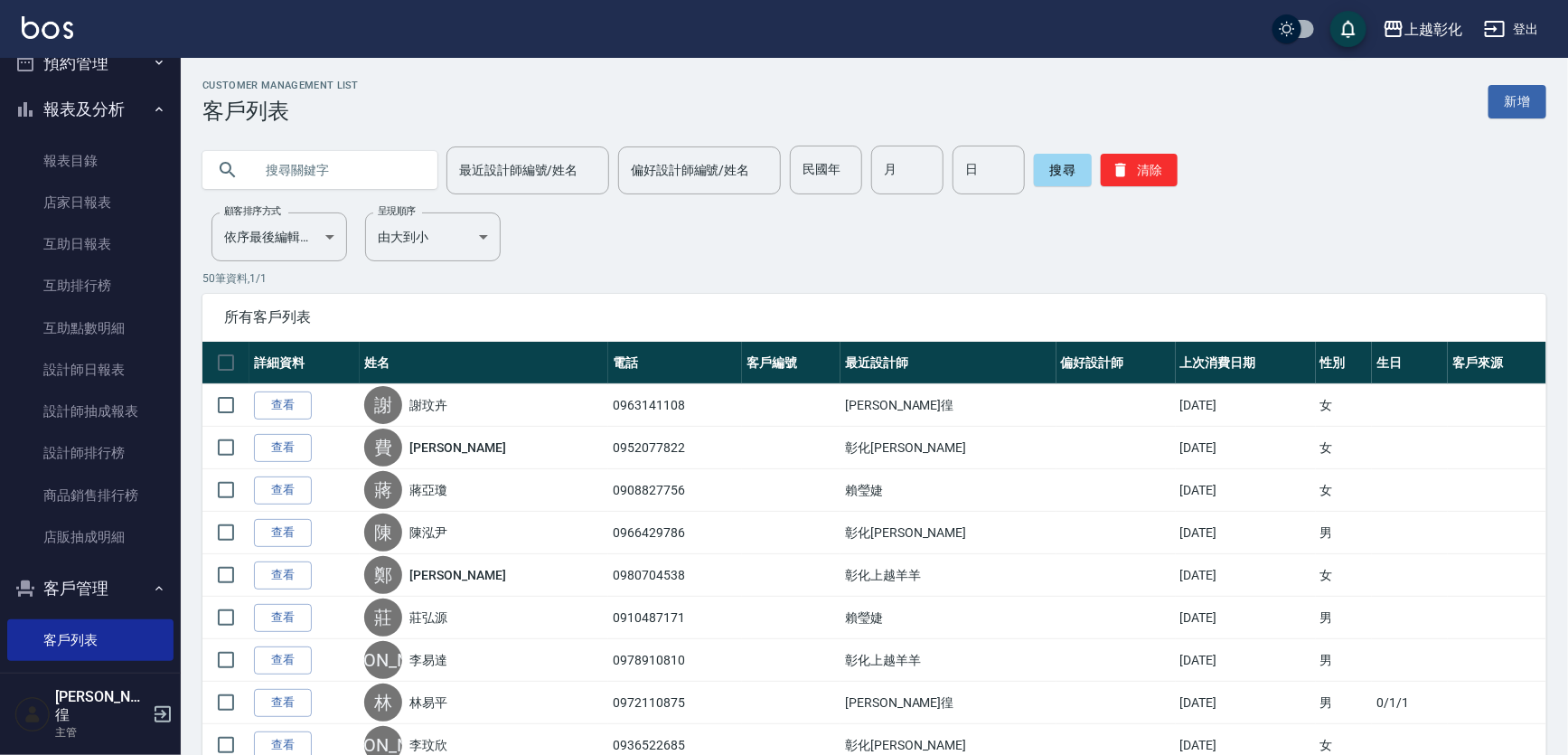
click at [282, 397] on link "查看" at bounding box center [283, 406] width 58 height 28
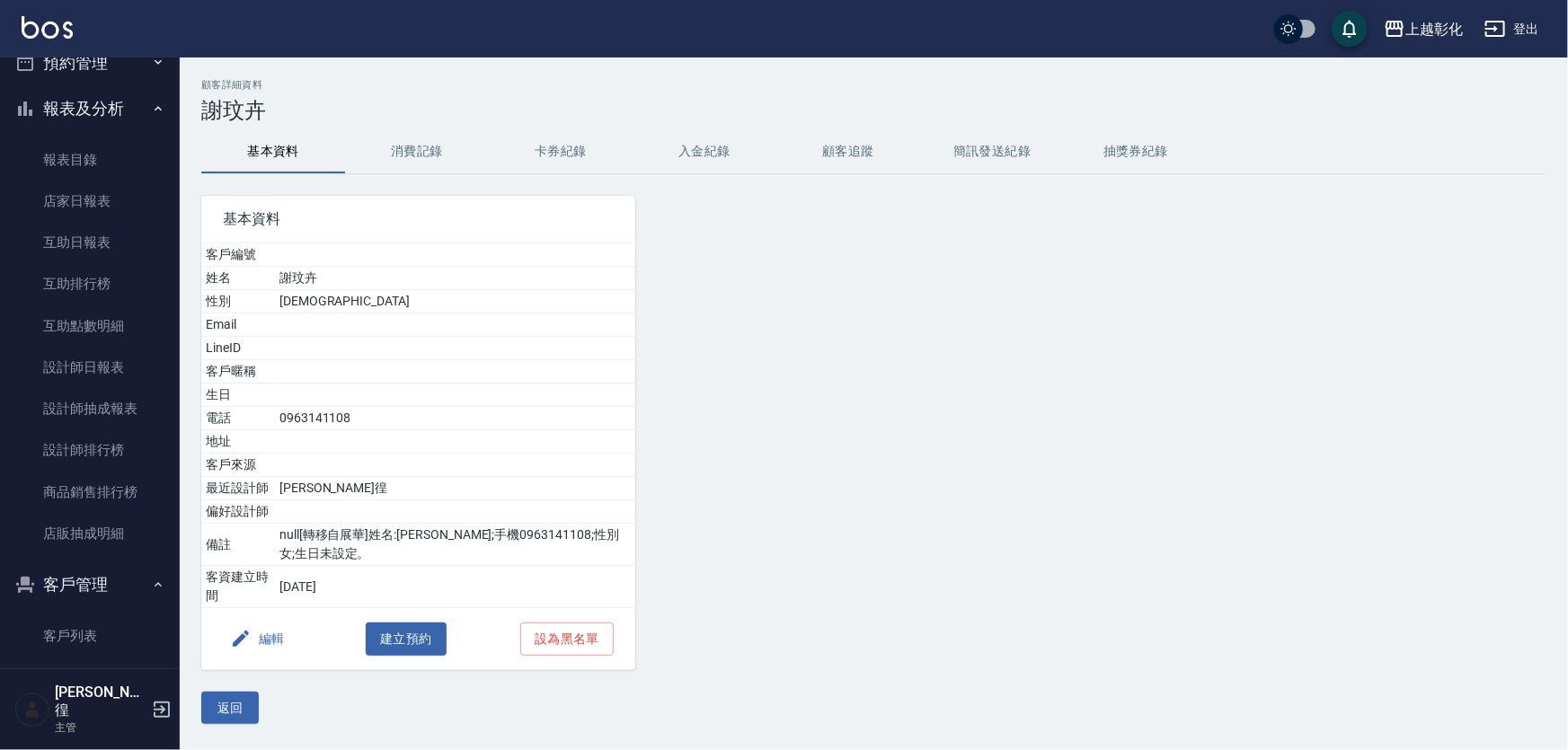
click at [718, 171] on button "入金紀錄" at bounding box center [704, 152] width 143 height 43
